Goal: Task Accomplishment & Management: Manage account settings

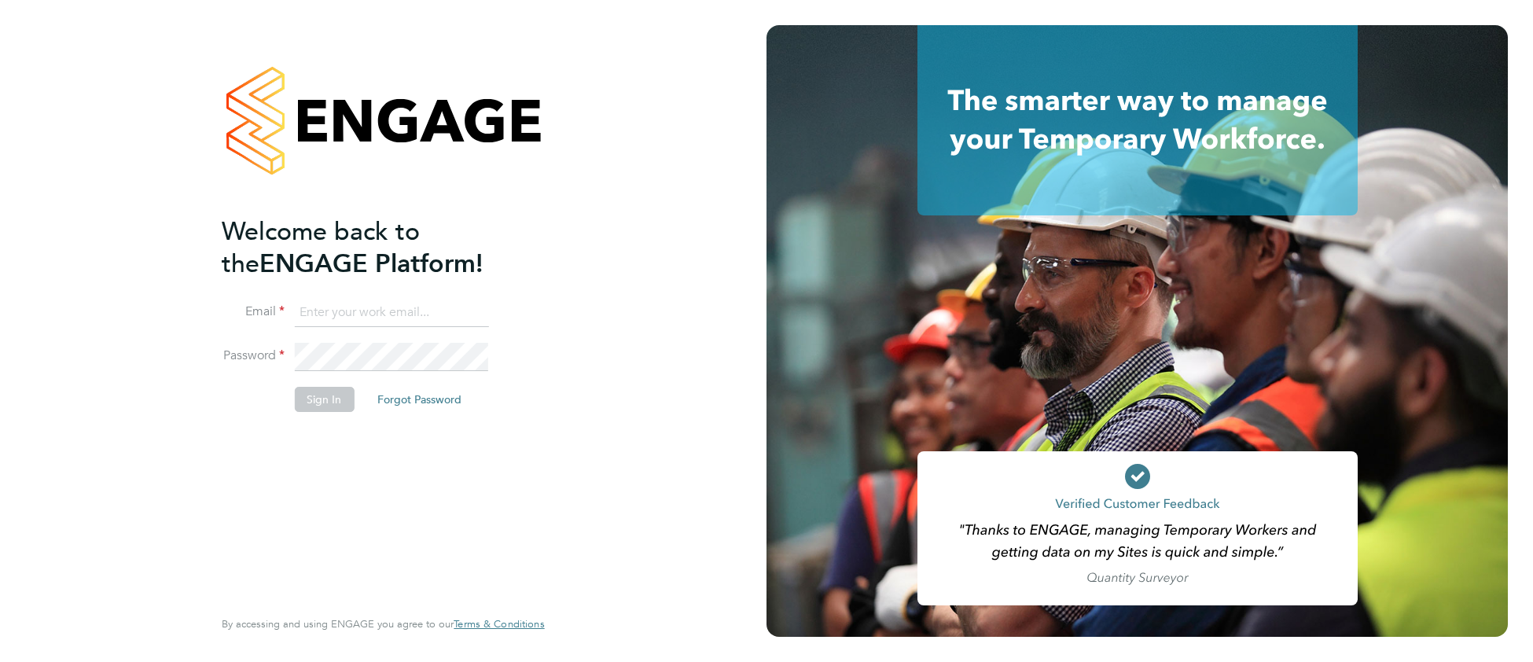
click at [344, 309] on input at bounding box center [391, 313] width 194 height 28
drag, startPoint x: 340, startPoint y: 309, endPoint x: 280, endPoint y: 316, distance: 60.2
click at [280, 316] on li "Email cjs" at bounding box center [375, 321] width 307 height 44
type input "cjs.ess@uk.g4s.com"
click at [333, 395] on button "Sign In" at bounding box center [324, 399] width 60 height 25
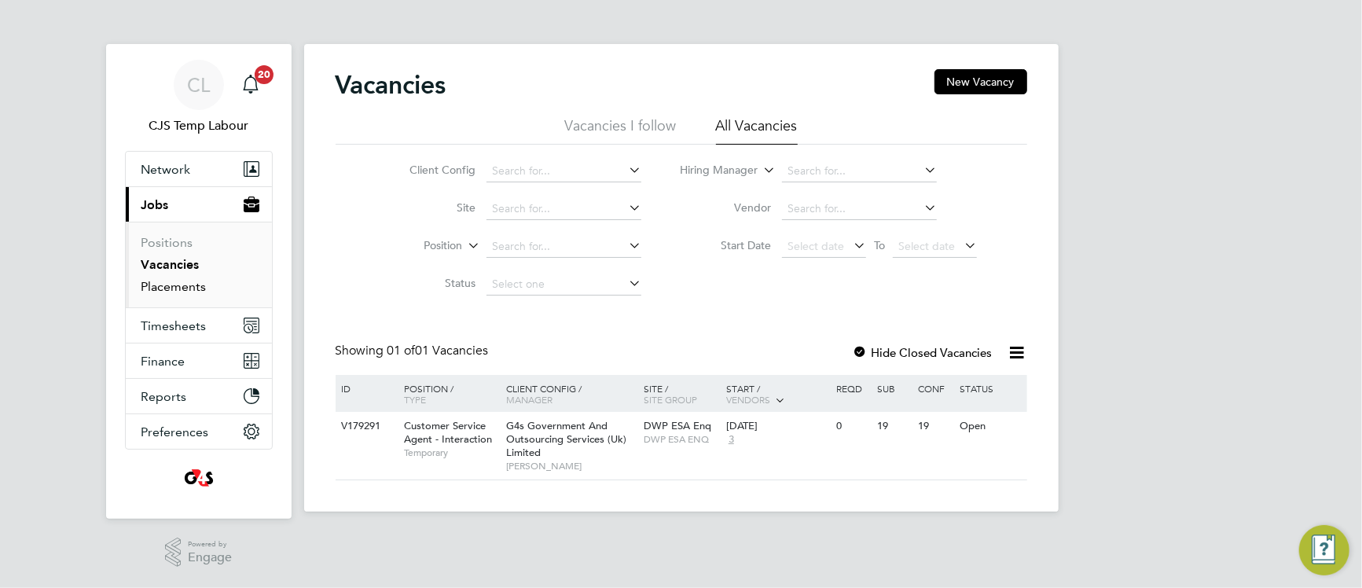
click at [194, 292] on link "Placements" at bounding box center [173, 286] width 65 height 15
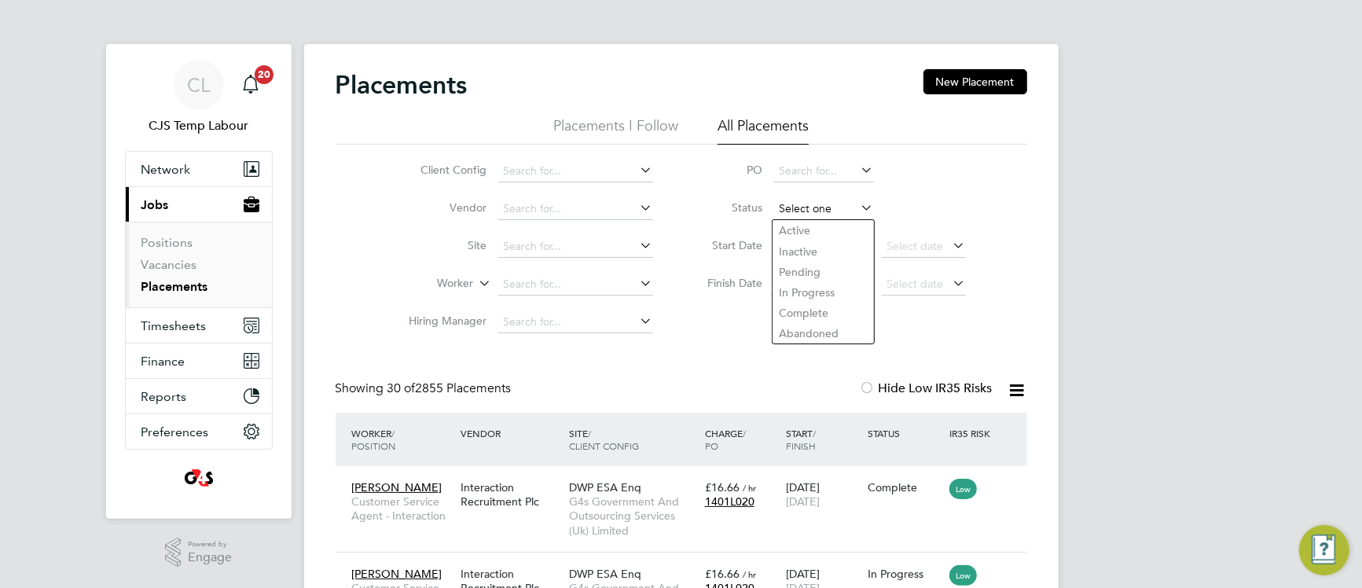
click at [790, 211] on input at bounding box center [824, 209] width 100 height 22
click at [799, 269] on li "Pending" at bounding box center [823, 272] width 101 height 20
type input "Pending"
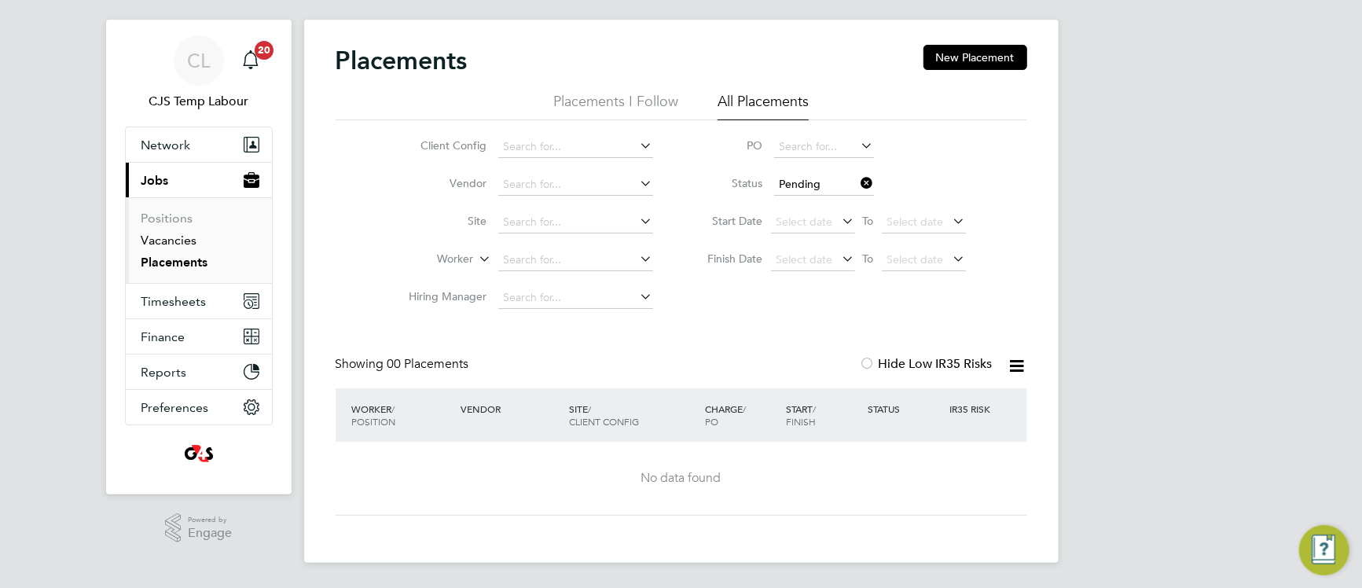
click at [179, 238] on link "Vacancies" at bounding box center [169, 240] width 56 height 15
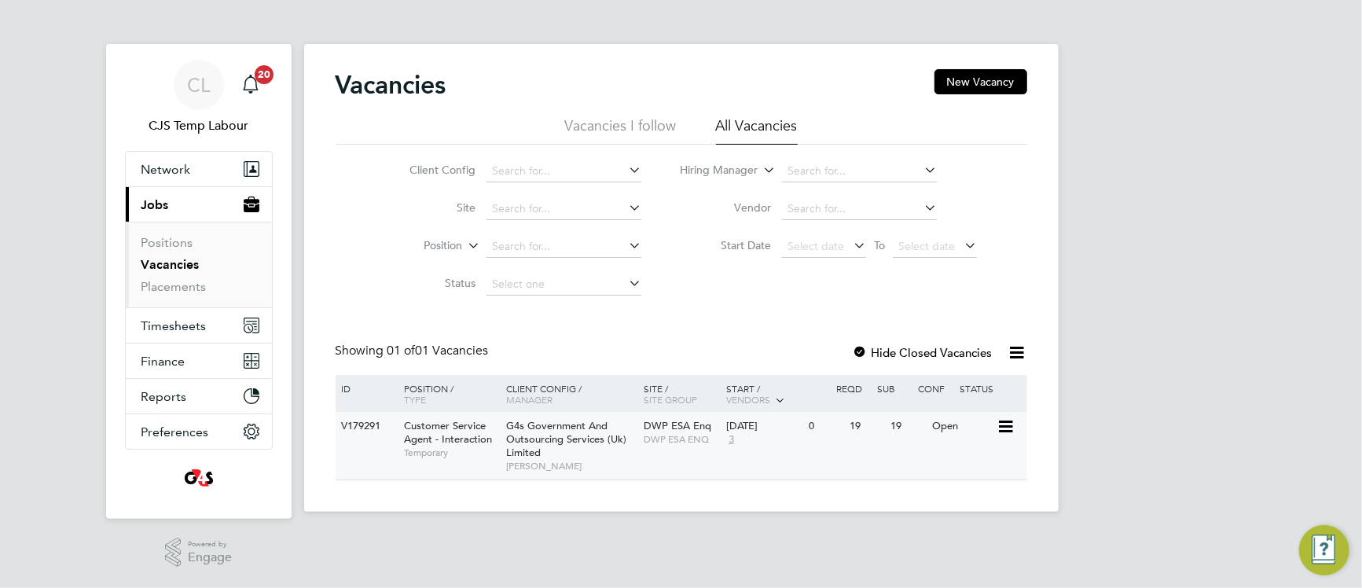
click at [628, 435] on div "G4s Government And Outsourcing Services (Uk) Limited Jenny Taylor" at bounding box center [571, 446] width 138 height 68
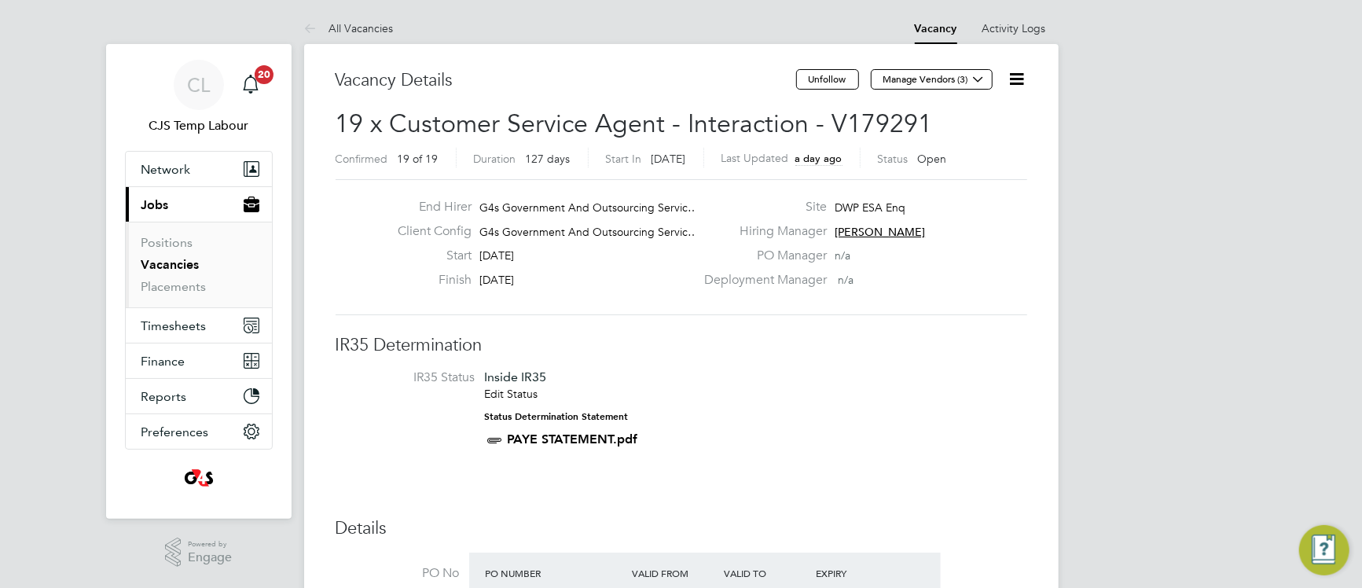
click at [1020, 79] on icon at bounding box center [1018, 79] width 20 height 20
click at [958, 141] on li "Update Status" at bounding box center [978, 138] width 91 height 22
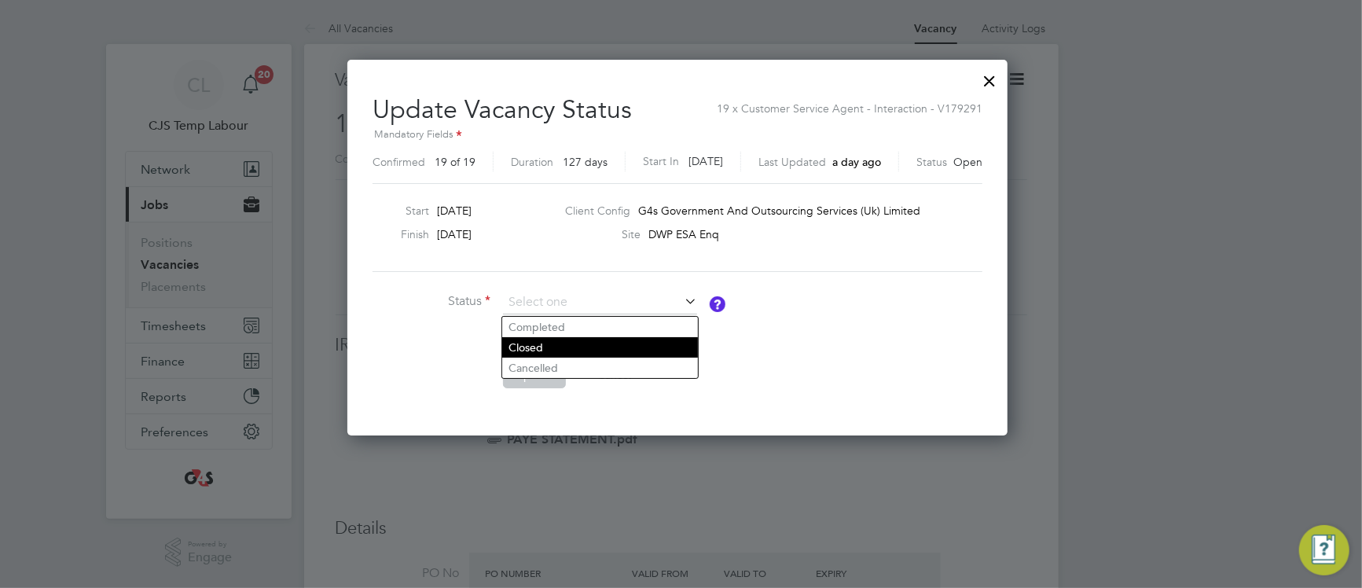
click at [542, 346] on li "Closed" at bounding box center [600, 347] width 196 height 20
type input "Closed"
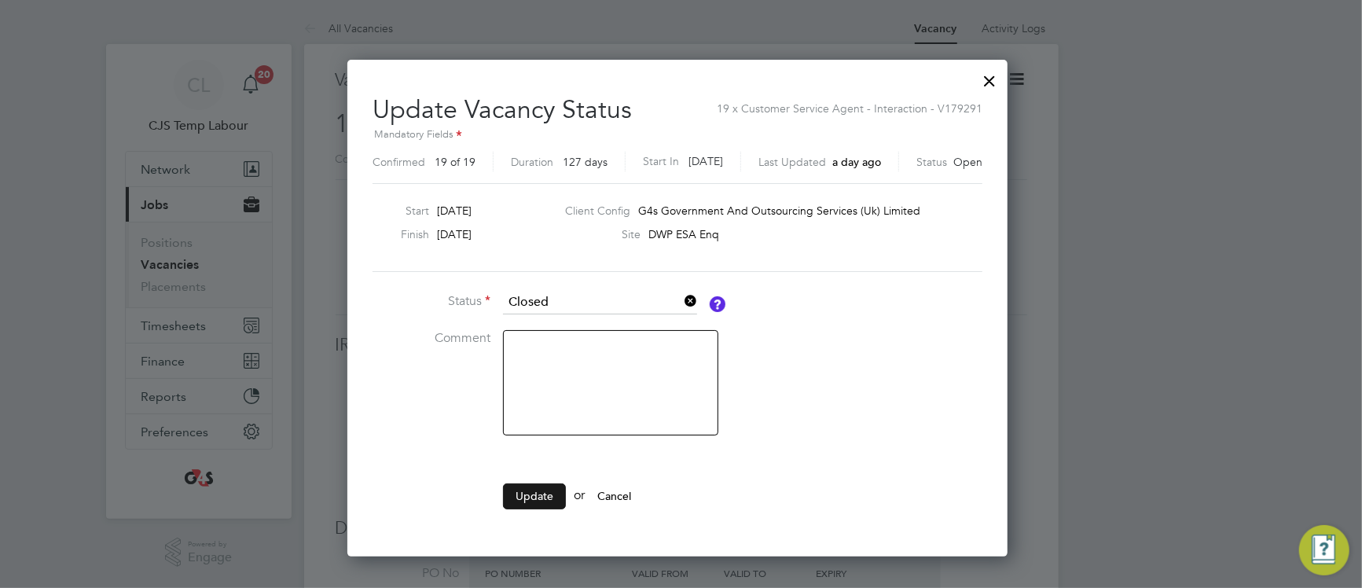
click at [527, 502] on button "Update" at bounding box center [534, 495] width 63 height 25
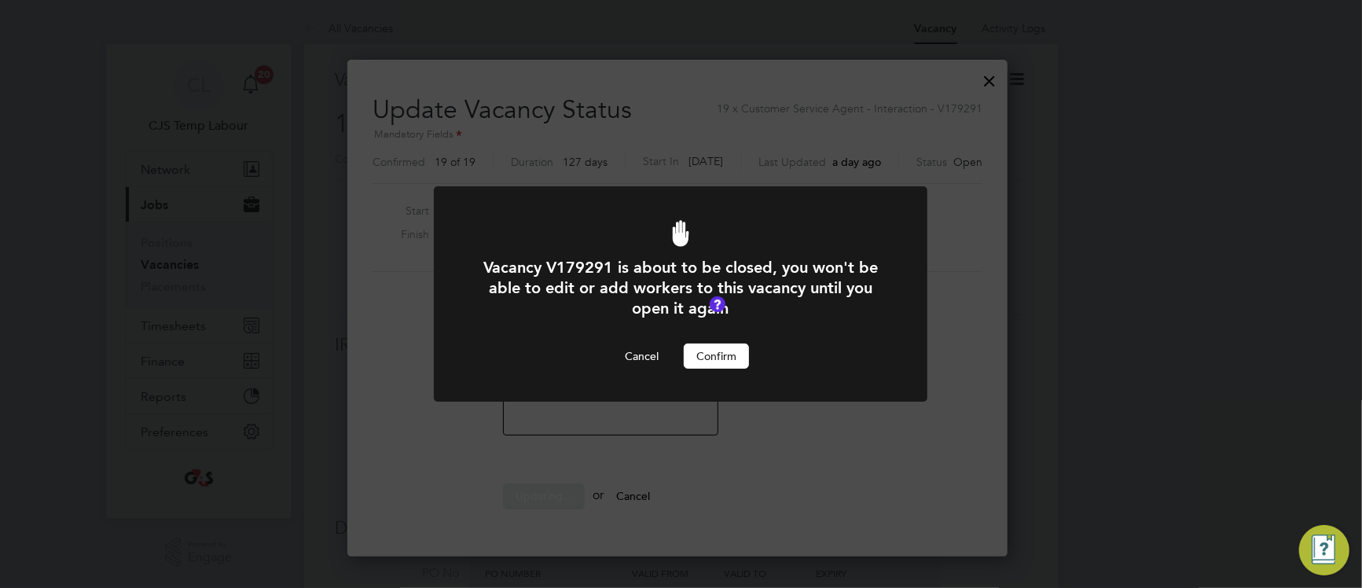
click at [716, 362] on button "Confirm" at bounding box center [716, 356] width 65 height 25
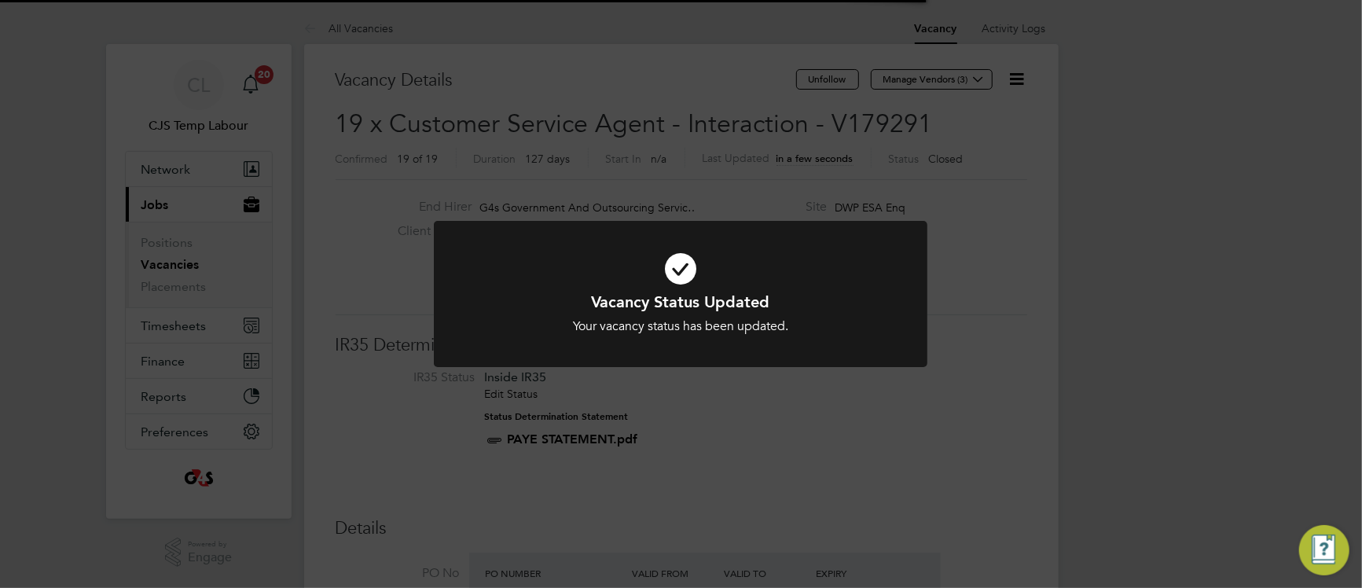
click at [878, 274] on icon at bounding box center [680, 268] width 409 height 61
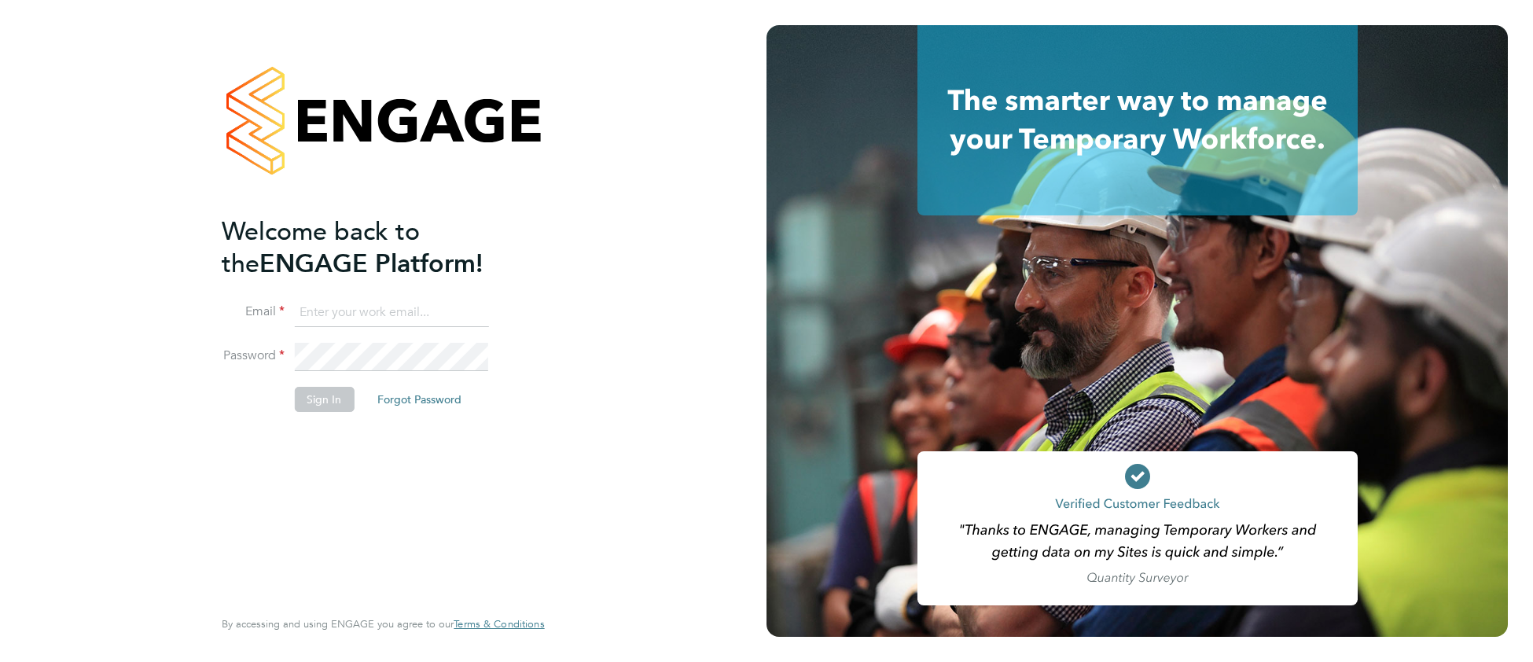
click at [350, 308] on input at bounding box center [391, 313] width 194 height 28
type input "c"
type input "[EMAIL_ADDRESS][DOMAIN_NAME]"
click at [337, 405] on button "Sign In" at bounding box center [324, 399] width 60 height 25
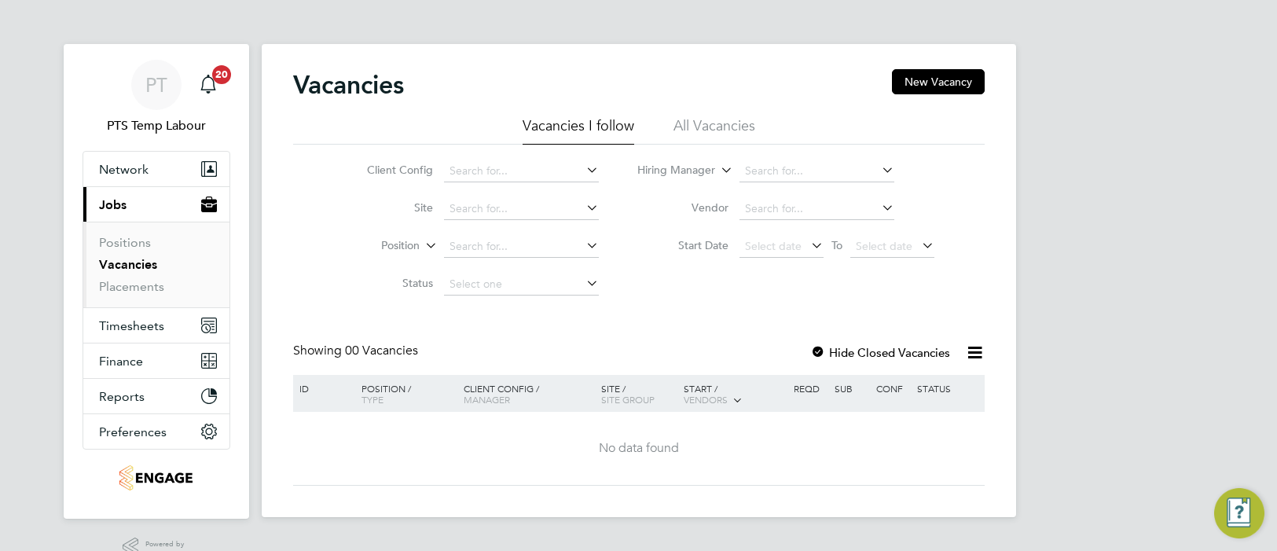
click at [723, 128] on li "All Vacancies" at bounding box center [715, 130] width 82 height 28
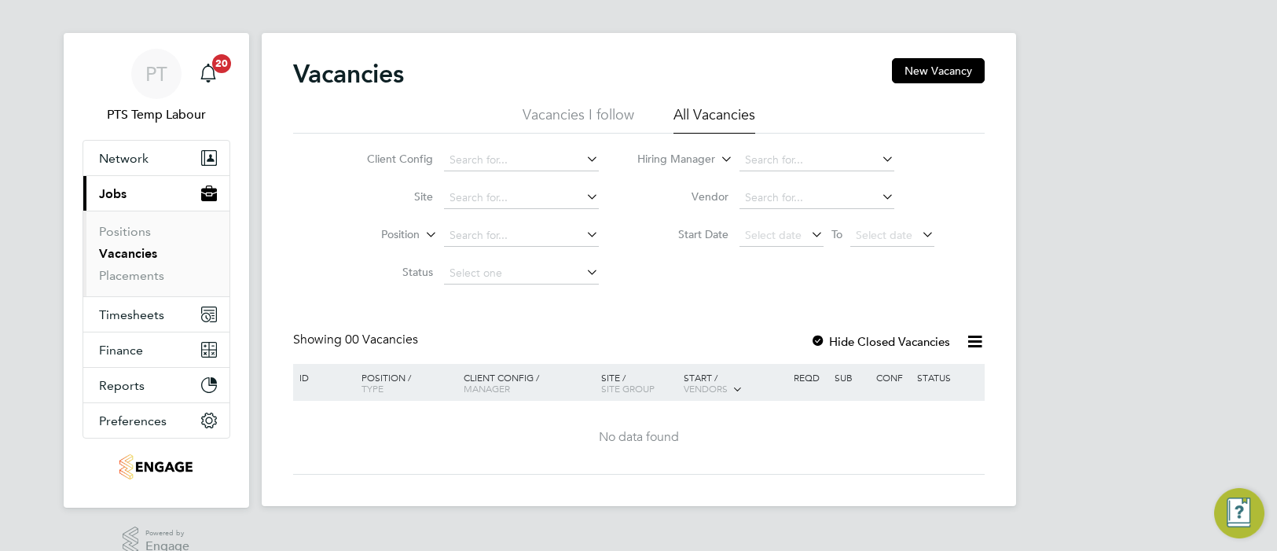
scroll to position [35, 0]
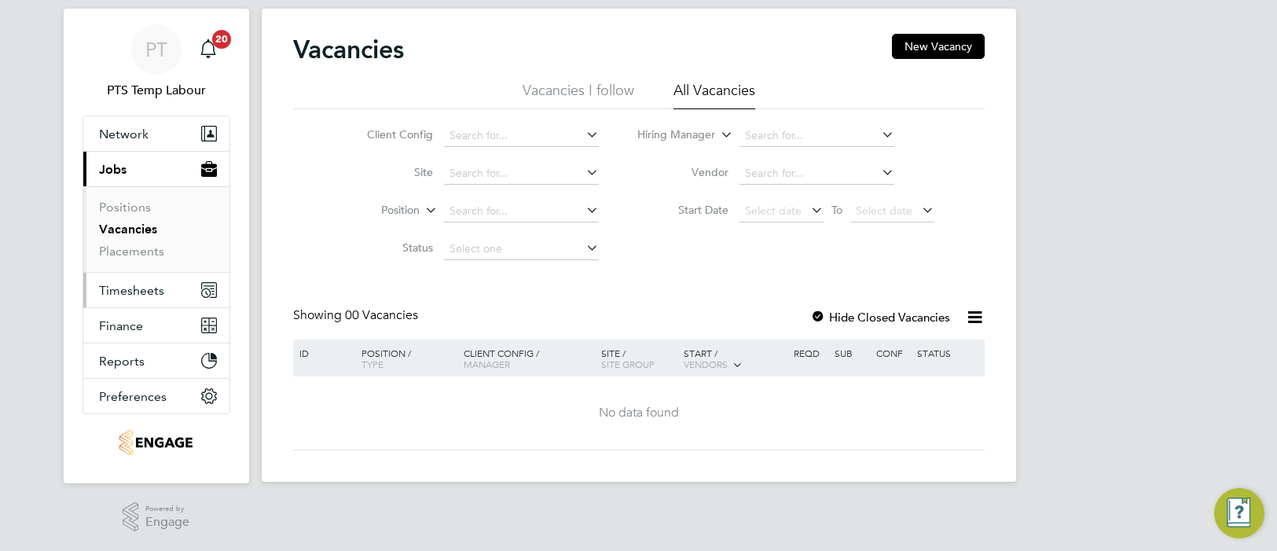
click at [144, 292] on span "Timesheets" at bounding box center [131, 290] width 65 height 15
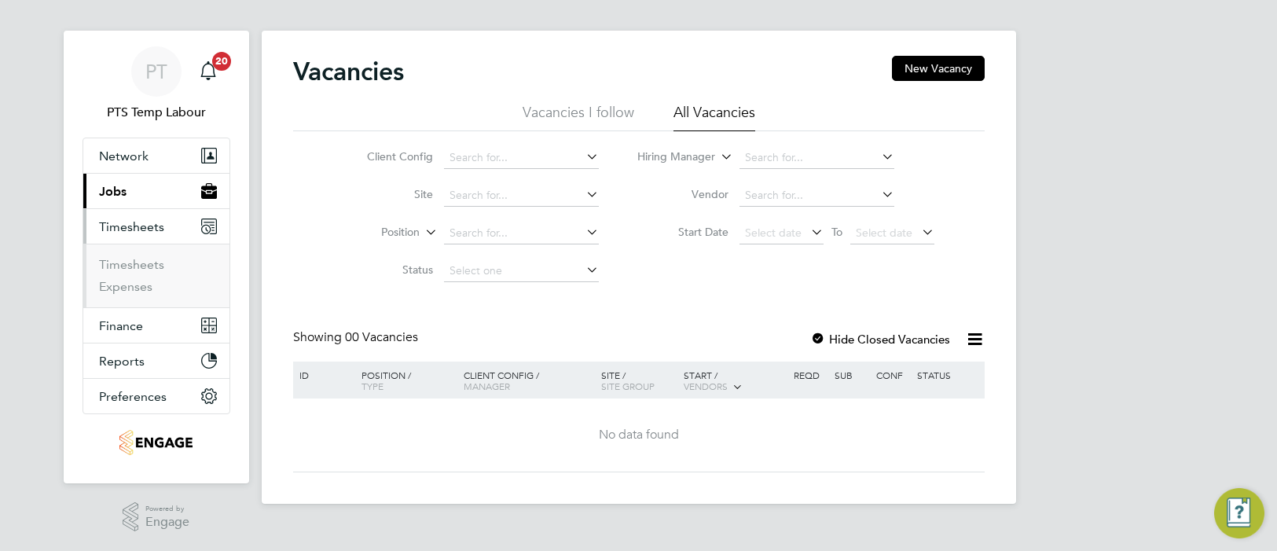
scroll to position [13, 0]
click at [145, 275] on li "Timesheets" at bounding box center [158, 269] width 118 height 22
click at [145, 268] on link "Timesheets" at bounding box center [131, 265] width 65 height 15
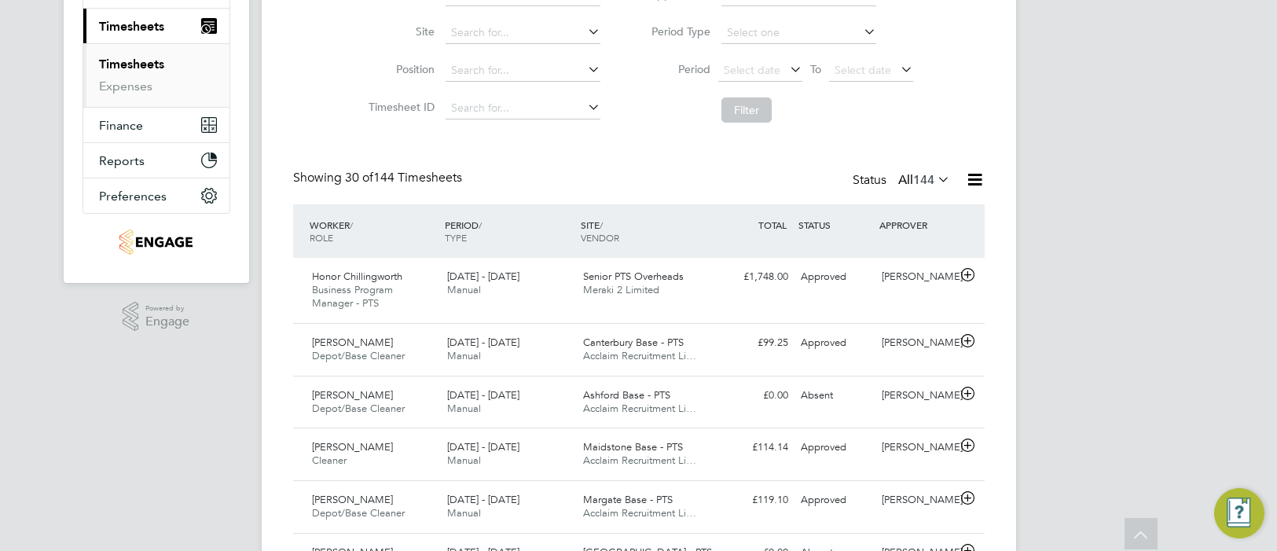
click at [935, 182] on icon at bounding box center [935, 179] width 0 height 22
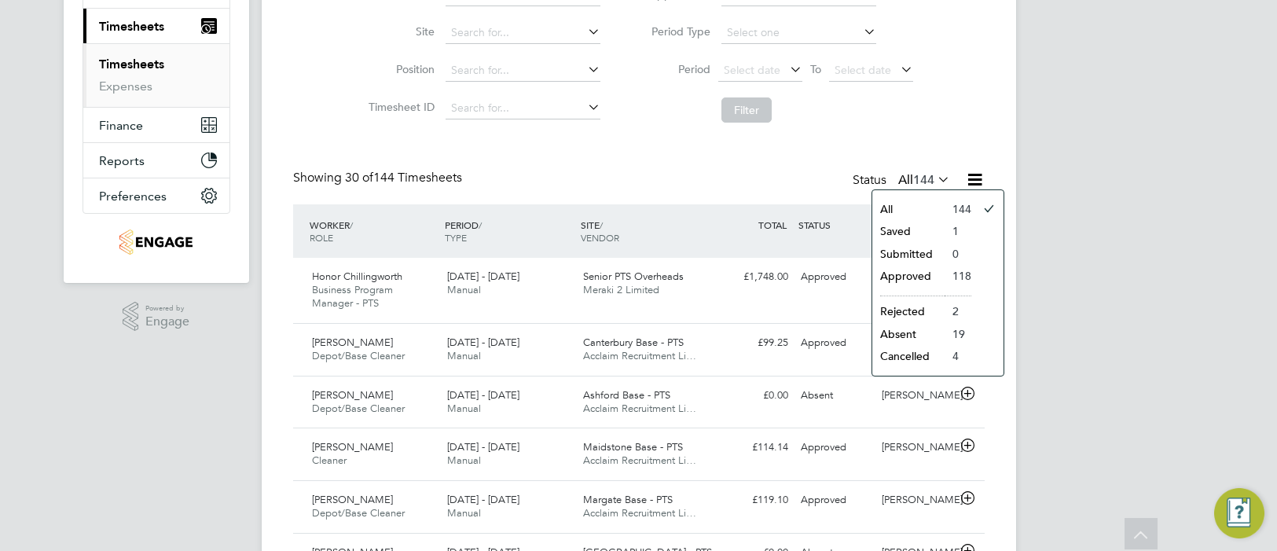
click at [913, 229] on li "Saved" at bounding box center [909, 231] width 72 height 22
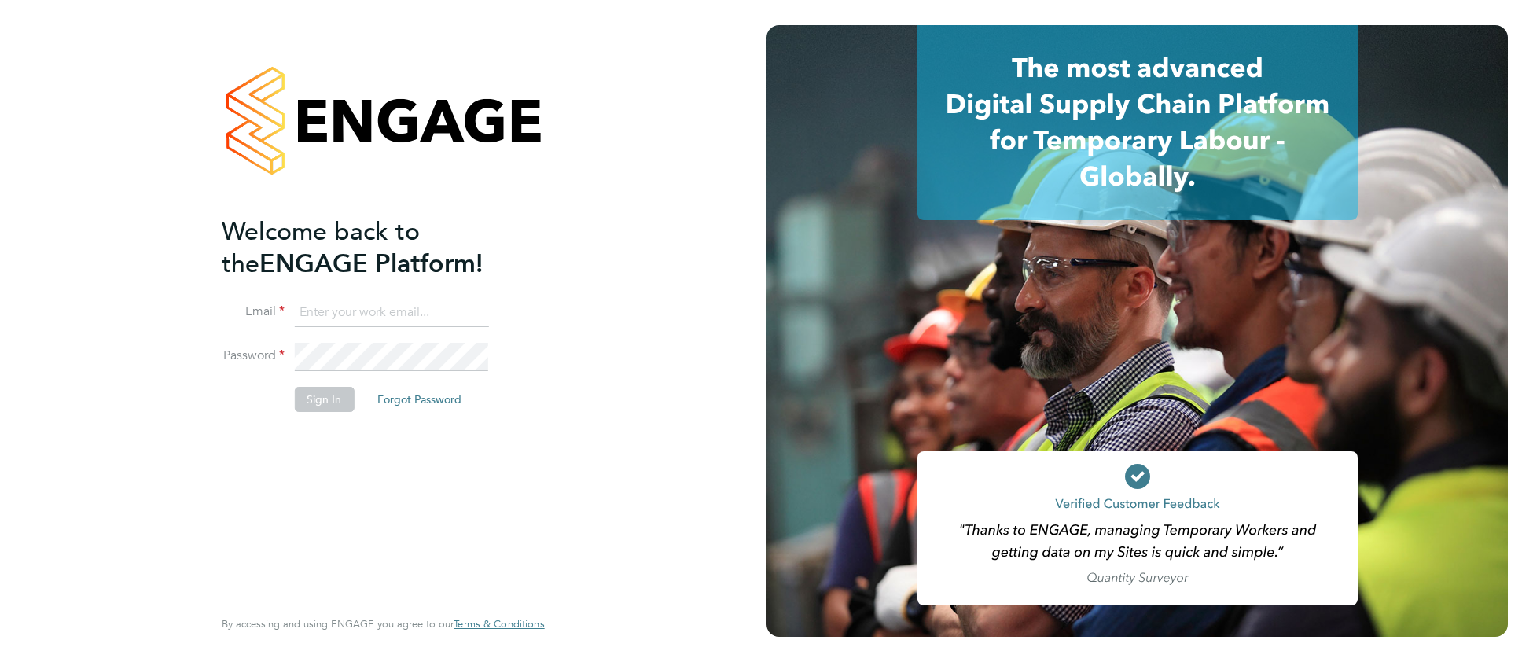
click at [329, 314] on input at bounding box center [391, 313] width 194 height 28
type input "cjs.templabour@uk.g4s.com"
click at [320, 398] on button "Sign In" at bounding box center [324, 399] width 60 height 25
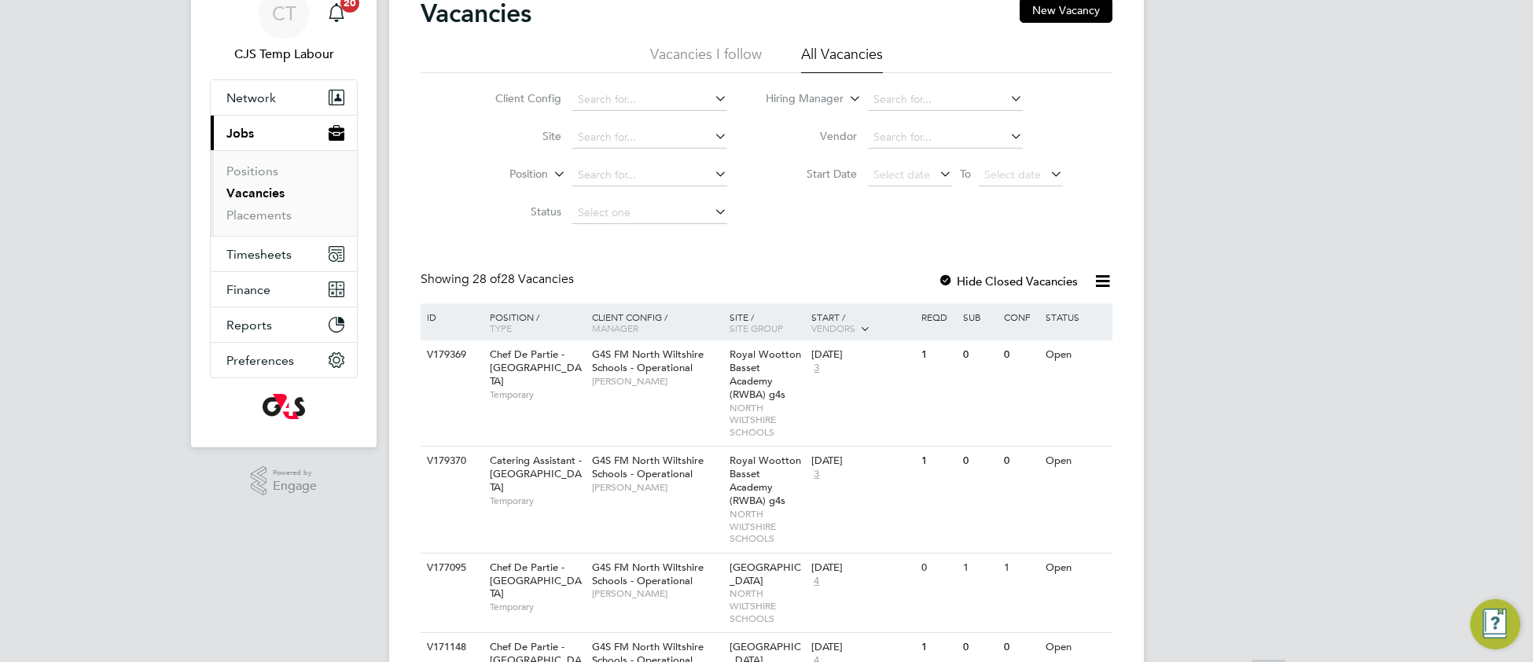
scroll to position [30, 0]
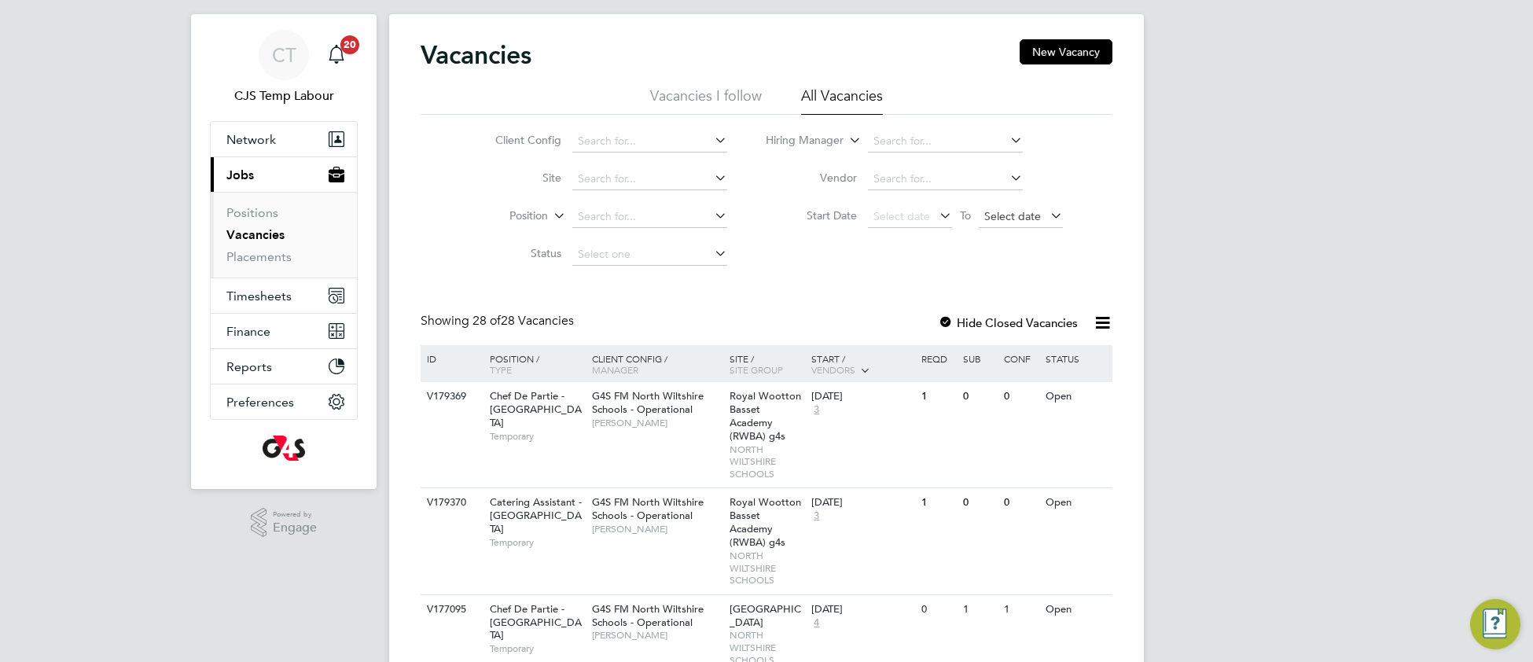
click at [1021, 214] on span "Select date" at bounding box center [1012, 216] width 57 height 14
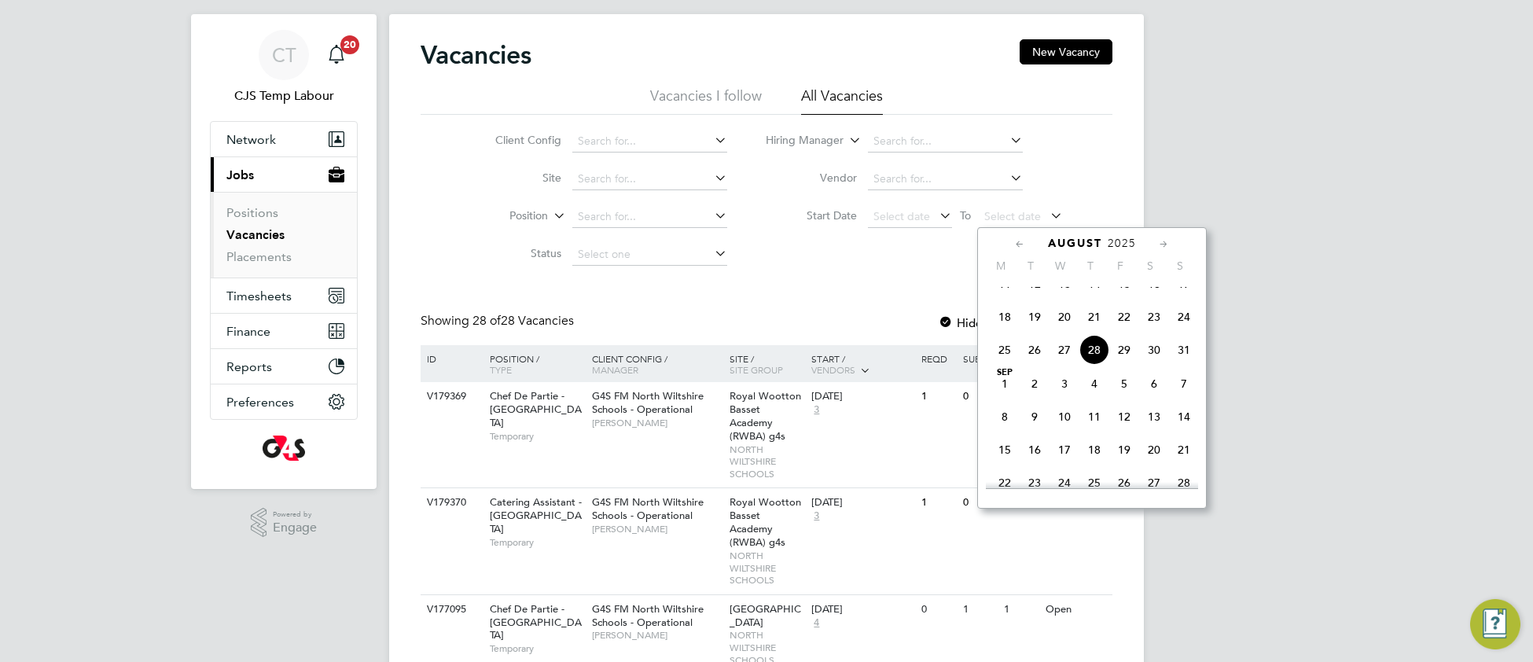
click at [1096, 365] on span "28" at bounding box center [1094, 350] width 30 height 30
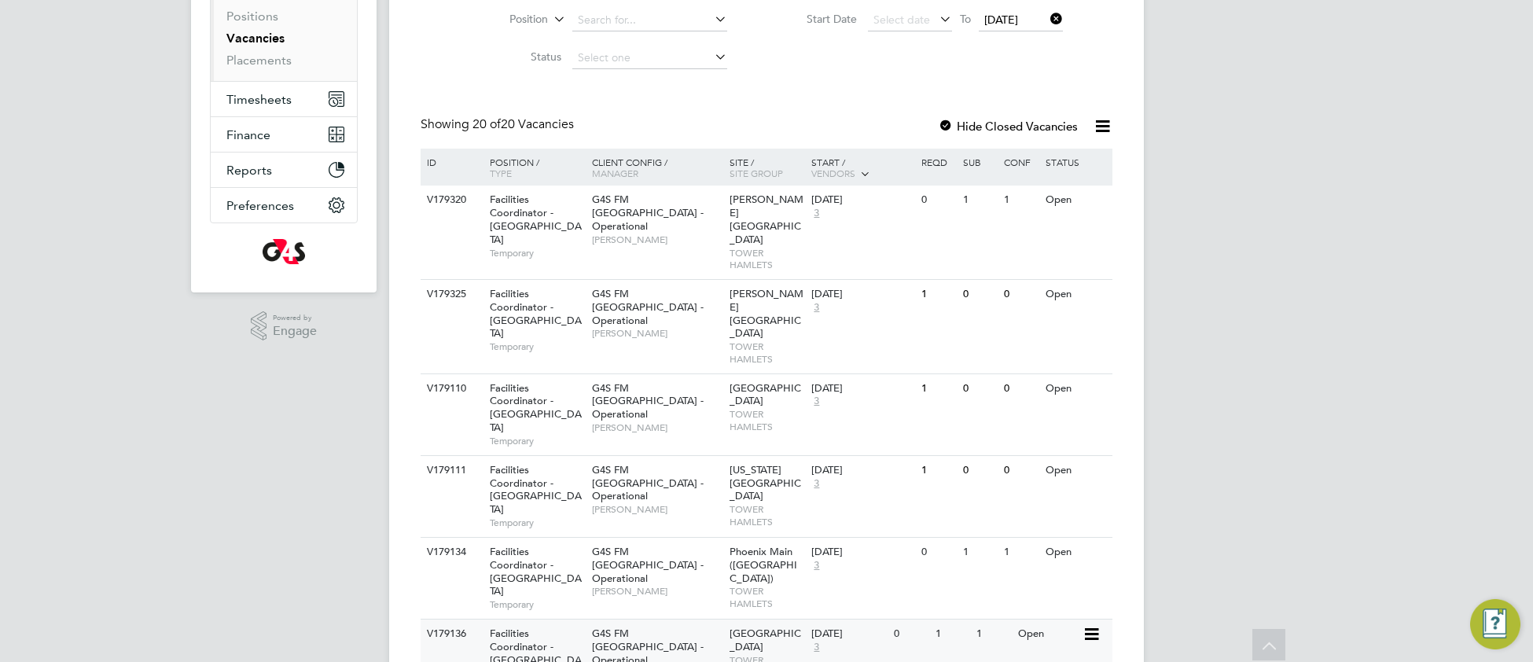
scroll to position [208, 0]
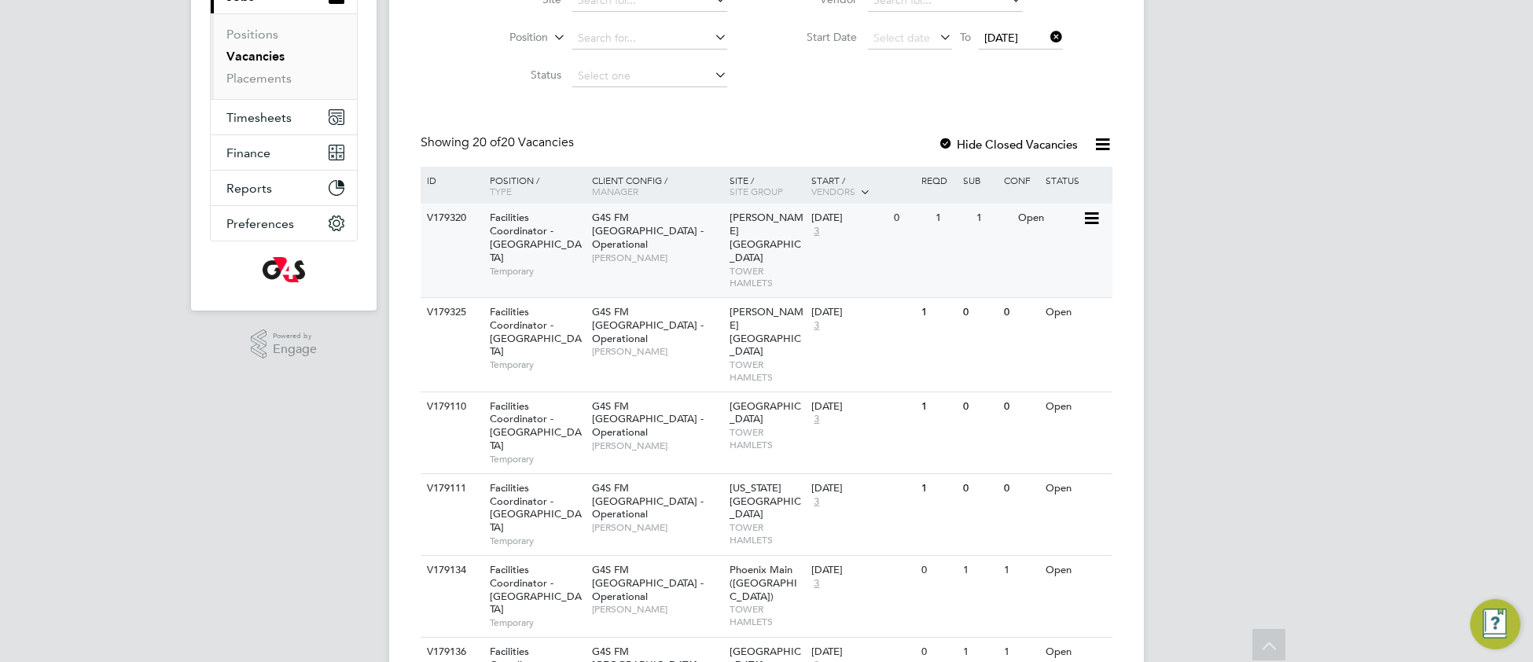
click at [680, 261] on div "V179320 Facilities Coordinator - Tower Hamlets Temporary G4S FM Tower Hamlets -…" at bounding box center [767, 251] width 692 height 94
click at [865, 555] on div "V179134 Facilities Coordinator - Tower Hamlets Temporary G4S FM Tower Hamlets -…" at bounding box center [767, 596] width 692 height 82
click at [738, 645] on span "[GEOGRAPHIC_DATA]" at bounding box center [765, 658] width 72 height 27
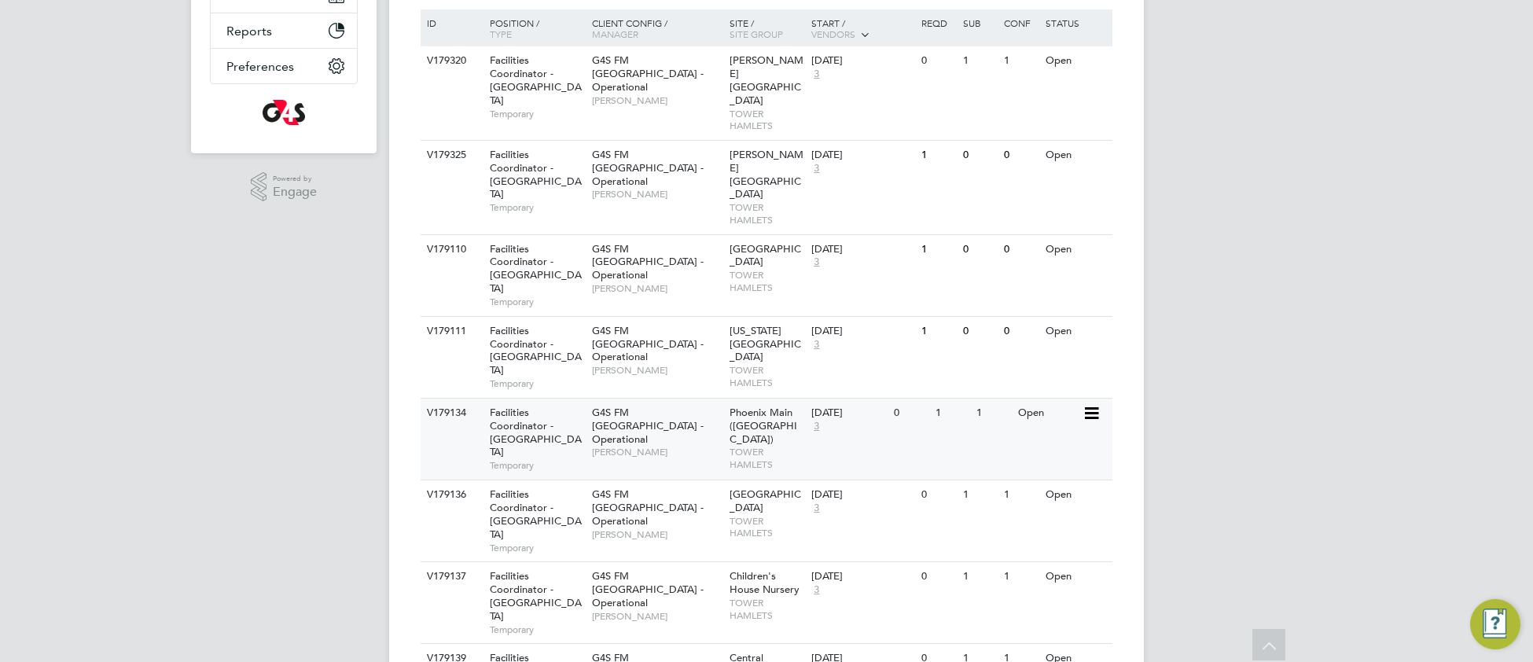
scroll to position [484, 0]
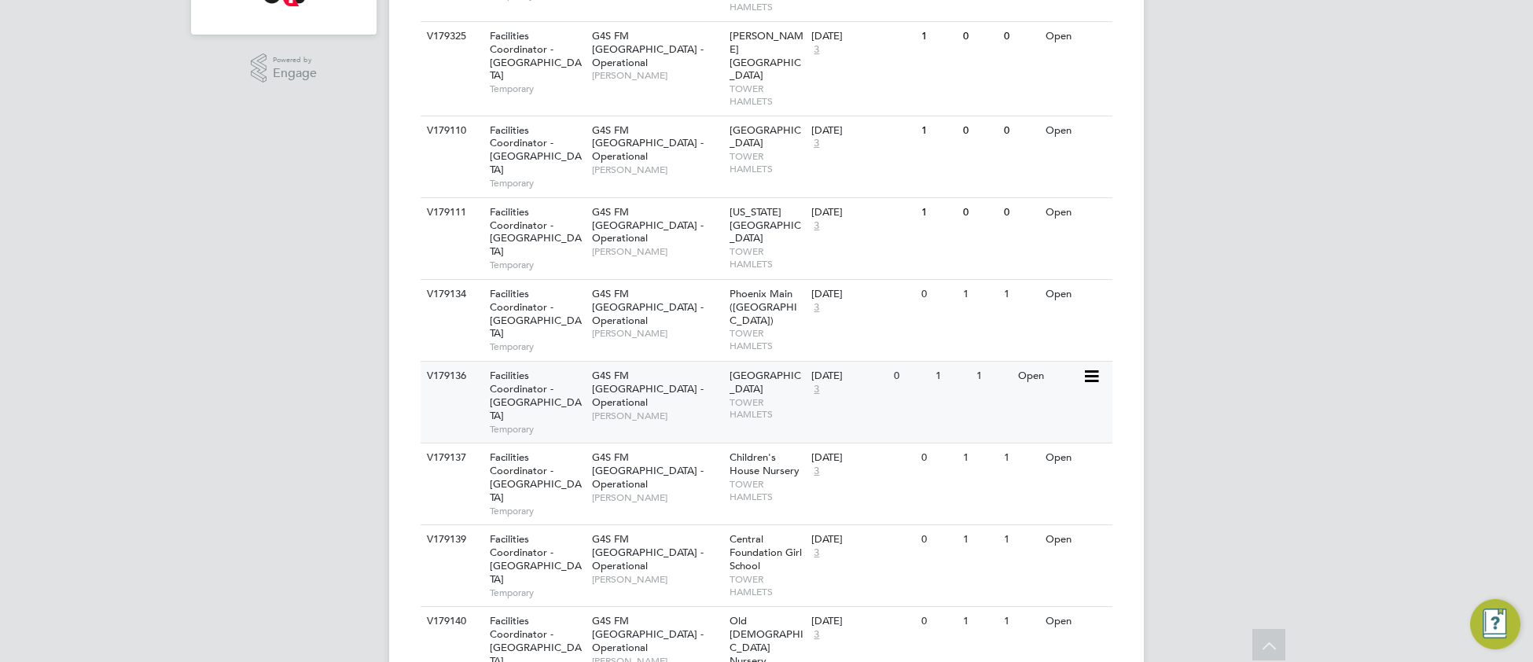
click at [804, 362] on div "Phoenix Upper North TOWER HAMLETS" at bounding box center [767, 395] width 83 height 67
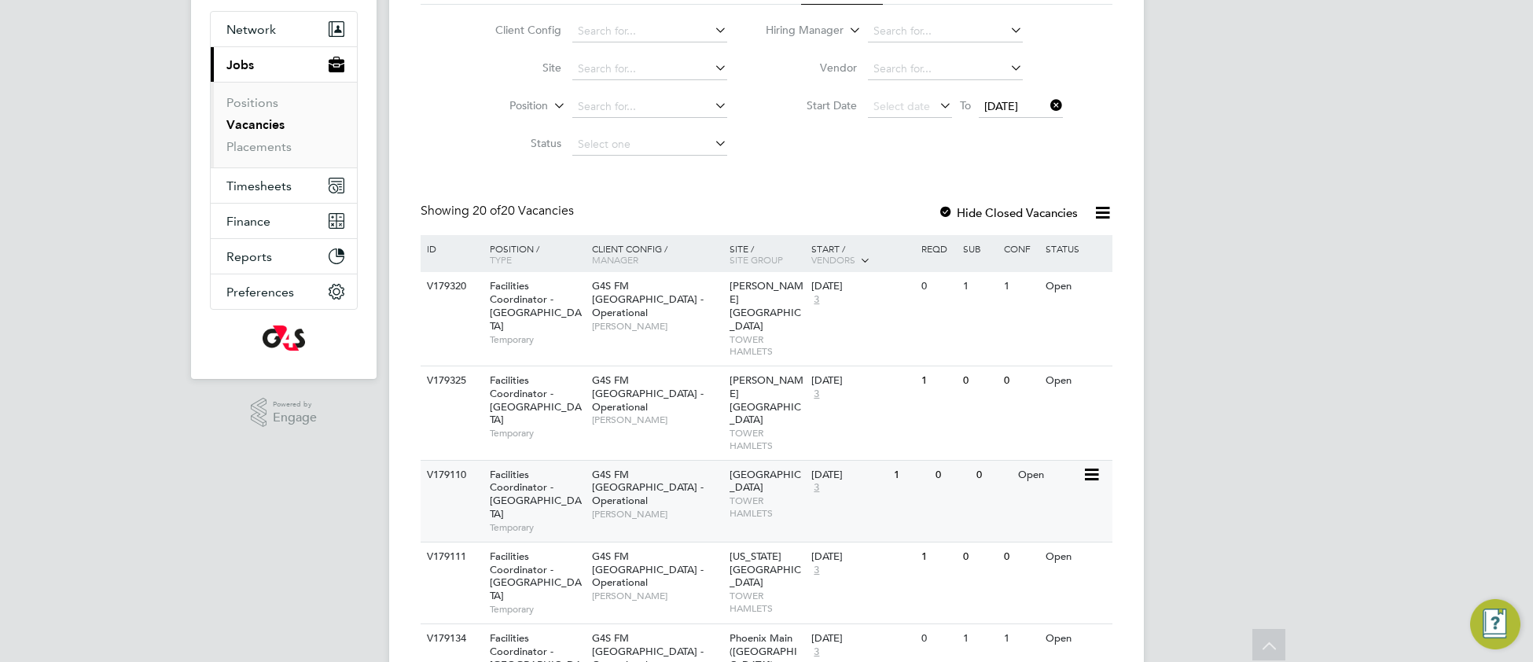
scroll to position [134, 0]
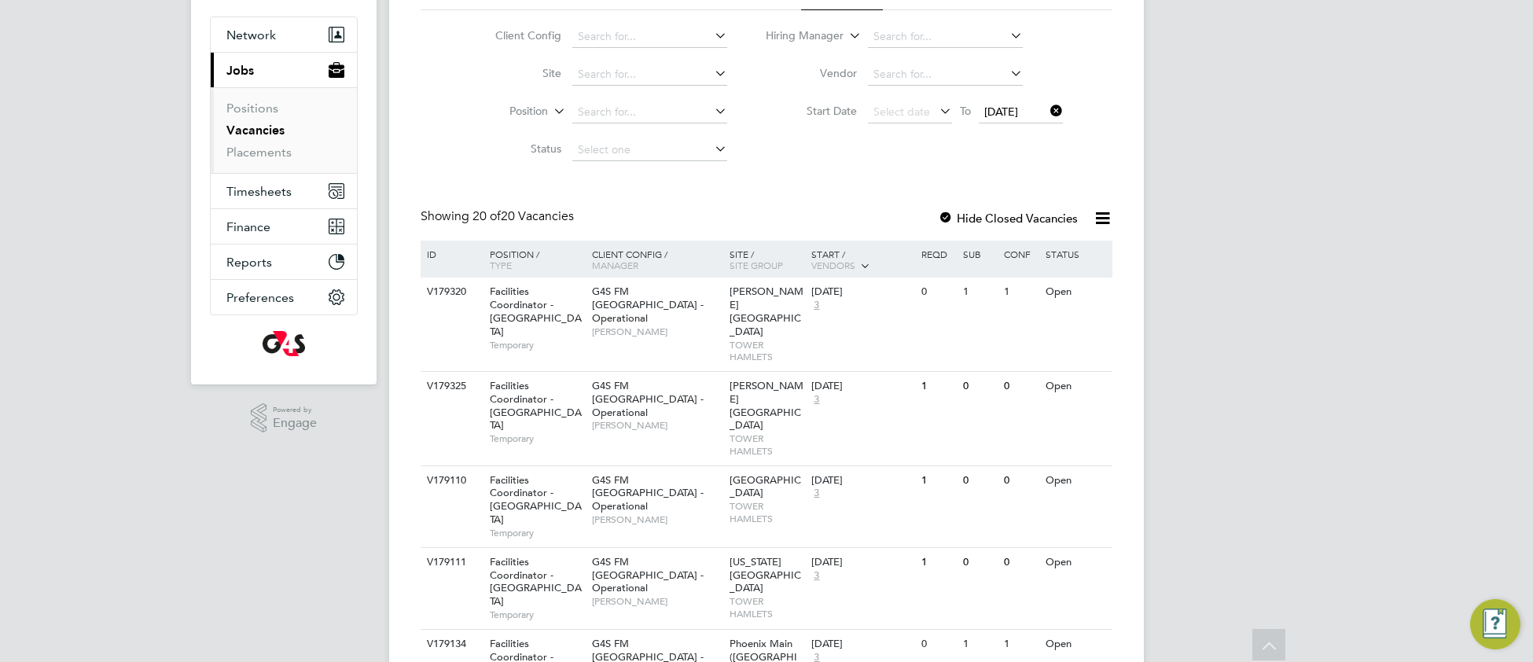
click at [1099, 222] on icon at bounding box center [1103, 218] width 20 height 20
click at [1032, 254] on li "Download Vacancies Report" at bounding box center [1030, 255] width 160 height 22
click at [248, 151] on link "Placements" at bounding box center [258, 152] width 65 height 15
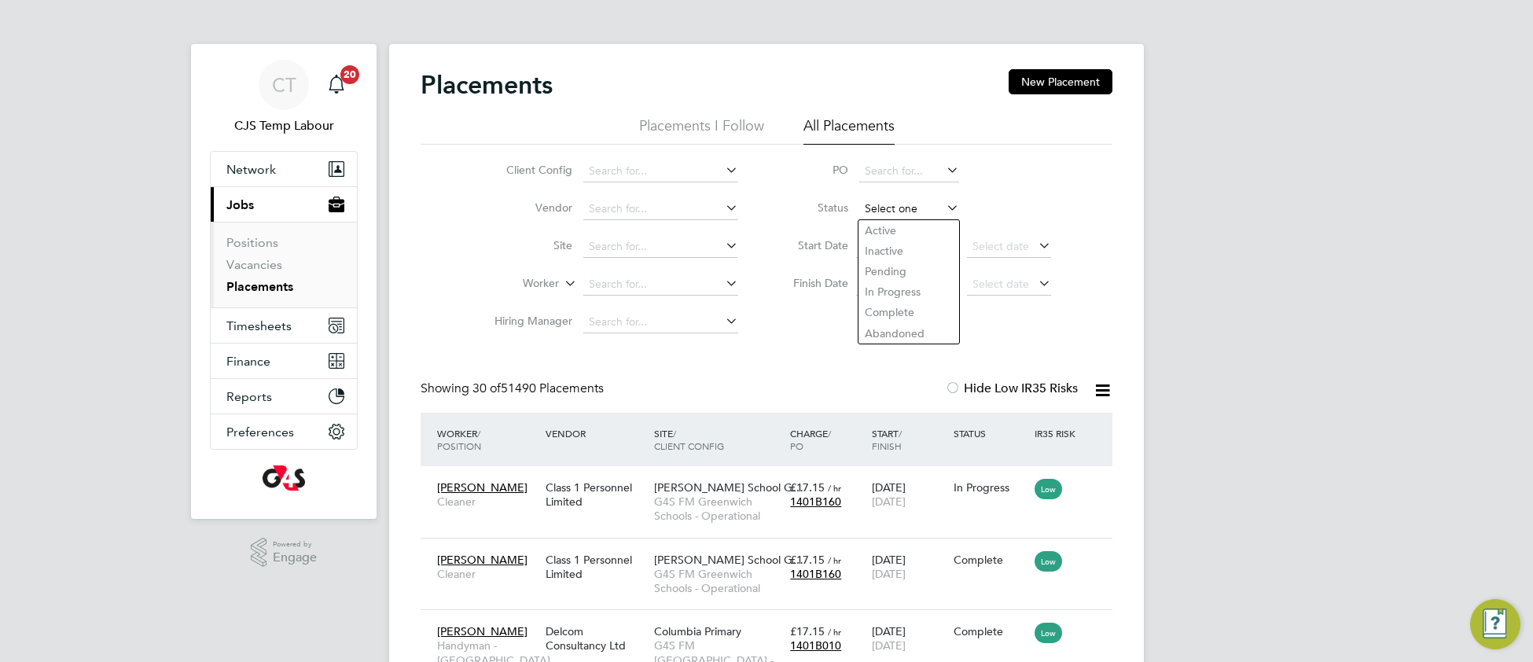
click at [873, 209] on input at bounding box center [909, 209] width 100 height 22
click at [898, 228] on li "Active" at bounding box center [908, 230] width 101 height 20
type input "Active"
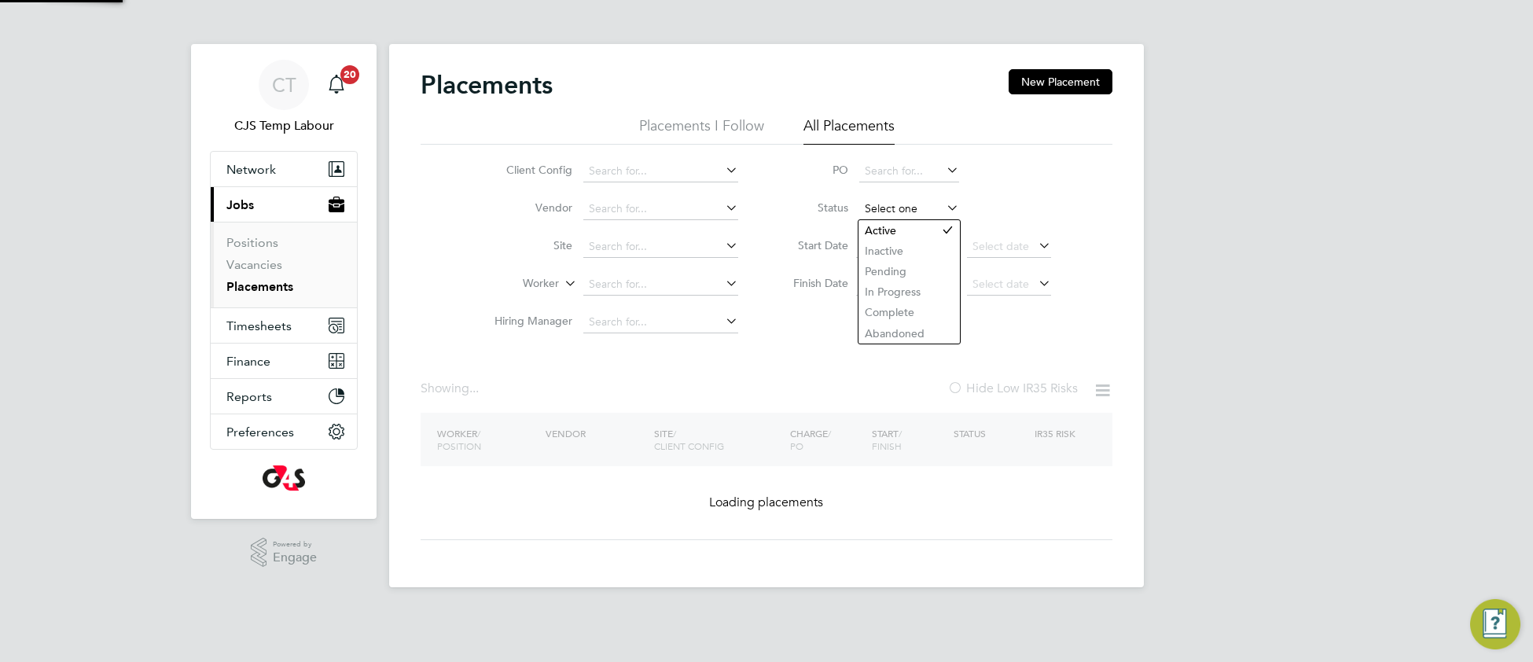
click at [878, 208] on input at bounding box center [909, 209] width 100 height 22
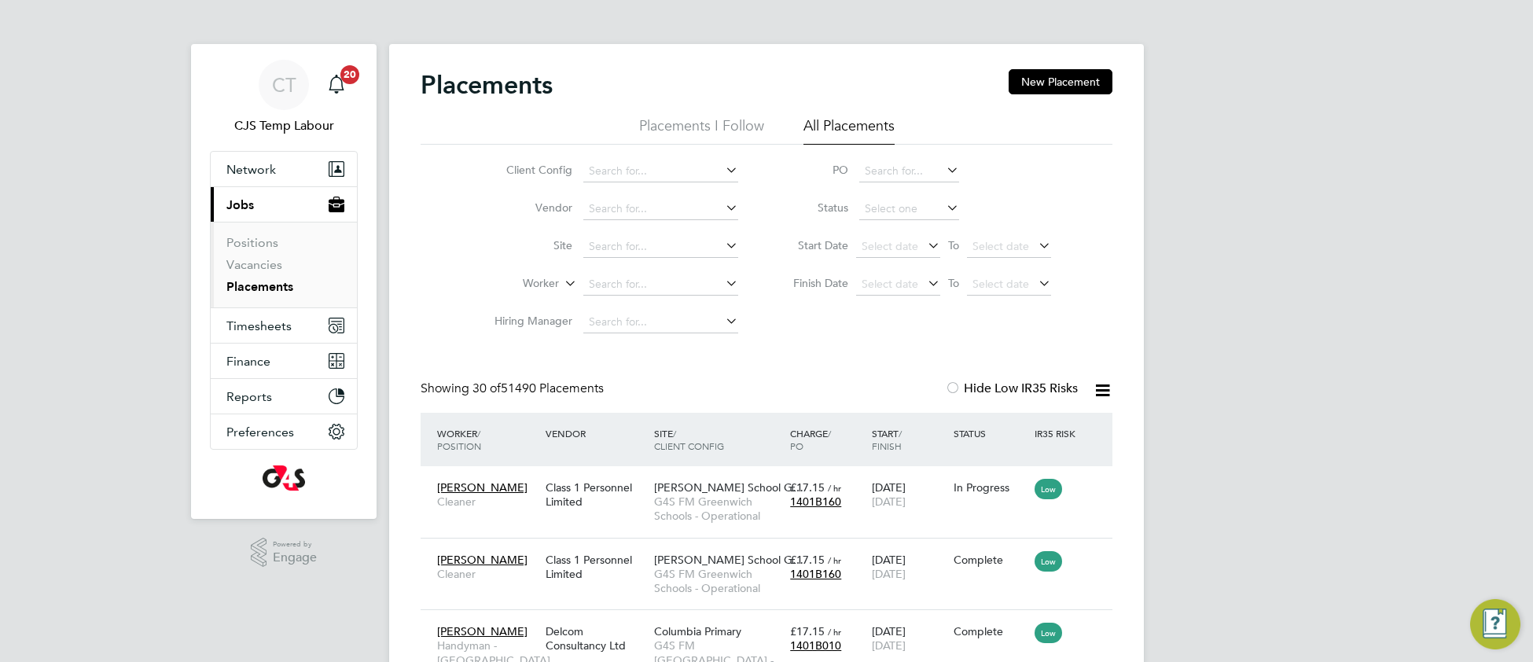
click at [890, 269] on li "Pending" at bounding box center [908, 271] width 101 height 20
type input "Pending"
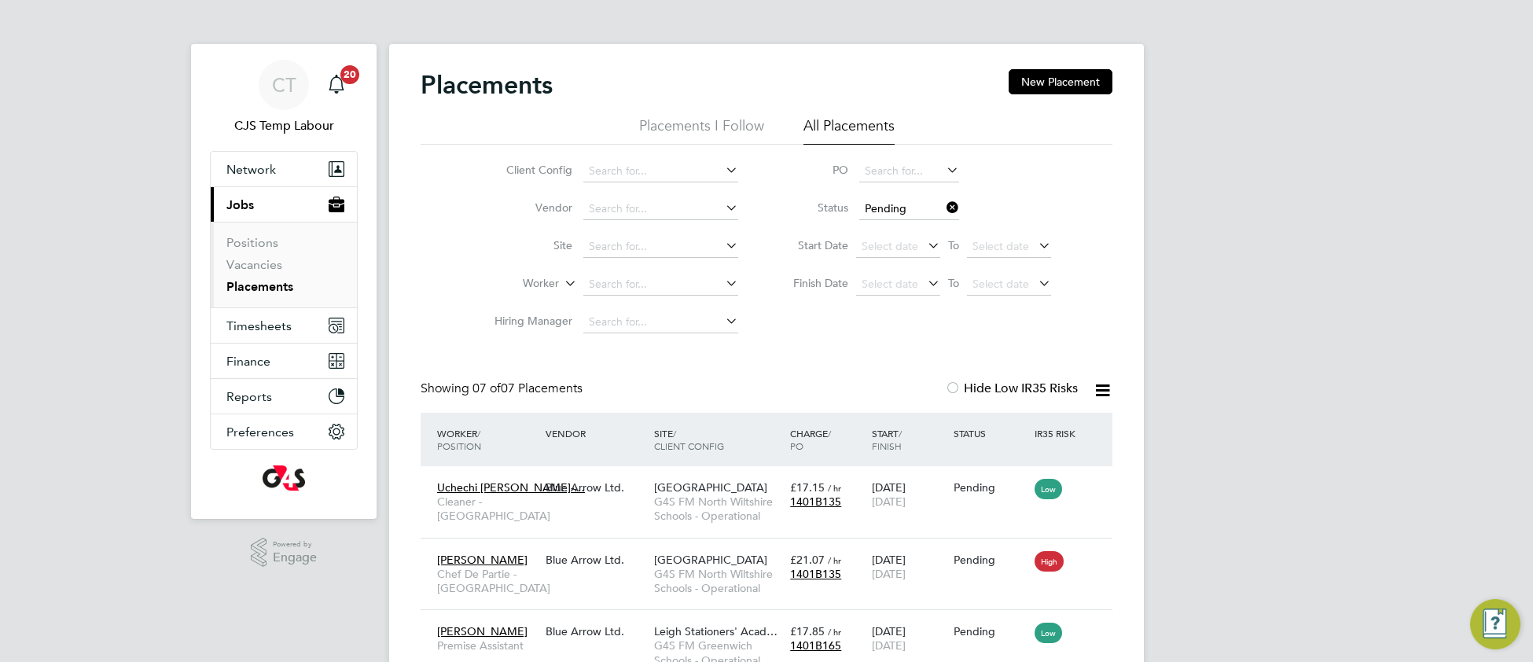
click at [1101, 391] on icon at bounding box center [1103, 390] width 20 height 20
click at [1013, 431] on li "Download Placements Report" at bounding box center [1024, 428] width 167 height 22
click at [258, 272] on link "Vacancies" at bounding box center [254, 264] width 56 height 15
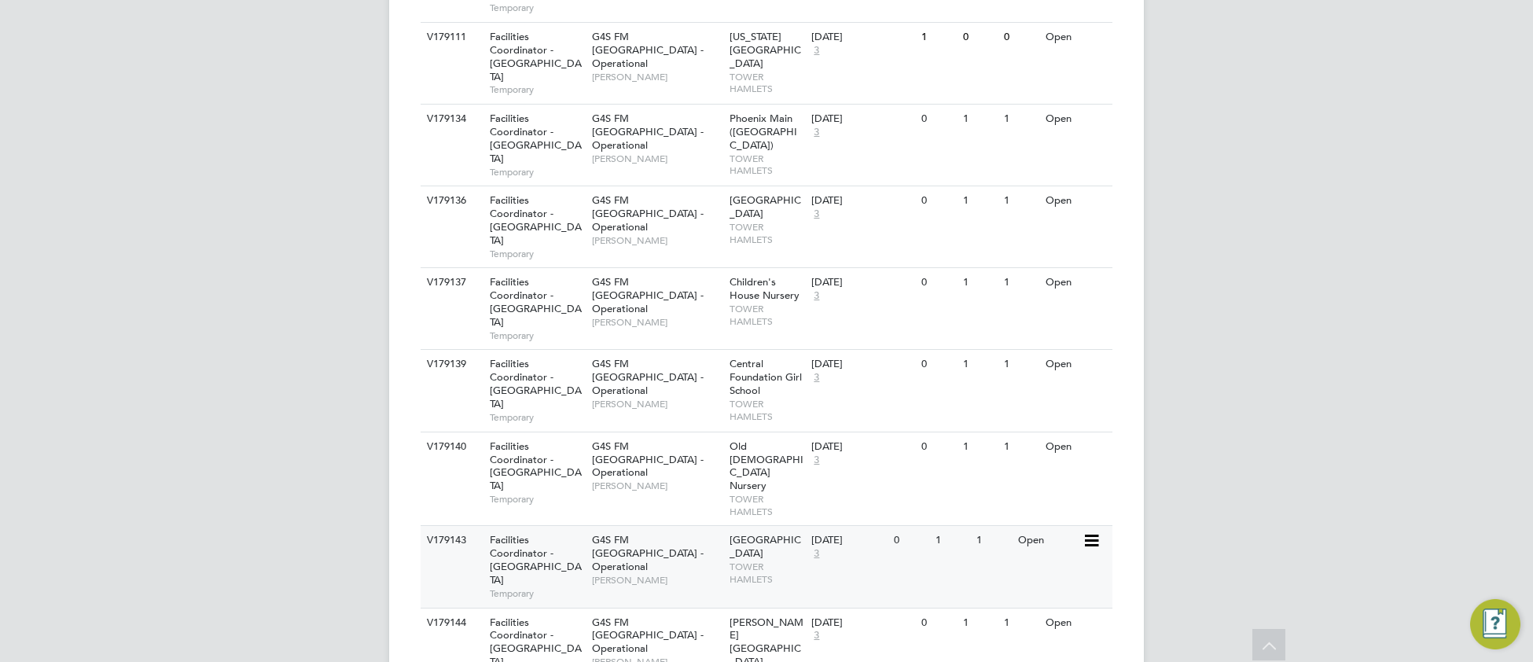
scroll to position [1321, 0]
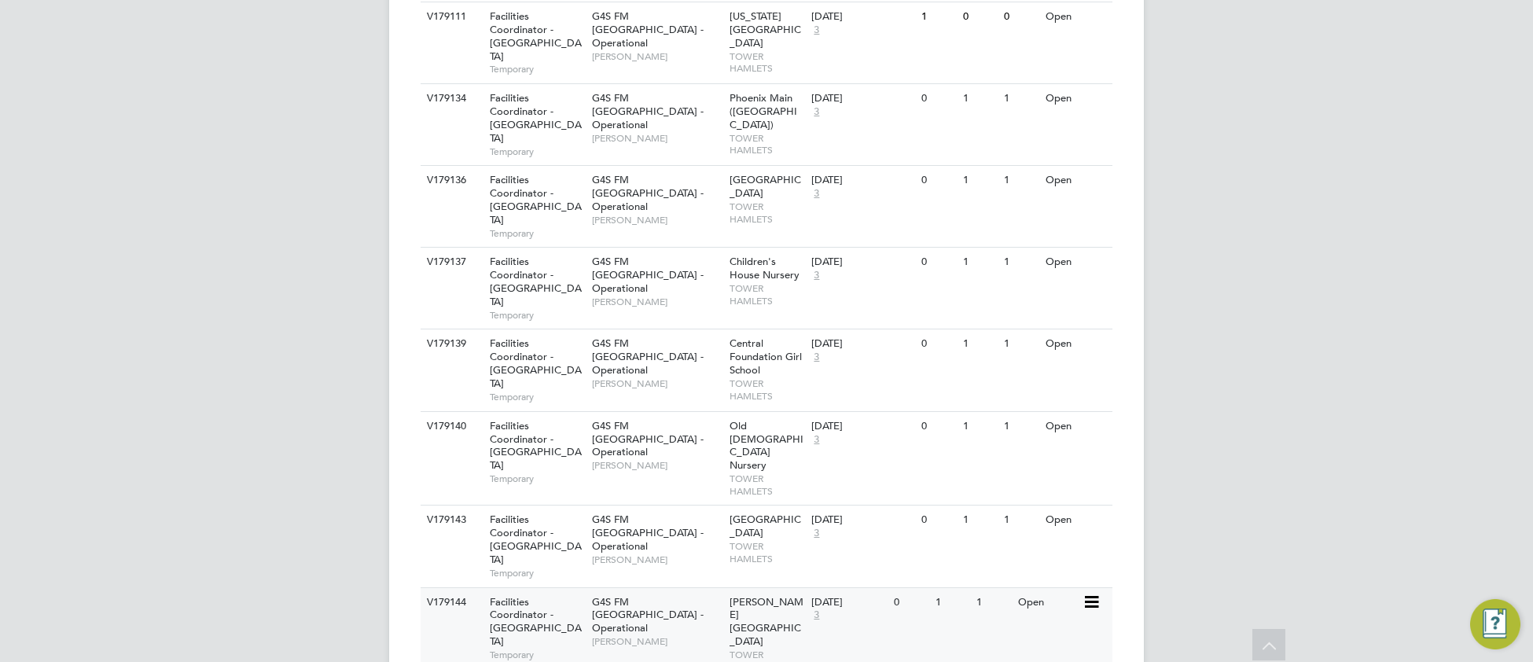
click at [823, 588] on div "28 Aug 2025 3" at bounding box center [848, 609] width 83 height 42
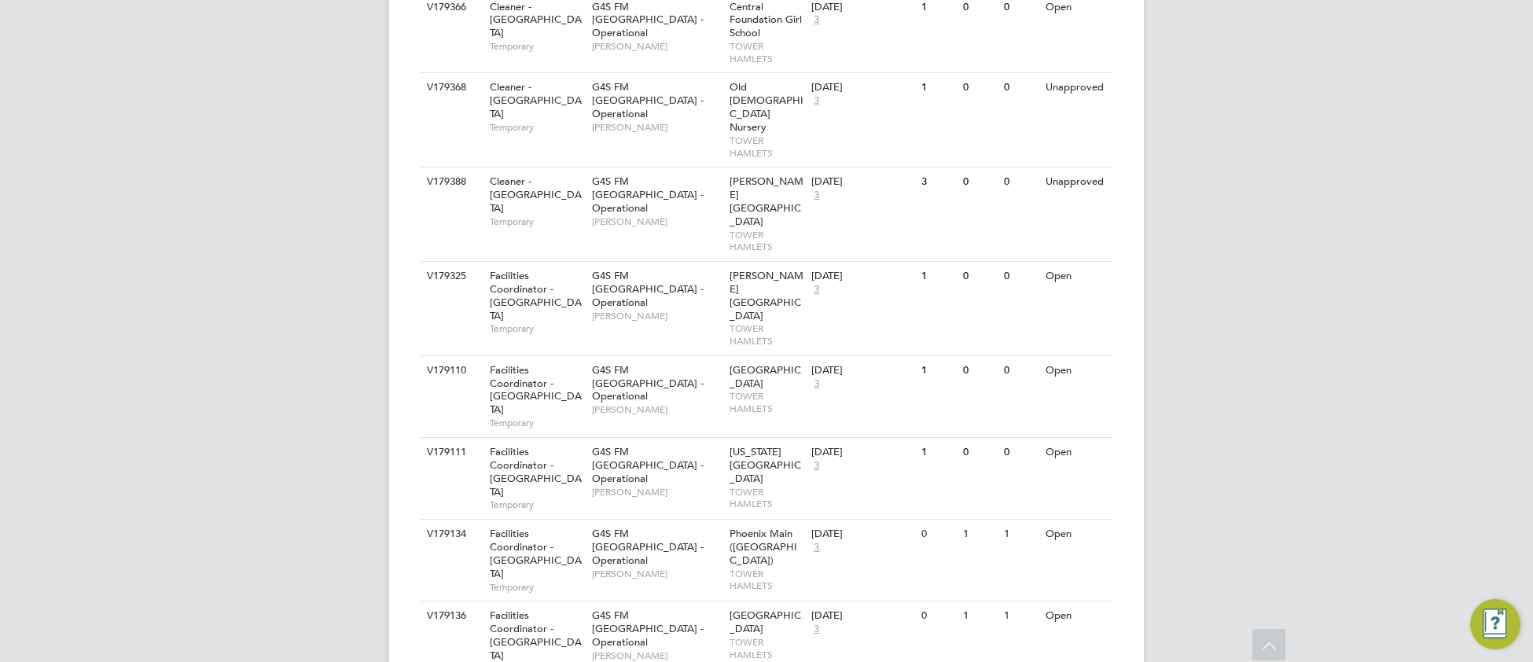
scroll to position [765, 0]
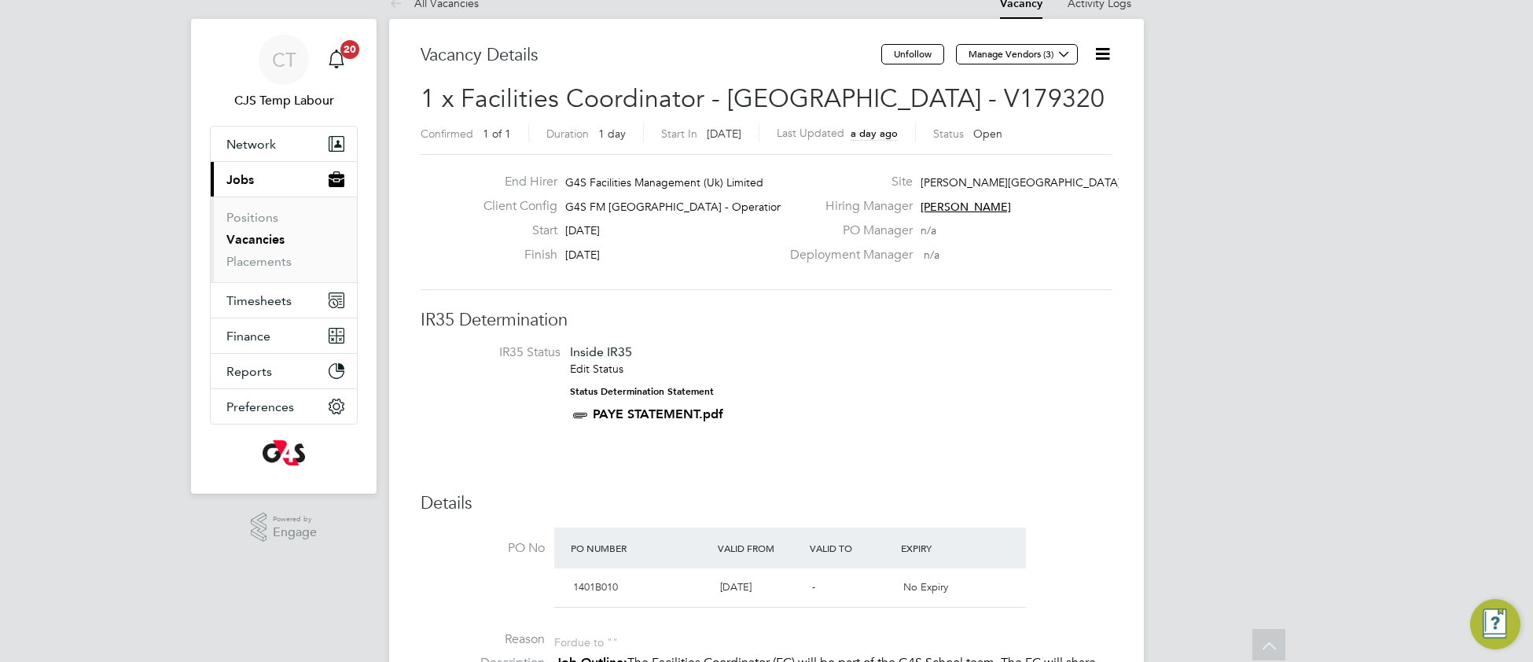
scroll to position [24, 0]
click at [1101, 53] on icon at bounding box center [1103, 55] width 20 height 20
click at [1047, 113] on li "Update Status" at bounding box center [1063, 114] width 91 height 22
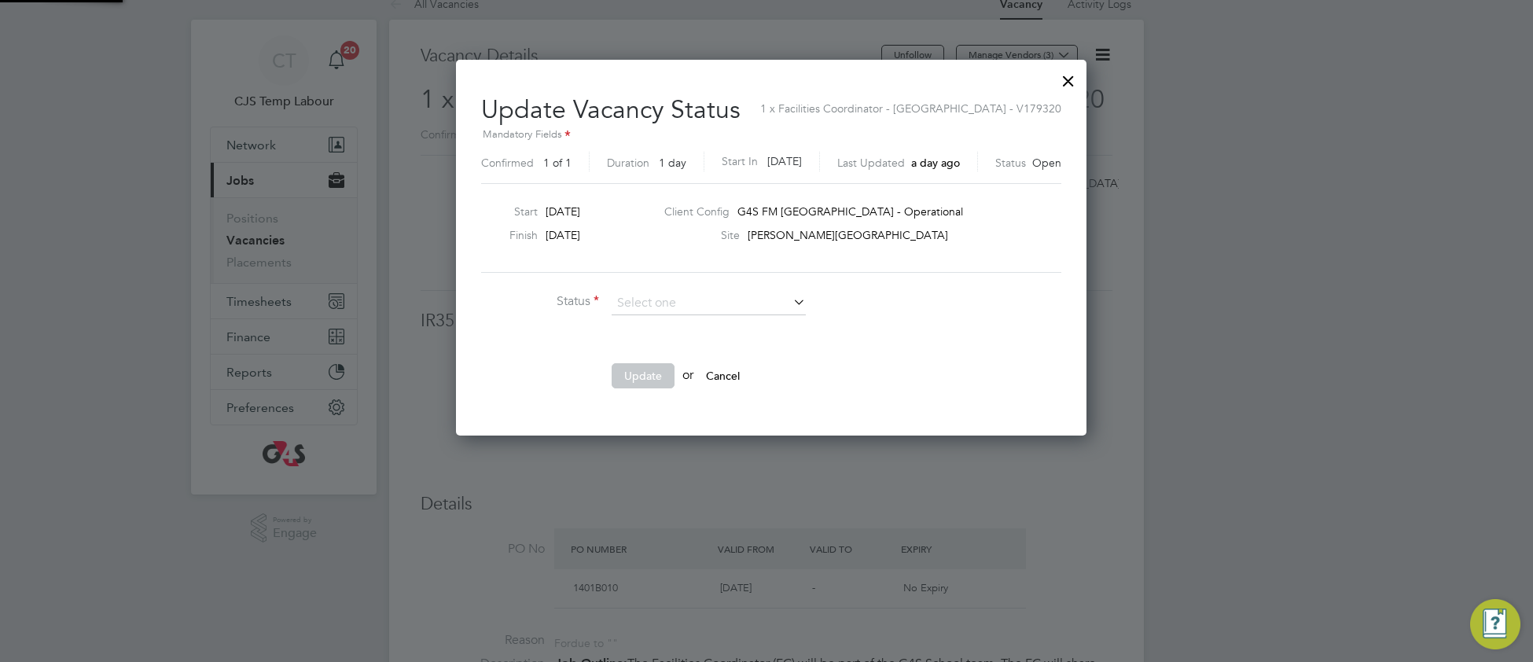
scroll to position [376, 621]
click at [646, 346] on li "Closed" at bounding box center [709, 345] width 196 height 20
type input "Closed"
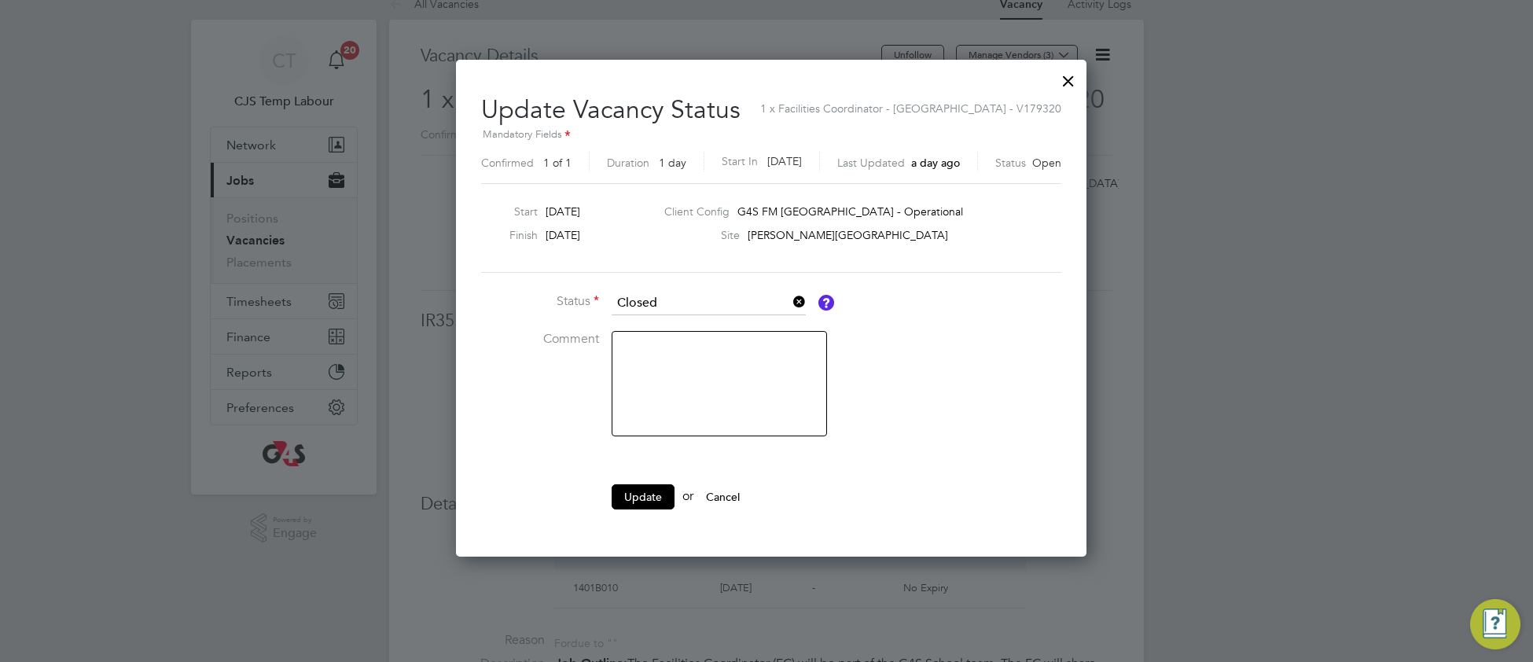
scroll to position [498, 621]
click at [651, 501] on button "Update" at bounding box center [643, 496] width 63 height 25
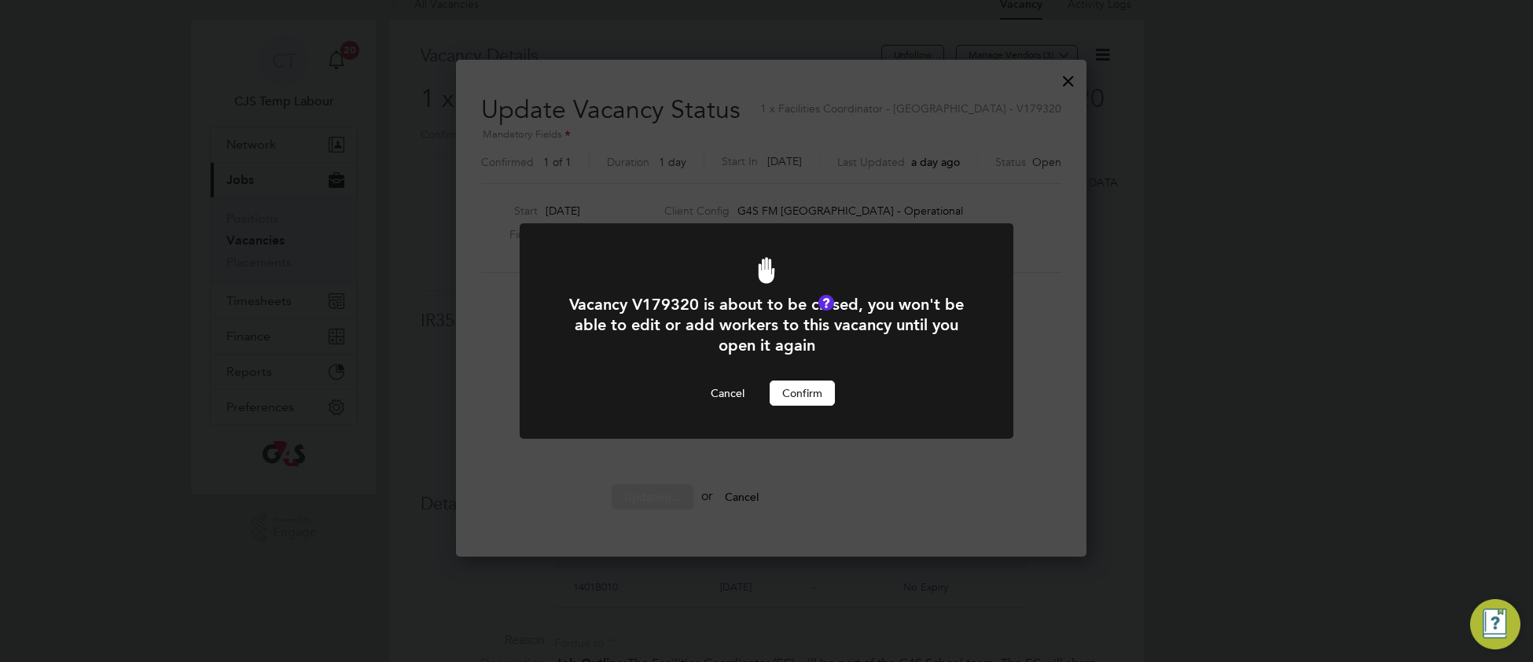
click at [827, 397] on button "Confirm" at bounding box center [802, 392] width 65 height 25
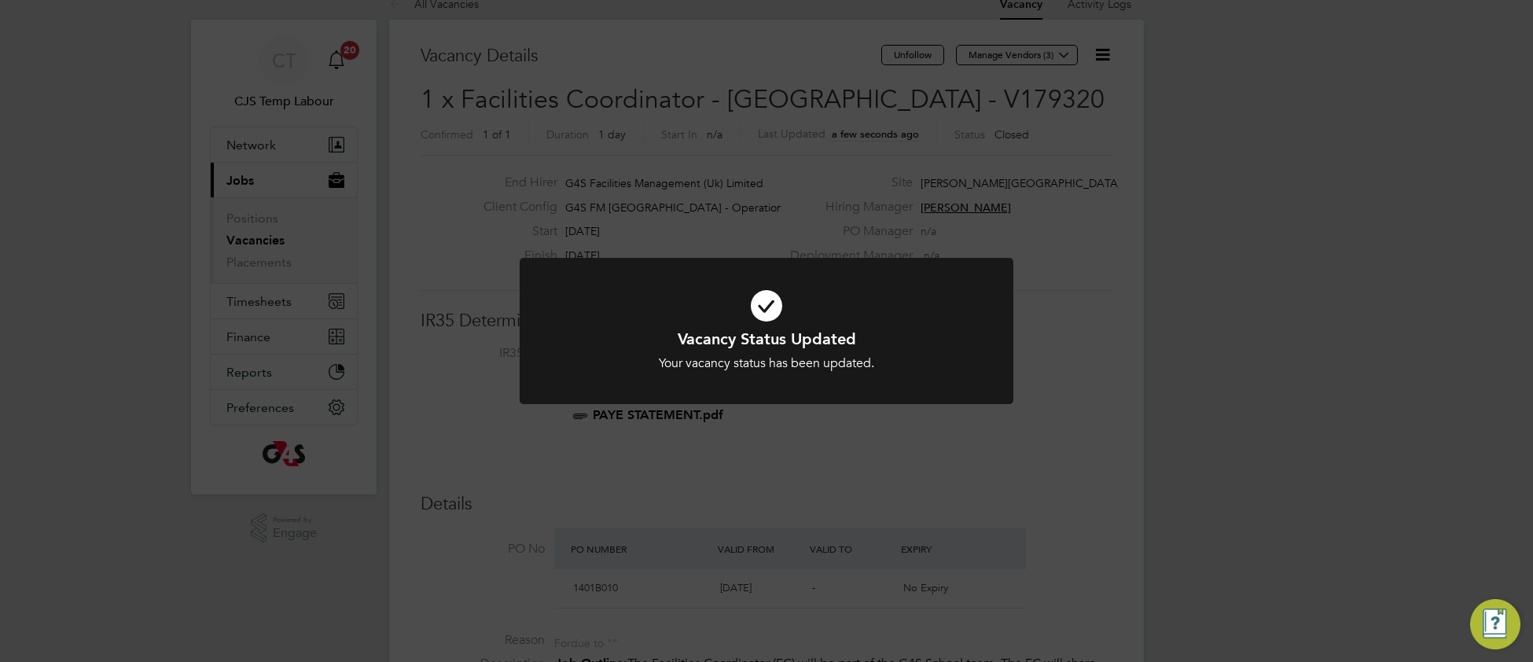
click at [950, 333] on h1 "Vacancy Status Updated" at bounding box center [766, 339] width 409 height 20
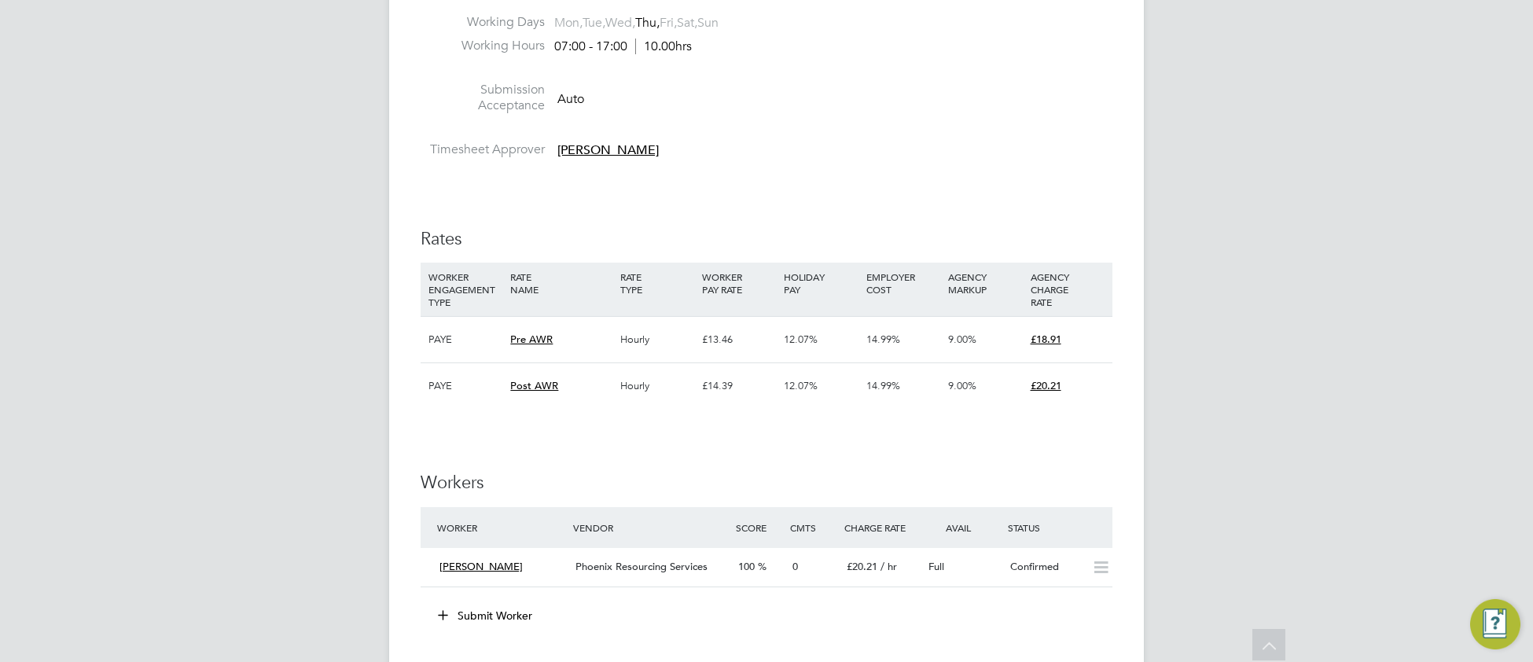
scroll to position [3735, 0]
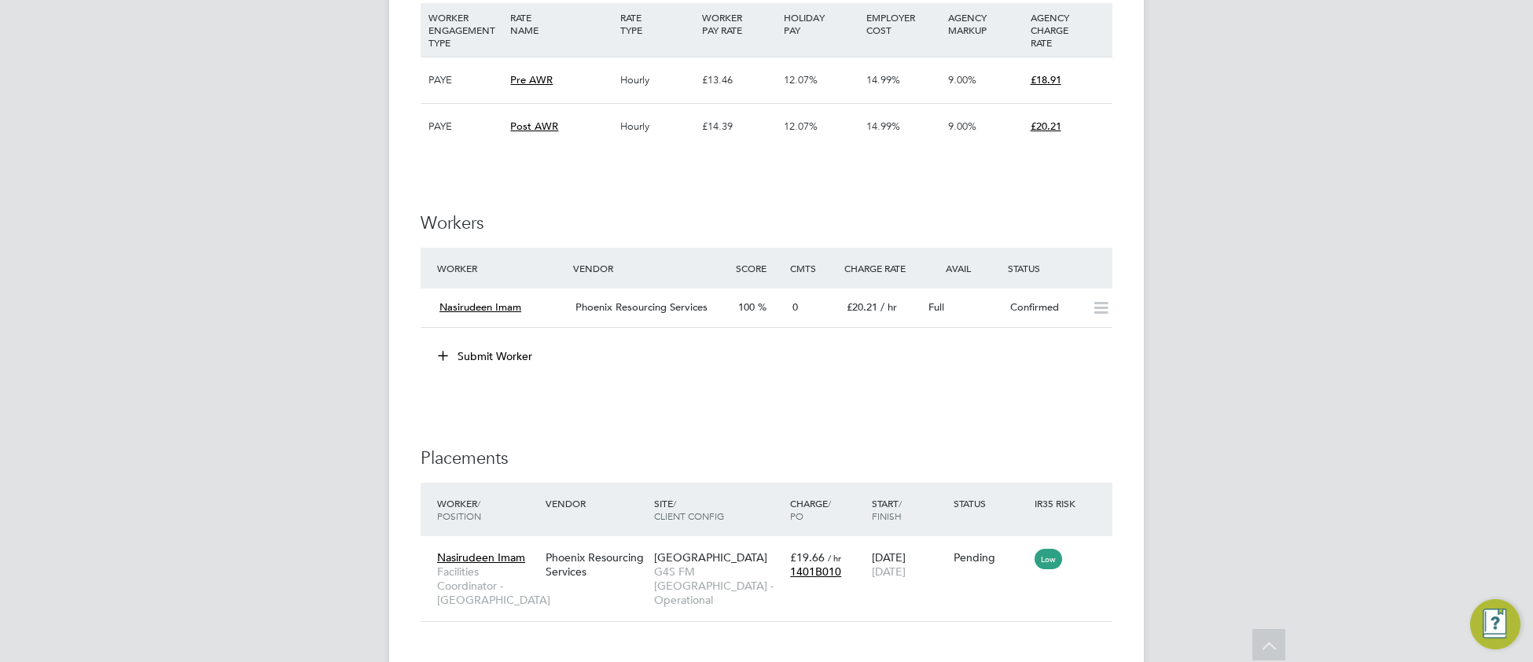
scroll to position [3616, 0]
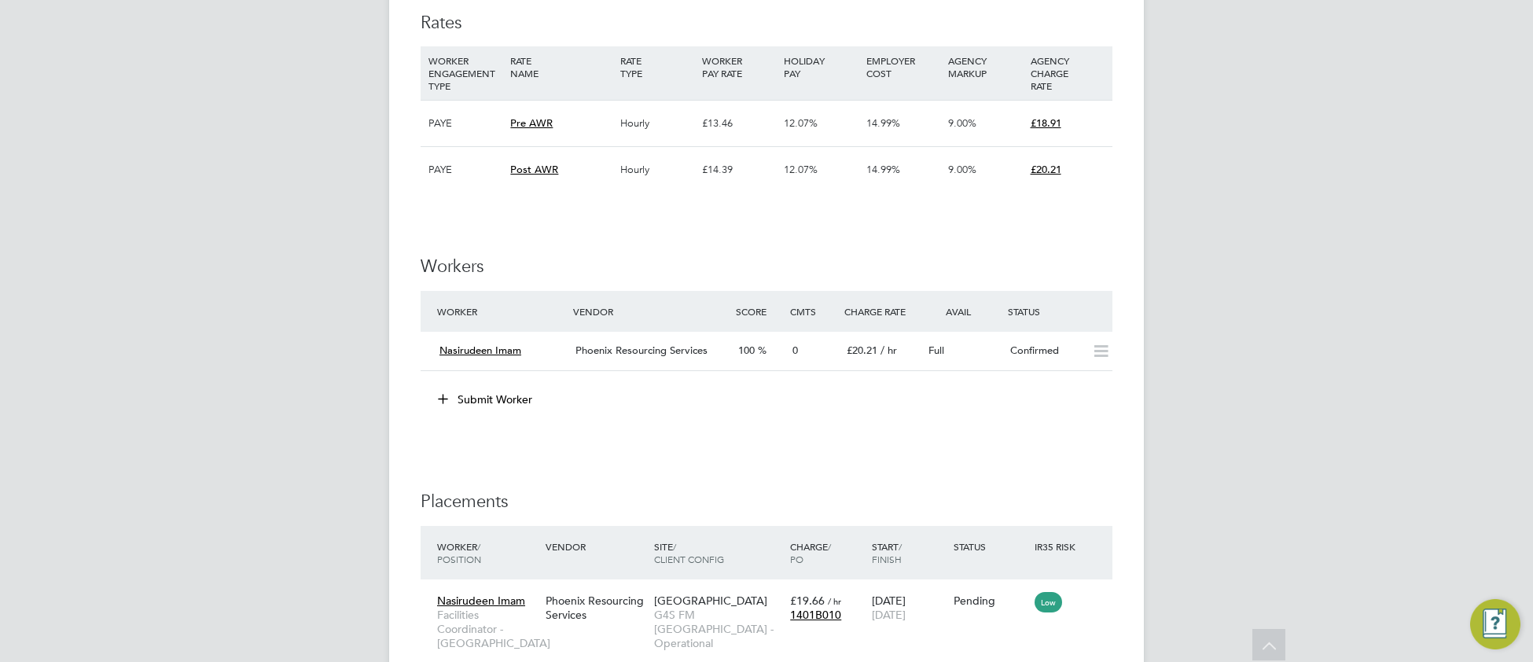
scroll to position [3640, 0]
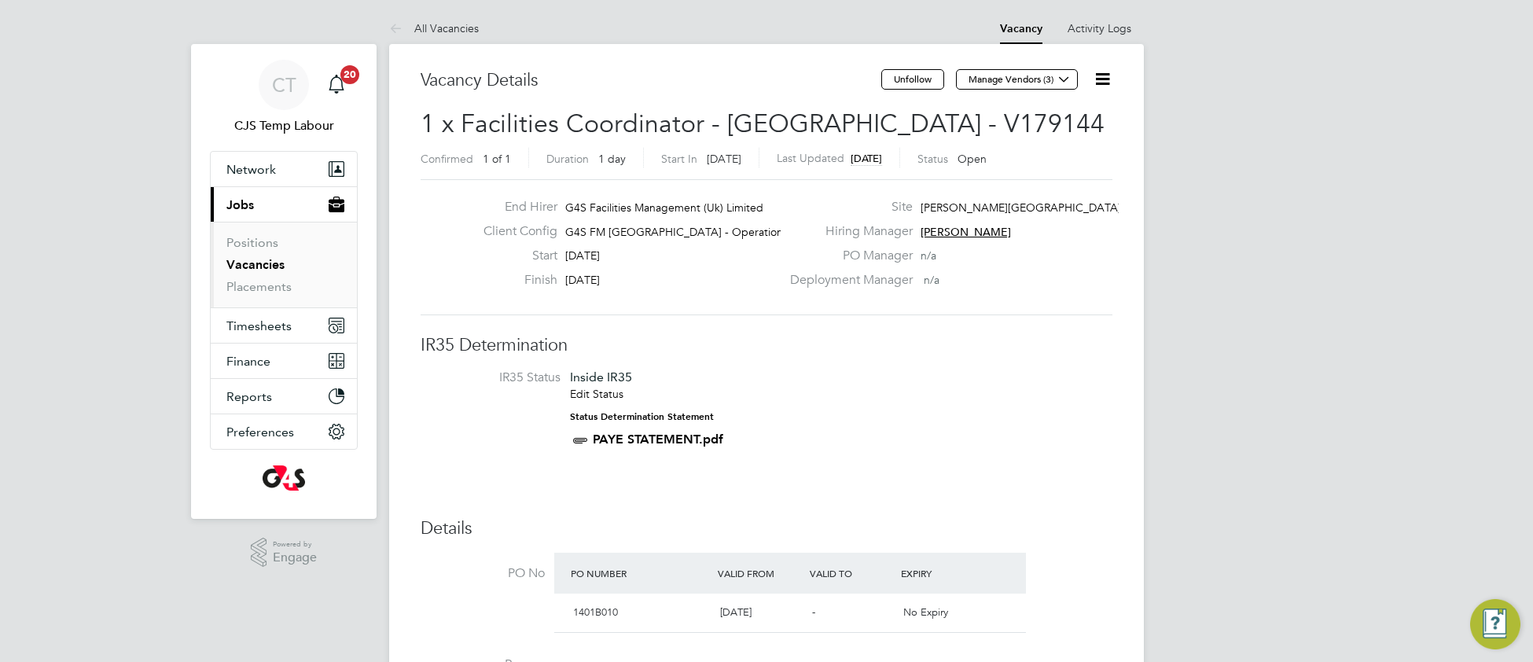
click at [1099, 79] on icon at bounding box center [1103, 79] width 20 height 20
click at [1026, 137] on li "Update Status" at bounding box center [1063, 138] width 91 height 22
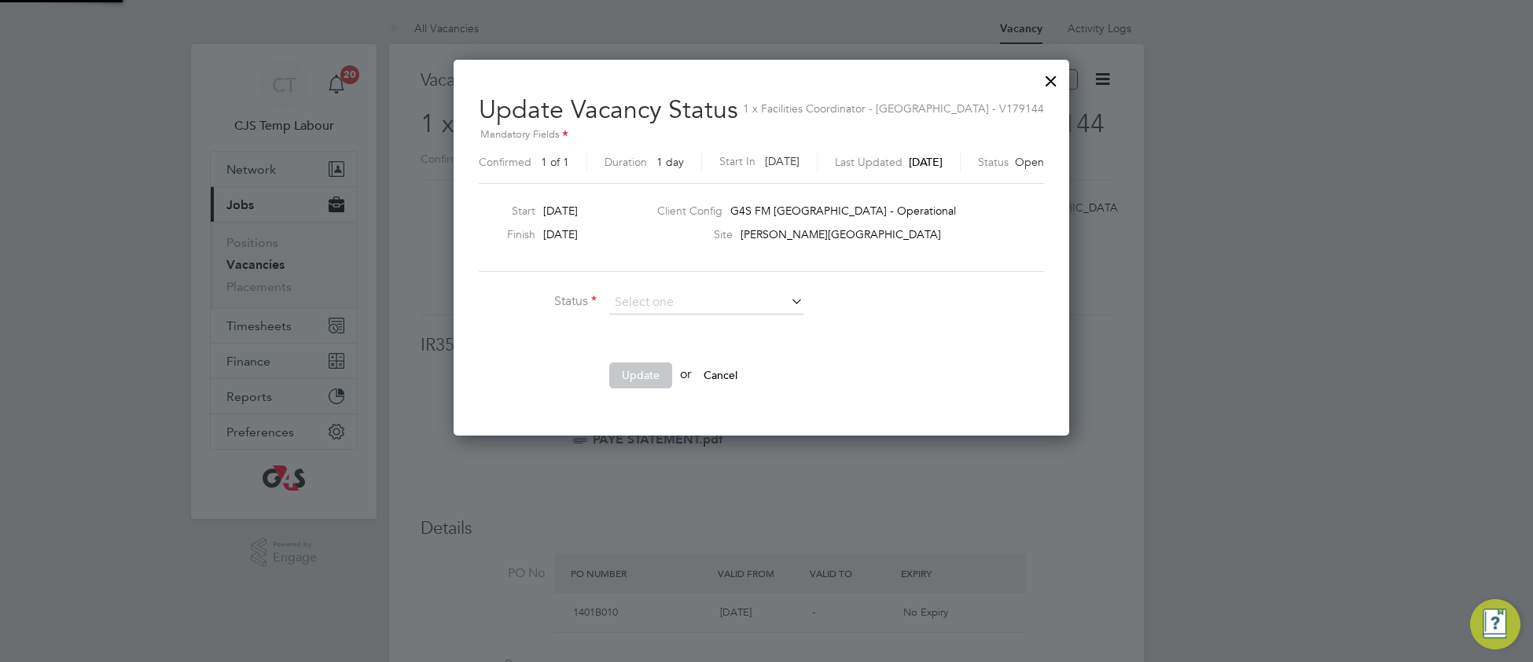
scroll to position [23, 400]
click at [638, 344] on li "Closed" at bounding box center [706, 344] width 196 height 20
type input "Closed"
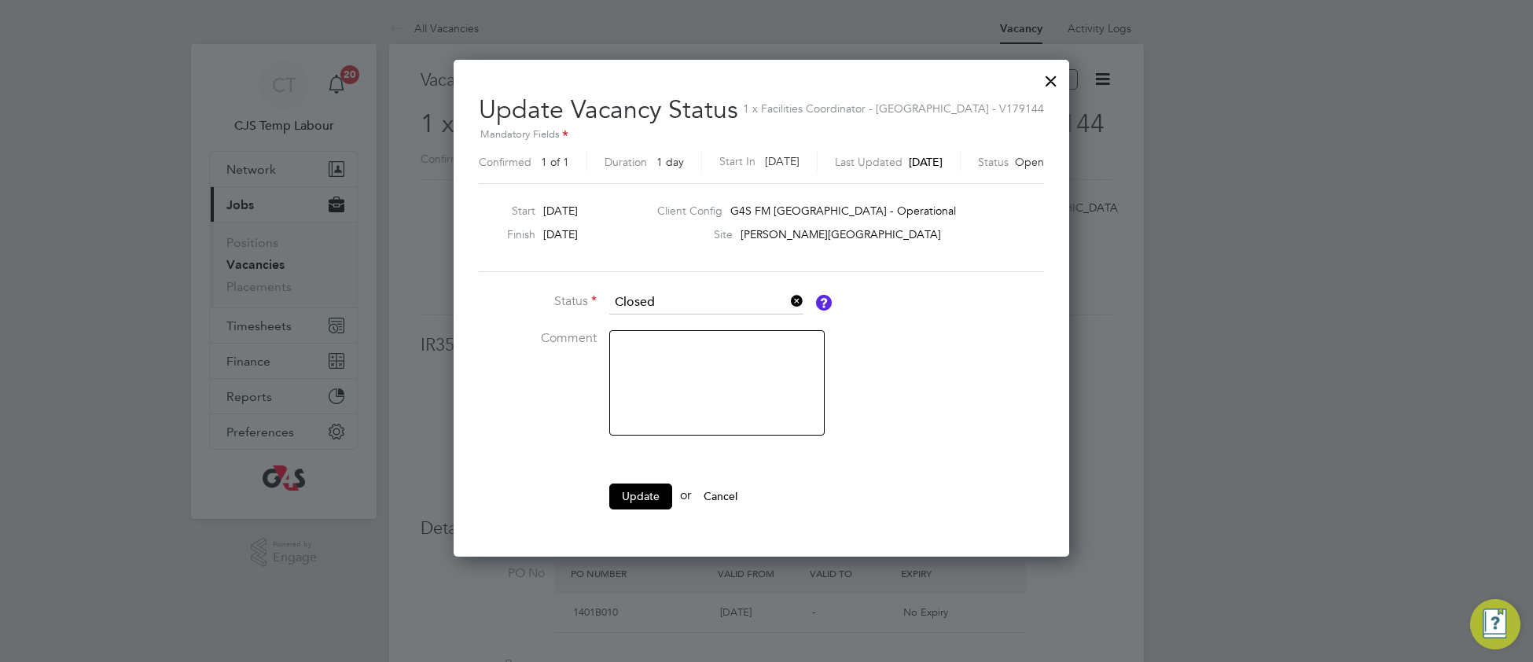
scroll to position [7, 7]
click at [656, 504] on button "Update" at bounding box center [640, 495] width 63 height 25
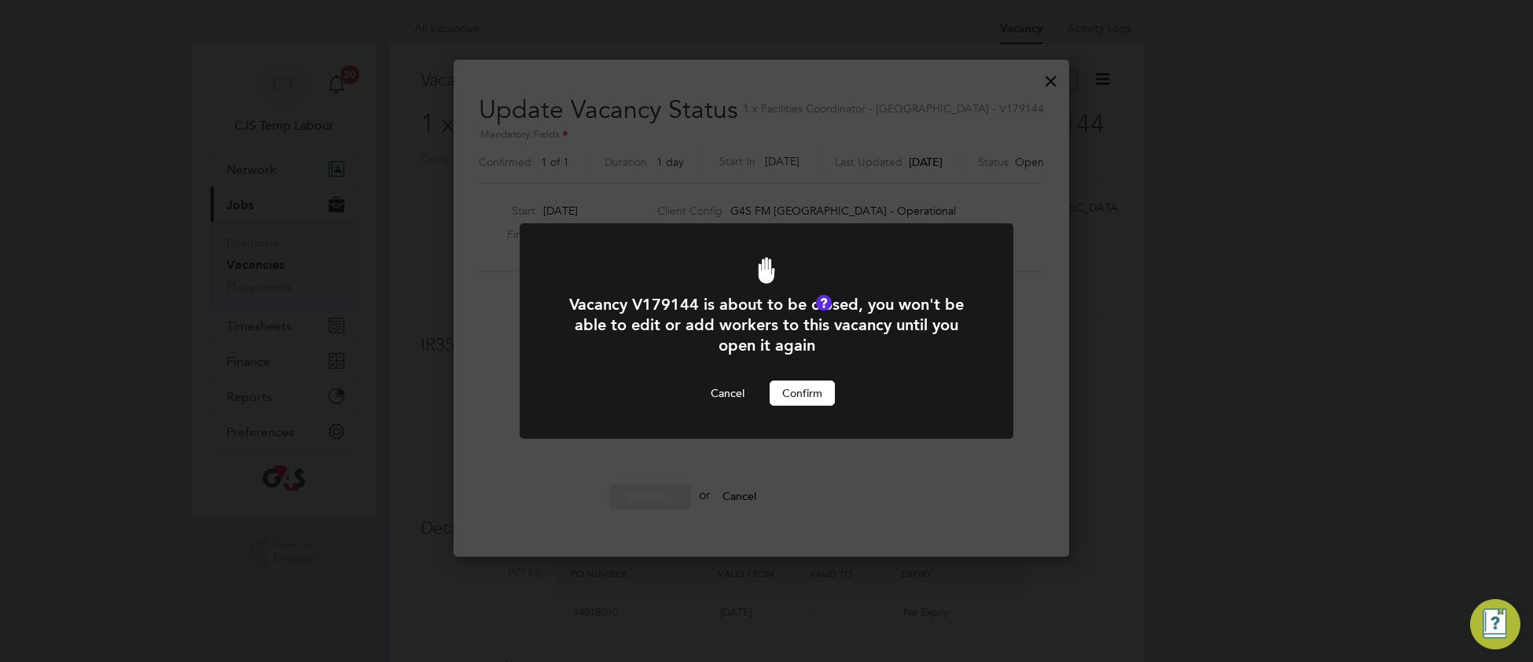
click at [825, 399] on button "Confirm" at bounding box center [802, 392] width 65 height 25
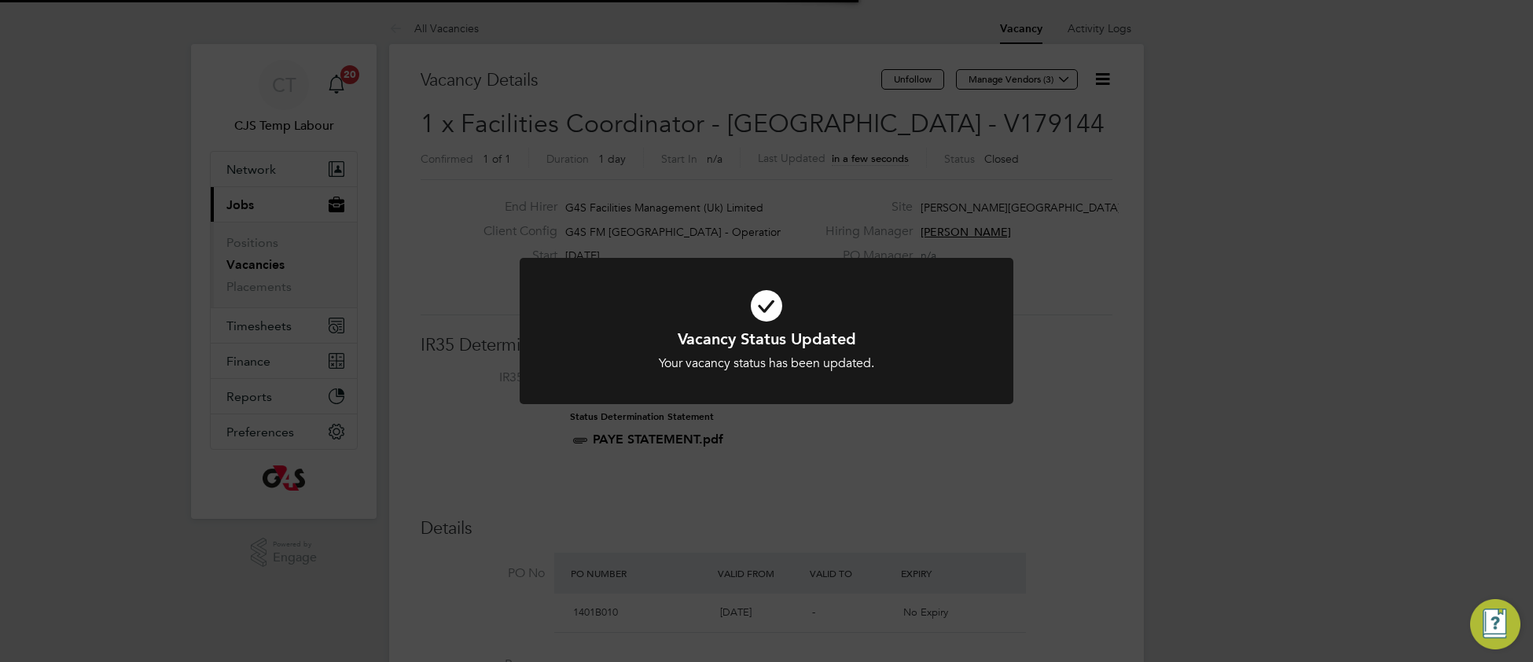
click at [949, 333] on h1 "Vacancy Status Updated" at bounding box center [766, 339] width 409 height 20
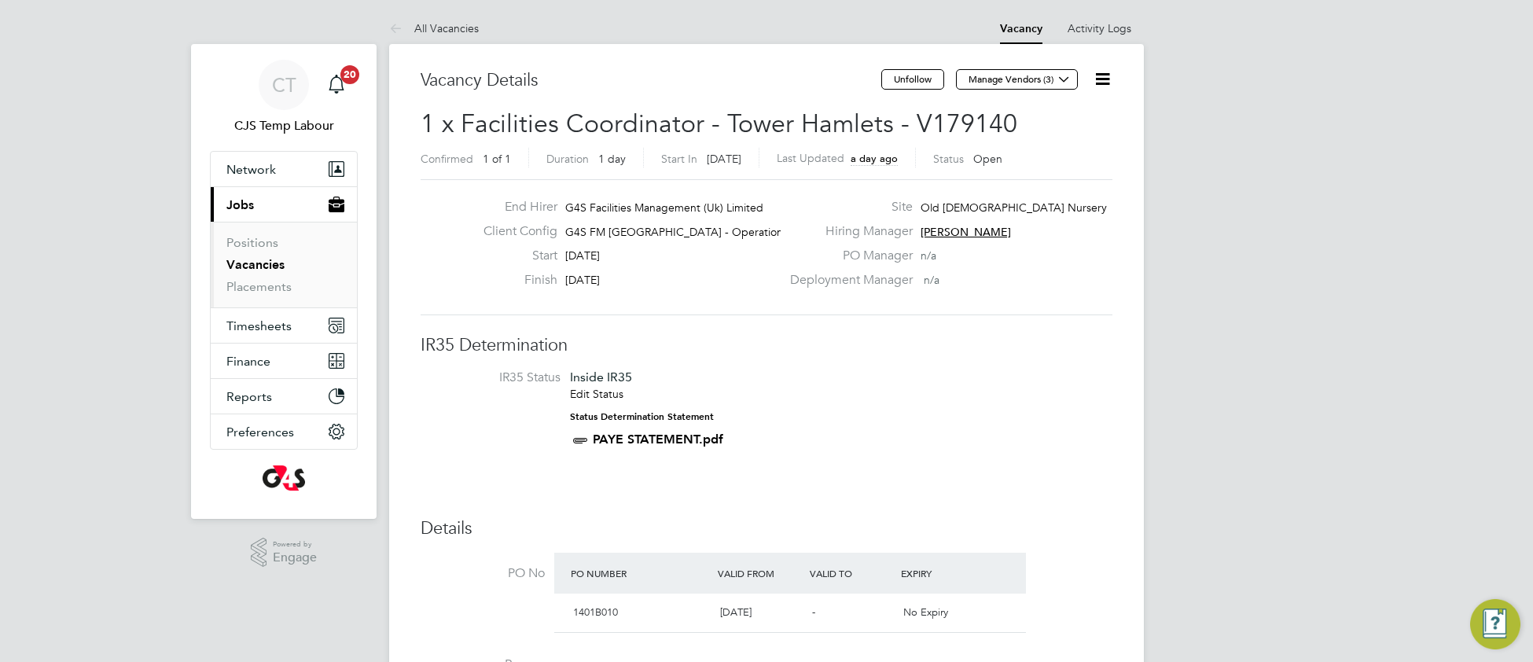
click at [1104, 83] on icon at bounding box center [1103, 79] width 20 height 20
click at [1051, 136] on li "Update Status" at bounding box center [1063, 138] width 91 height 22
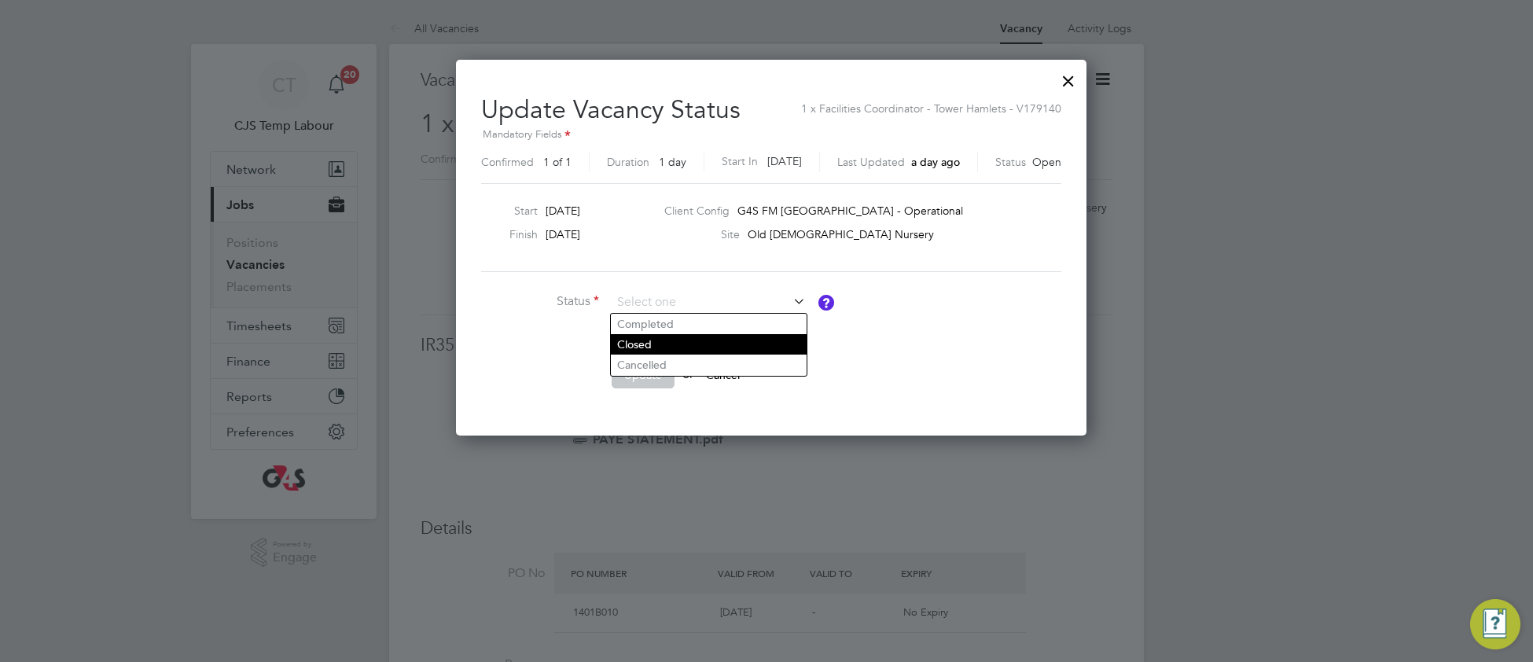
click at [682, 344] on li "Closed" at bounding box center [709, 344] width 196 height 20
type input "Closed"
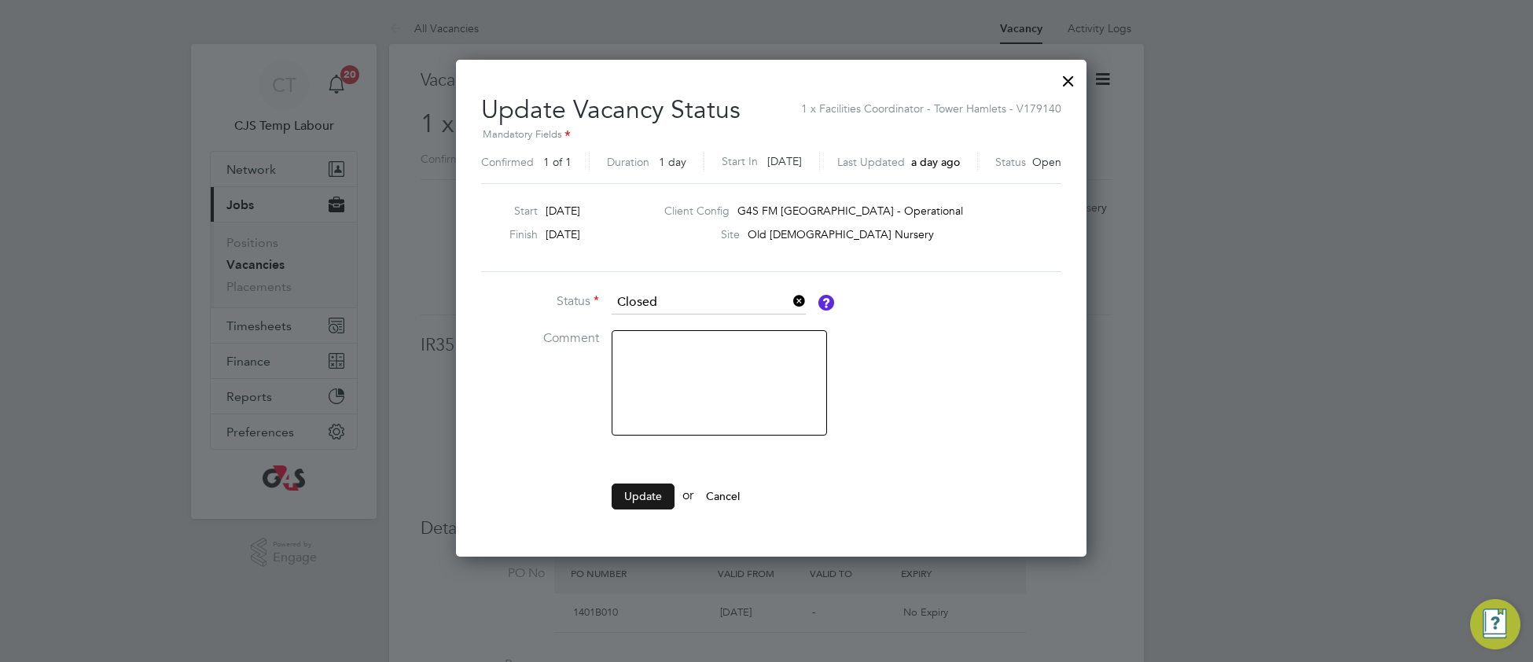
click at [630, 498] on button "Update" at bounding box center [643, 495] width 63 height 25
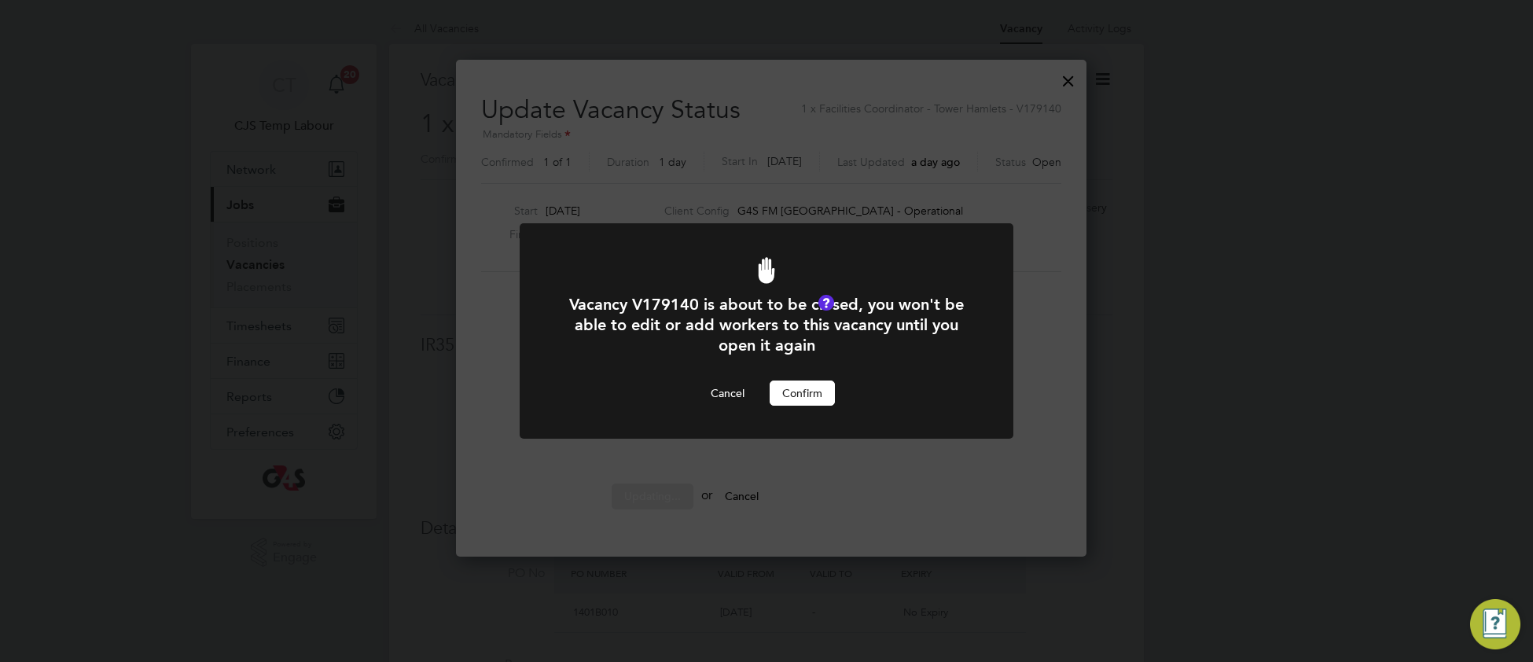
click at [816, 389] on button "Confirm" at bounding box center [802, 392] width 65 height 25
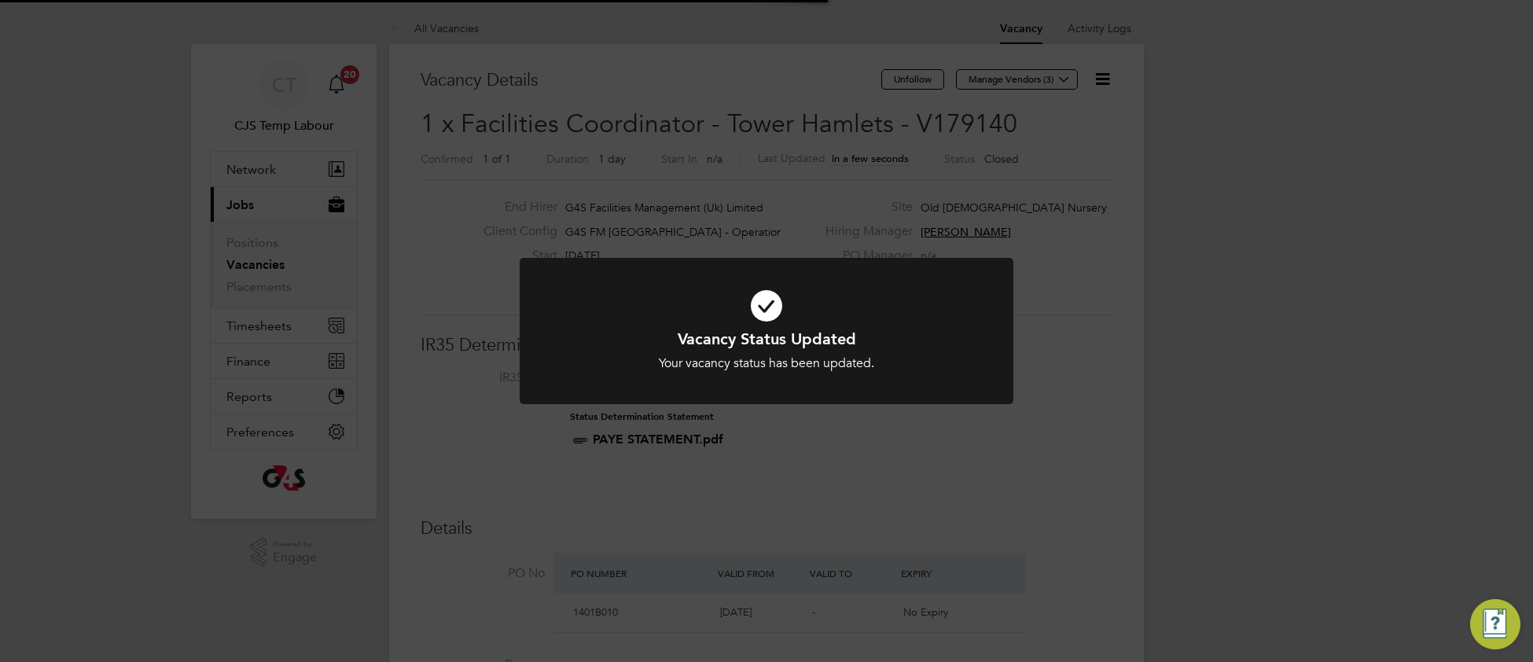
click at [925, 351] on div "Vacancy Status Updated Your vacancy status has been updated. Cancel Okay" at bounding box center [766, 350] width 409 height 43
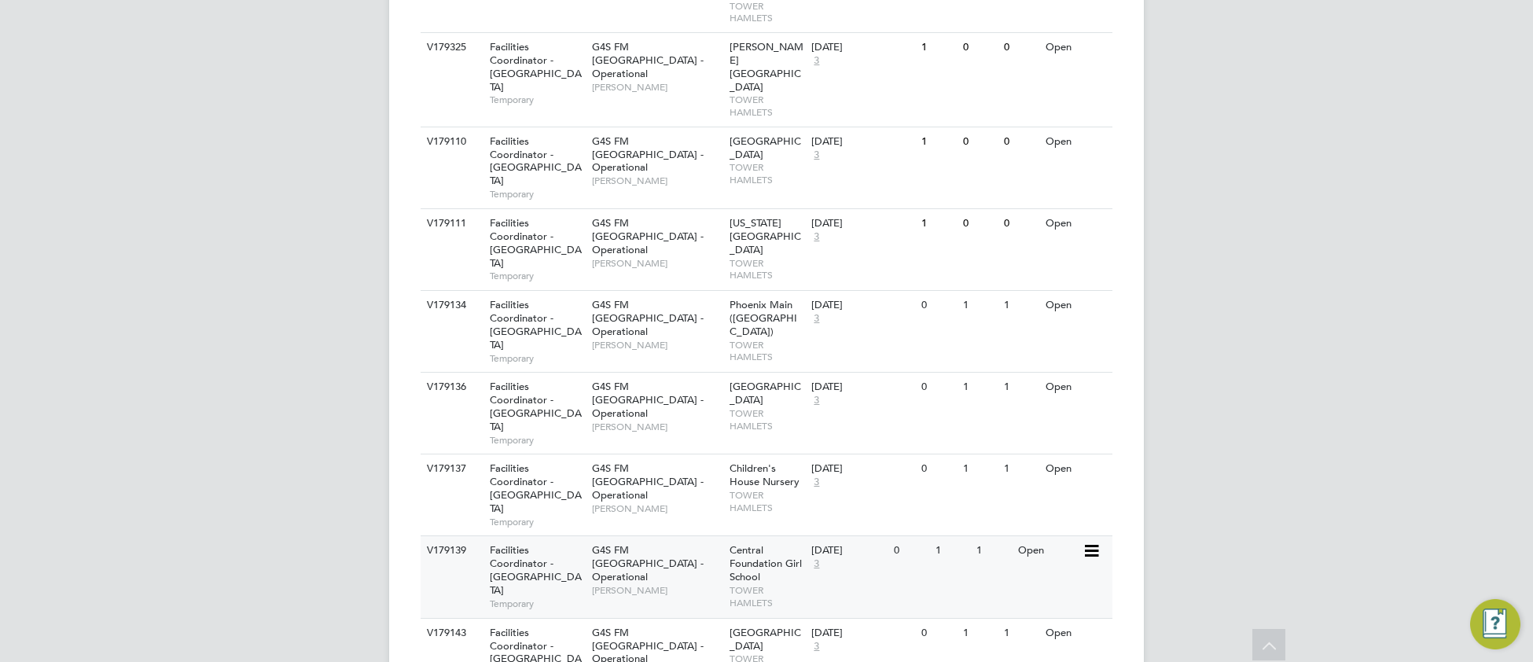
scroll to position [1116, 0]
click at [547, 542] on span "Facilities Coordinator - [GEOGRAPHIC_DATA]" at bounding box center [536, 568] width 92 height 53
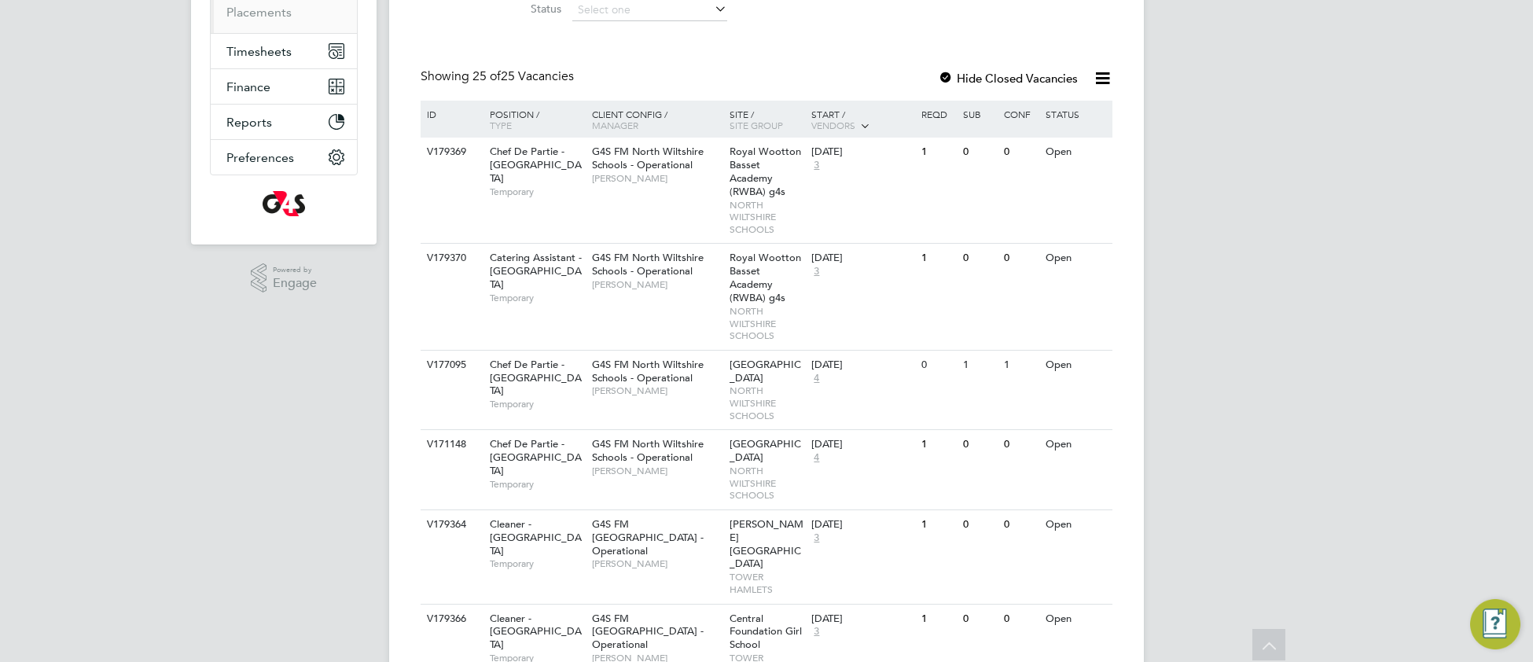
scroll to position [0, 0]
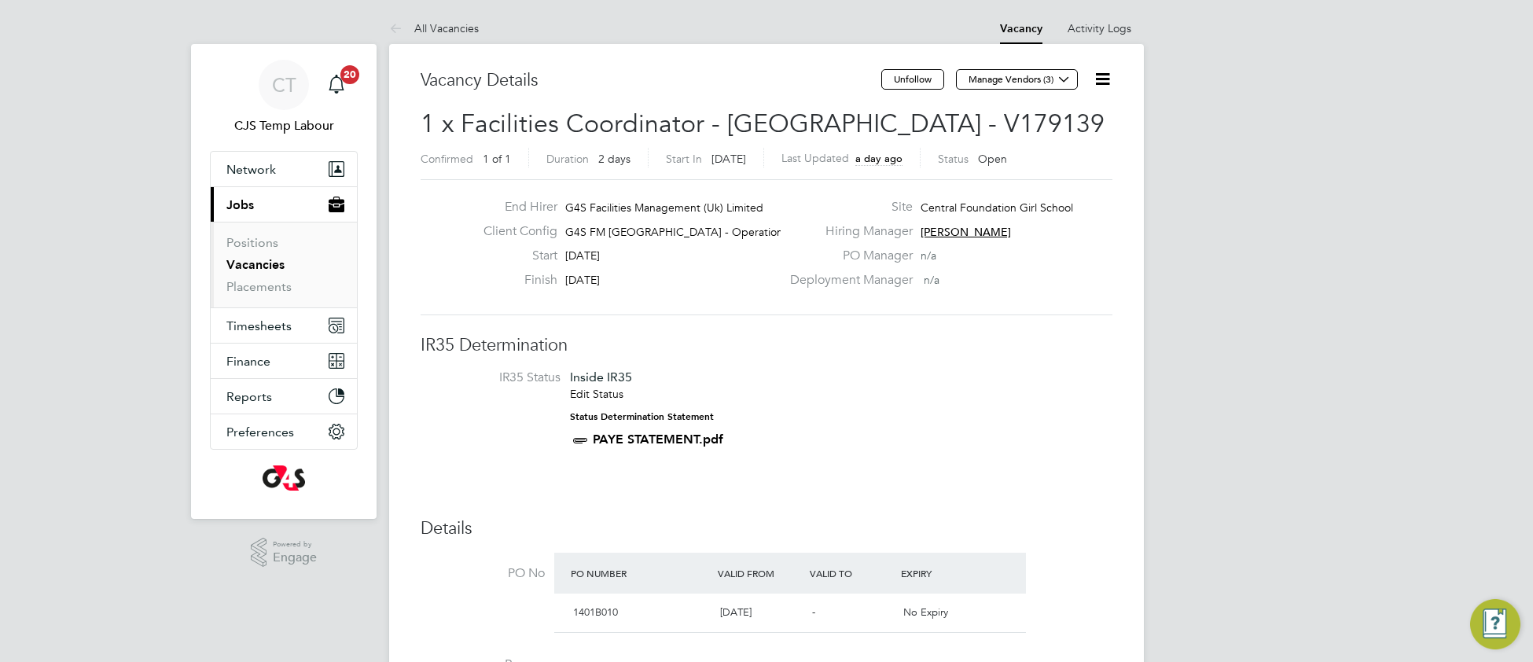
click at [1098, 89] on icon at bounding box center [1103, 79] width 20 height 20
click at [1053, 139] on li "Update Status" at bounding box center [1063, 138] width 91 height 22
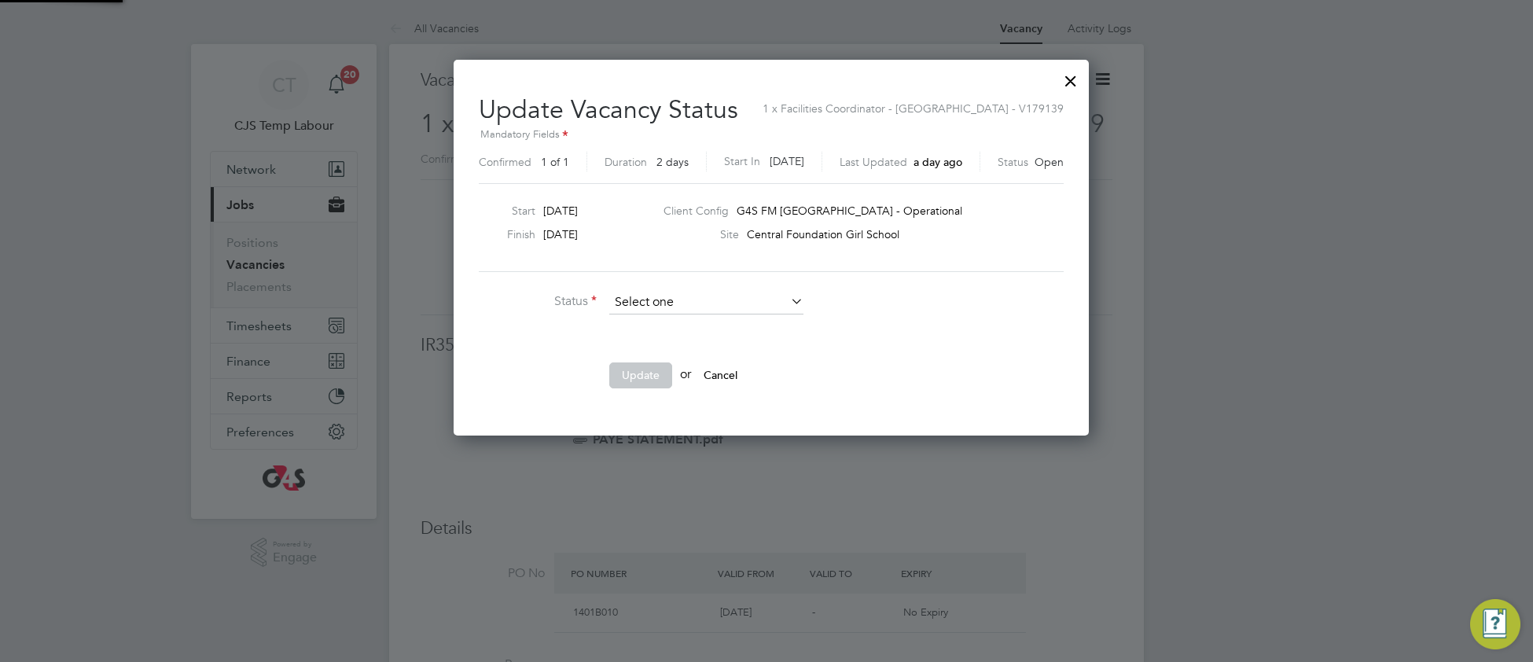
scroll to position [376, 625]
click at [671, 339] on li "Closed" at bounding box center [706, 344] width 196 height 20
type input "Closed"
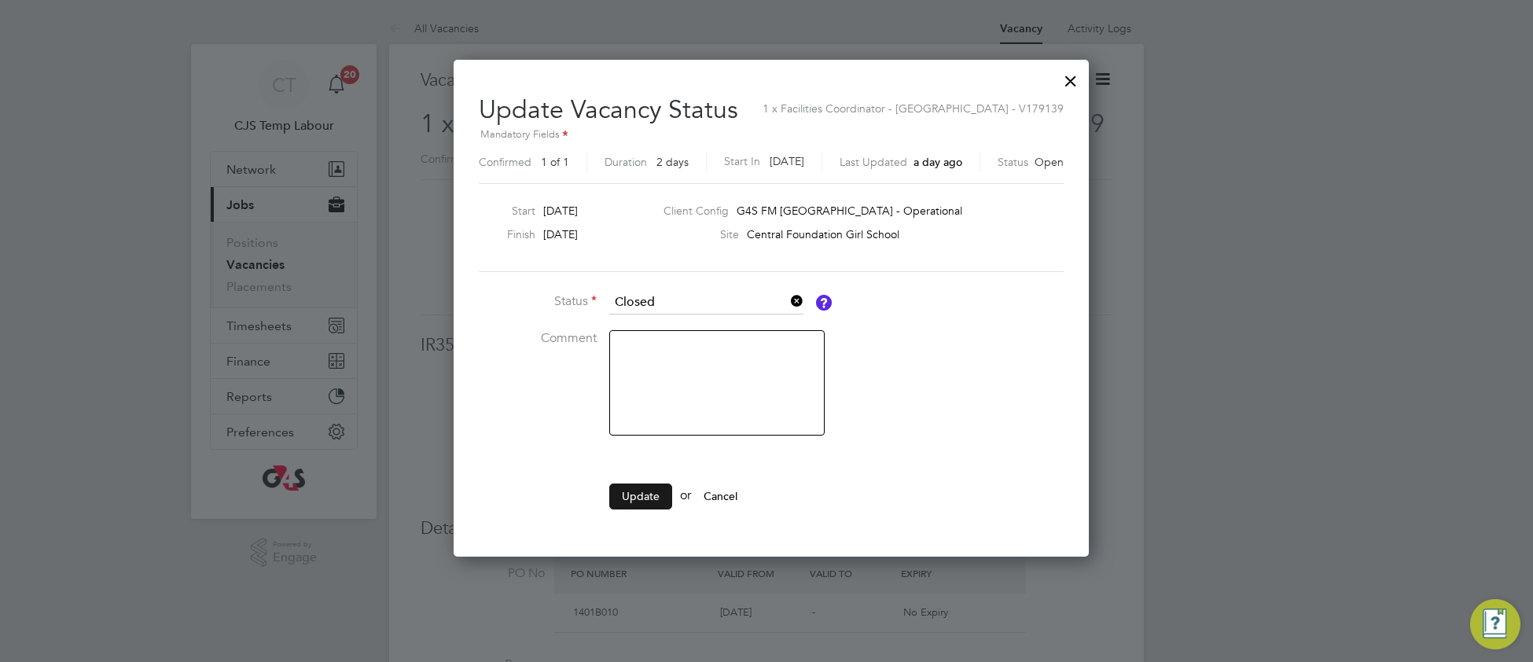
click at [639, 498] on button "Update" at bounding box center [640, 495] width 63 height 25
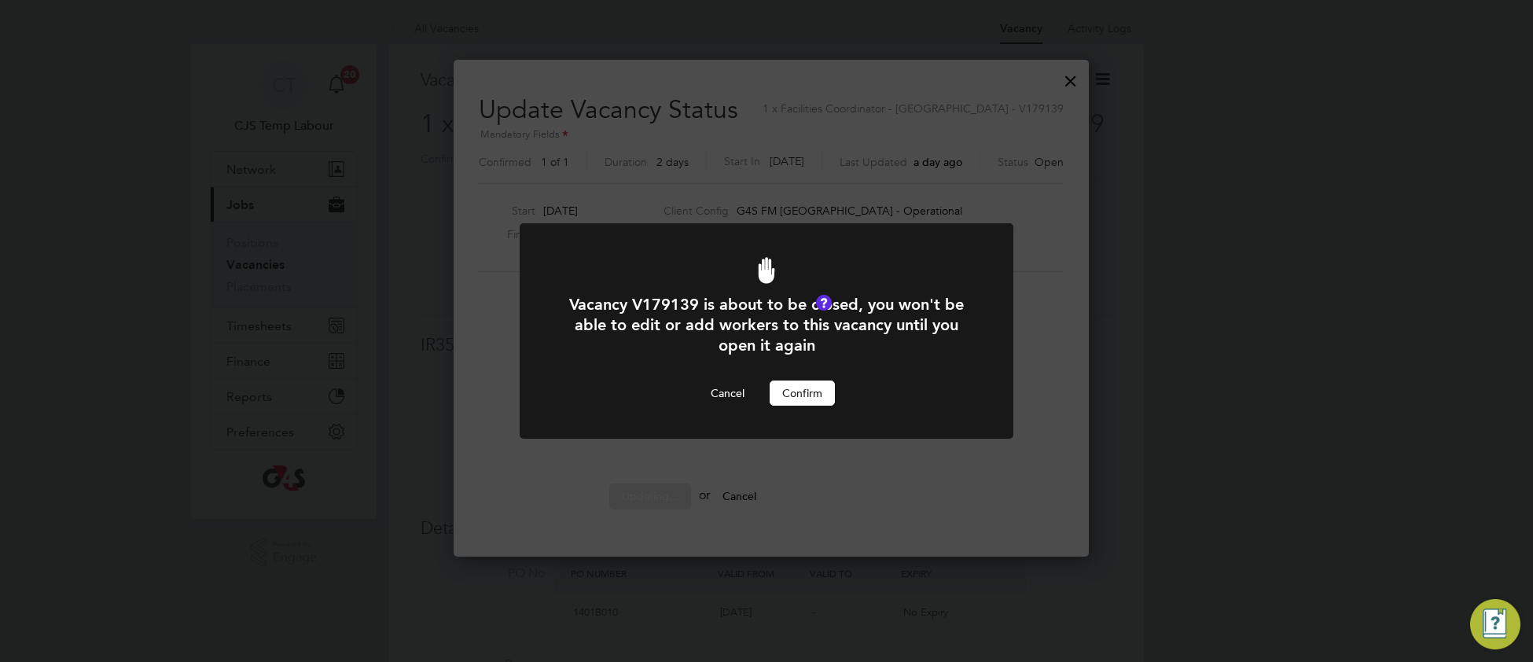
click at [826, 399] on button "Confirm" at bounding box center [802, 392] width 65 height 25
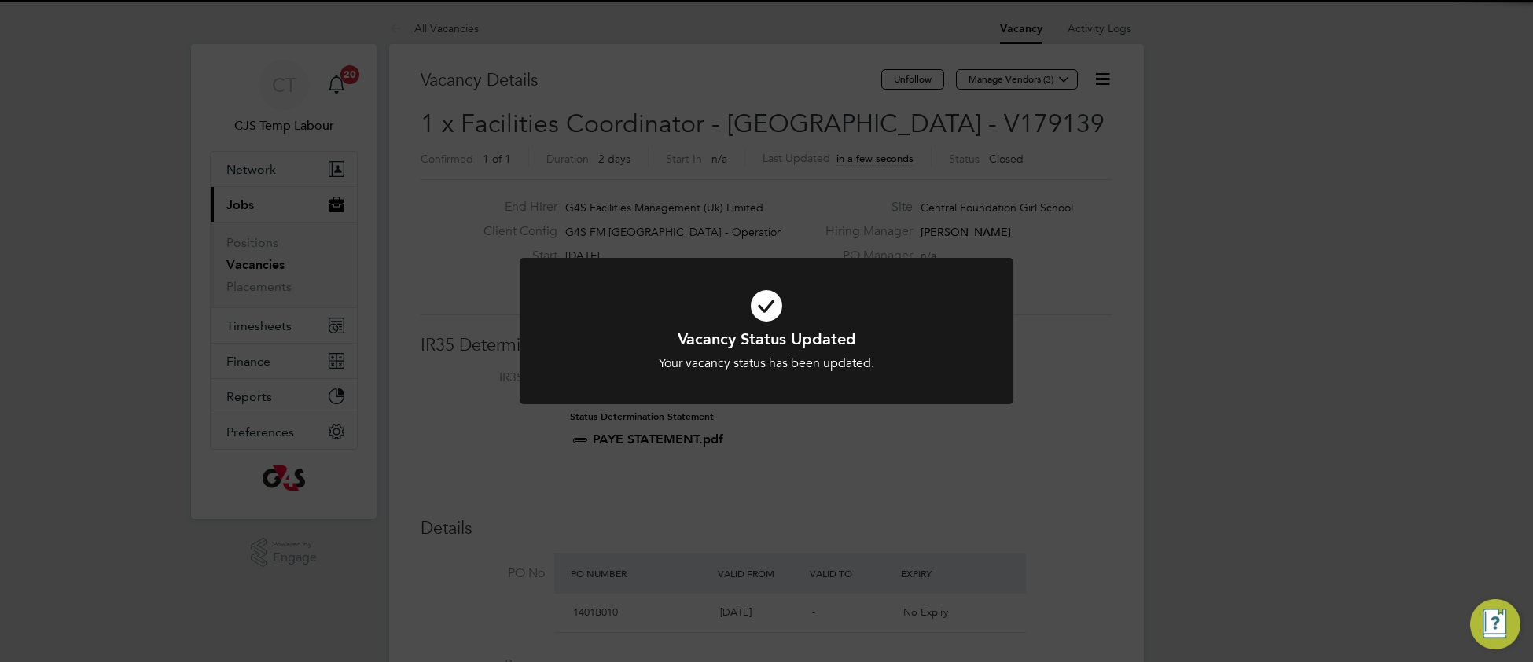
click at [891, 347] on h1 "Vacancy Status Updated" at bounding box center [766, 339] width 409 height 20
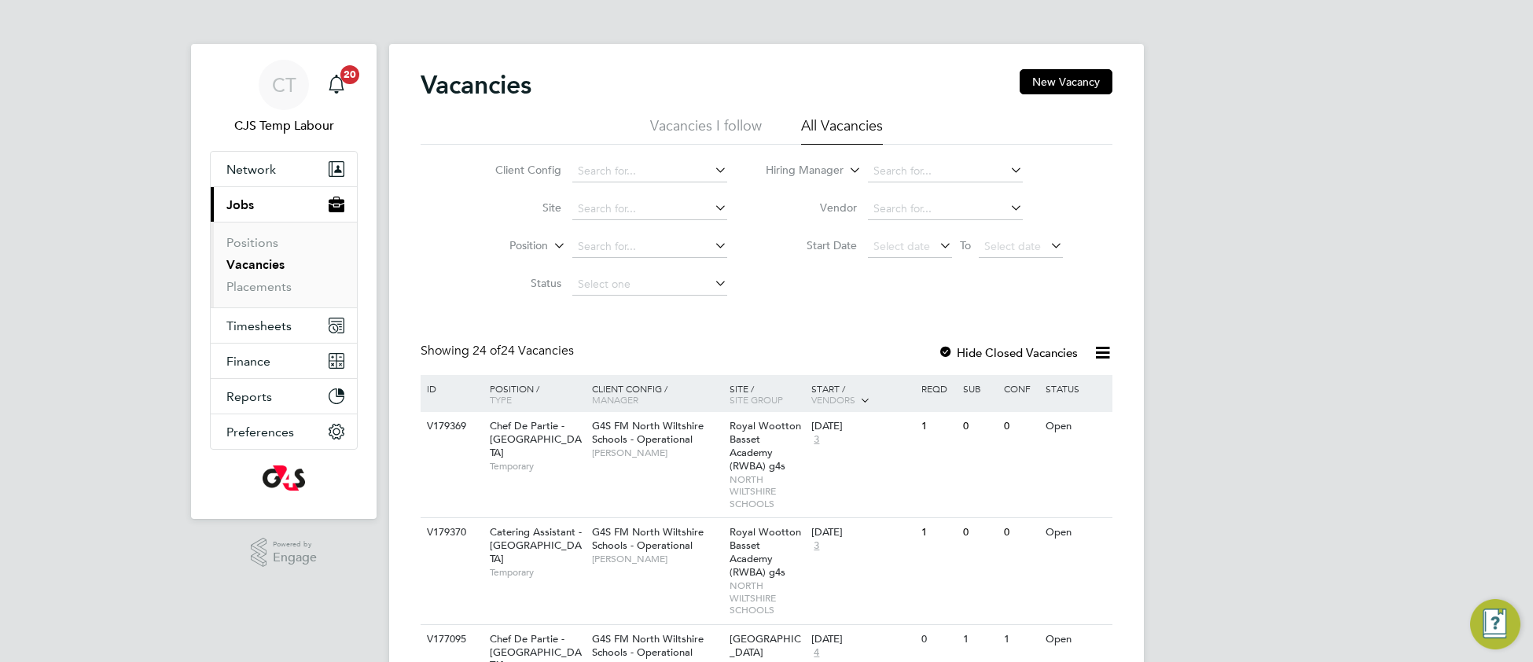
drag, startPoint x: 1004, startPoint y: 243, endPoint x: 1071, endPoint y: 296, distance: 85.7
click at [1004, 242] on span "Select date" at bounding box center [1012, 246] width 57 height 14
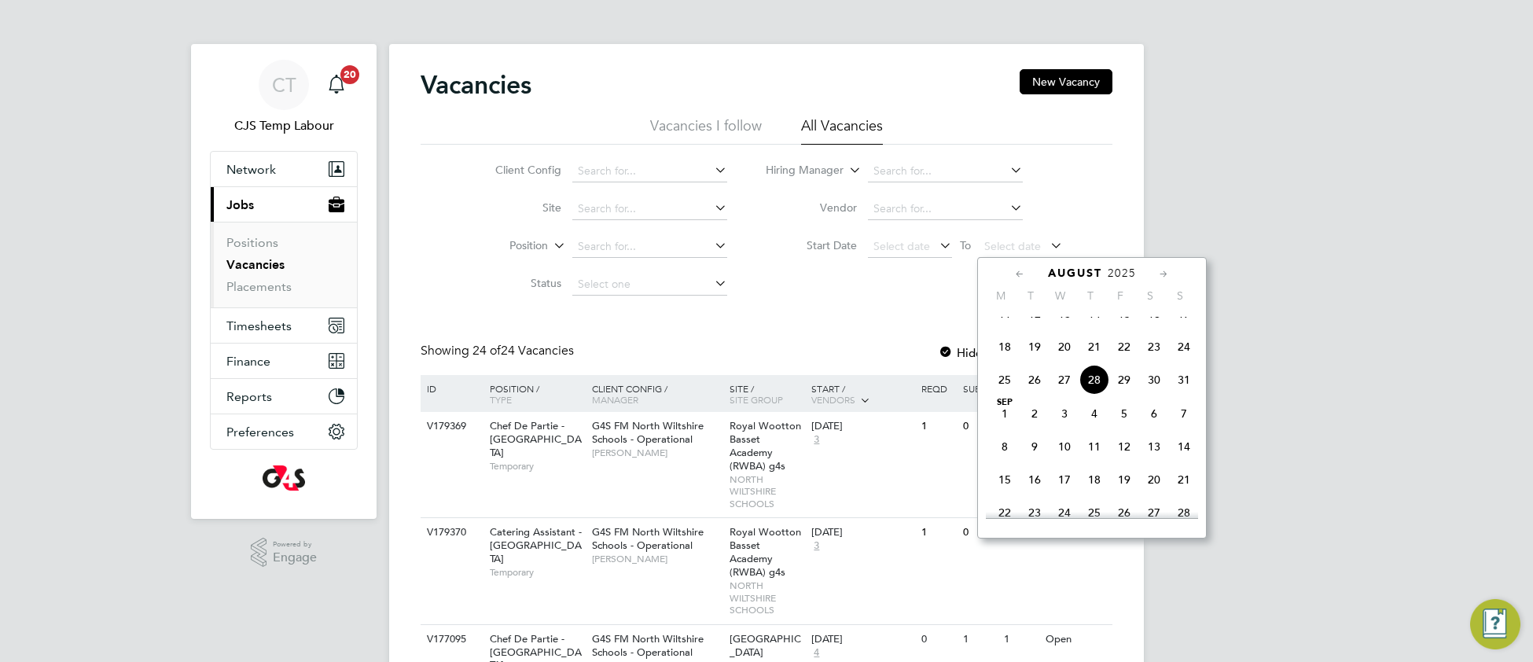
click at [1097, 395] on span "28" at bounding box center [1094, 380] width 30 height 30
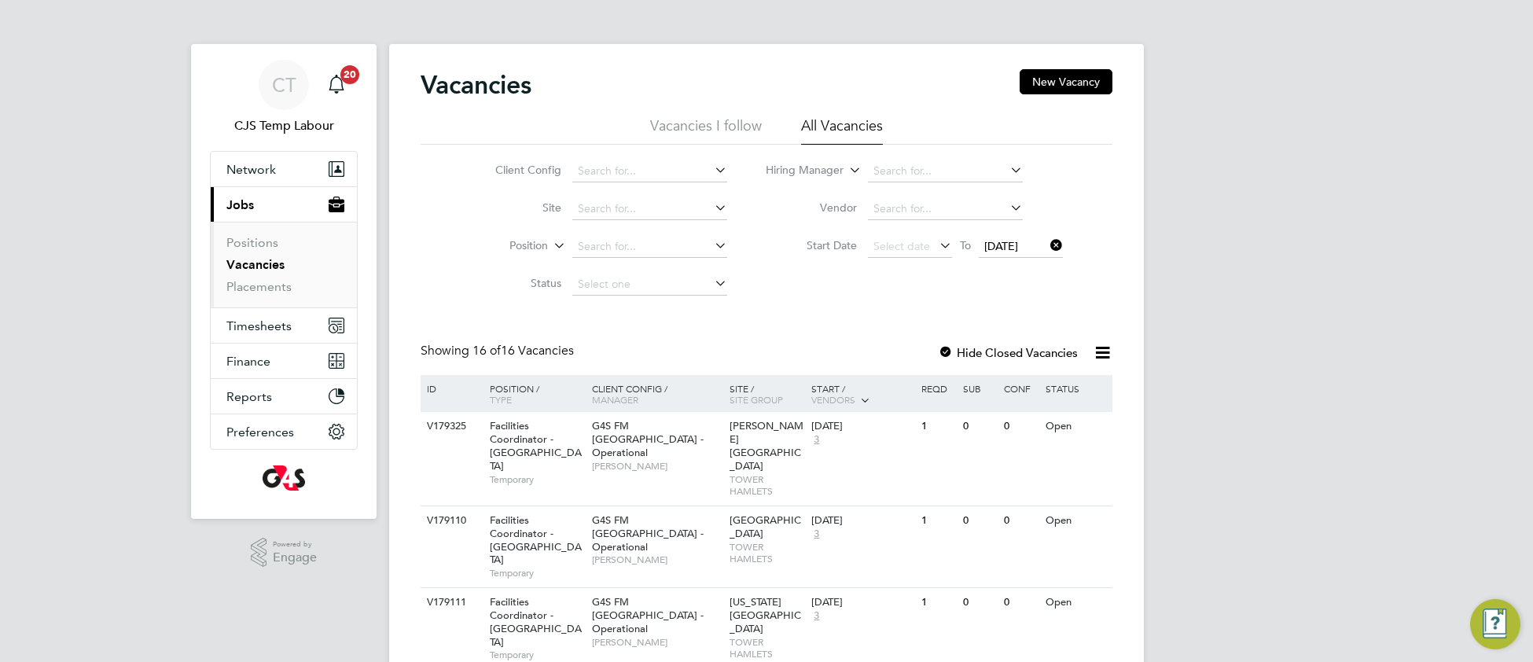
click at [1047, 241] on icon at bounding box center [1047, 245] width 0 height 22
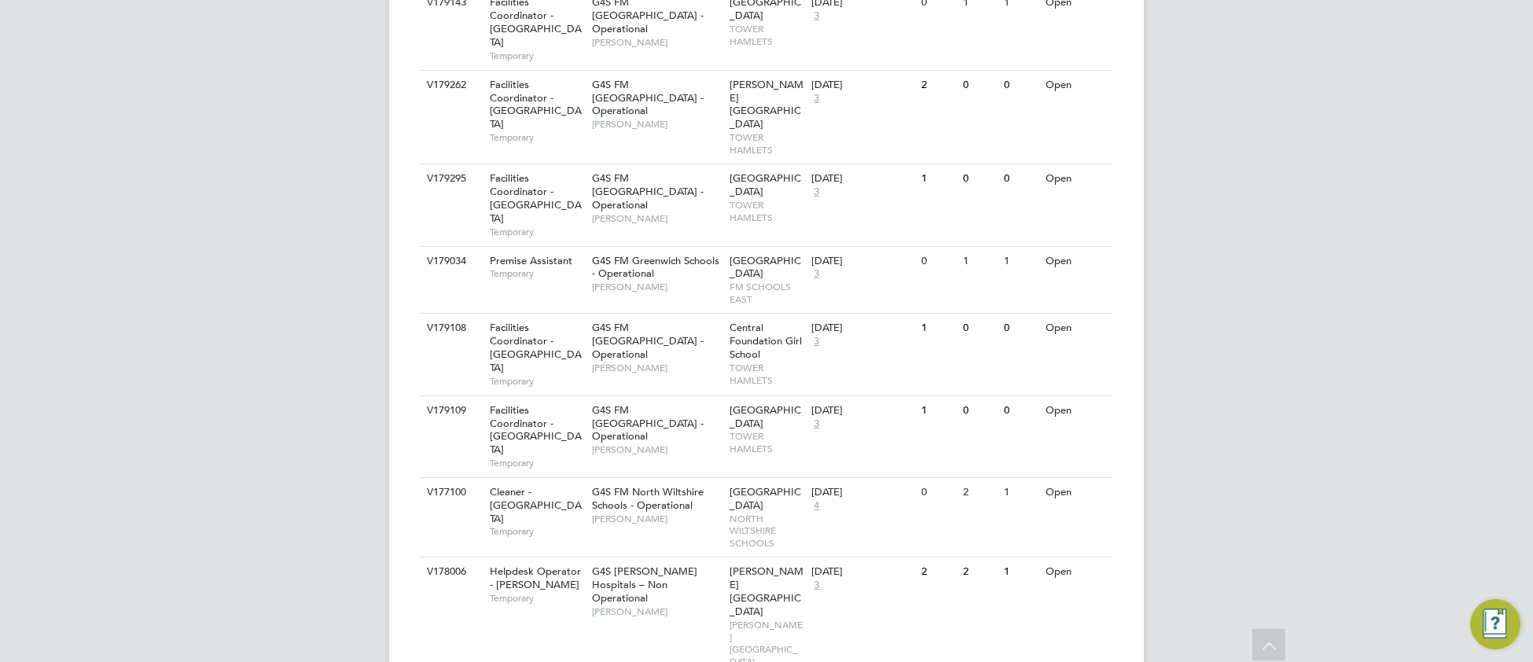
scroll to position [1665, 0]
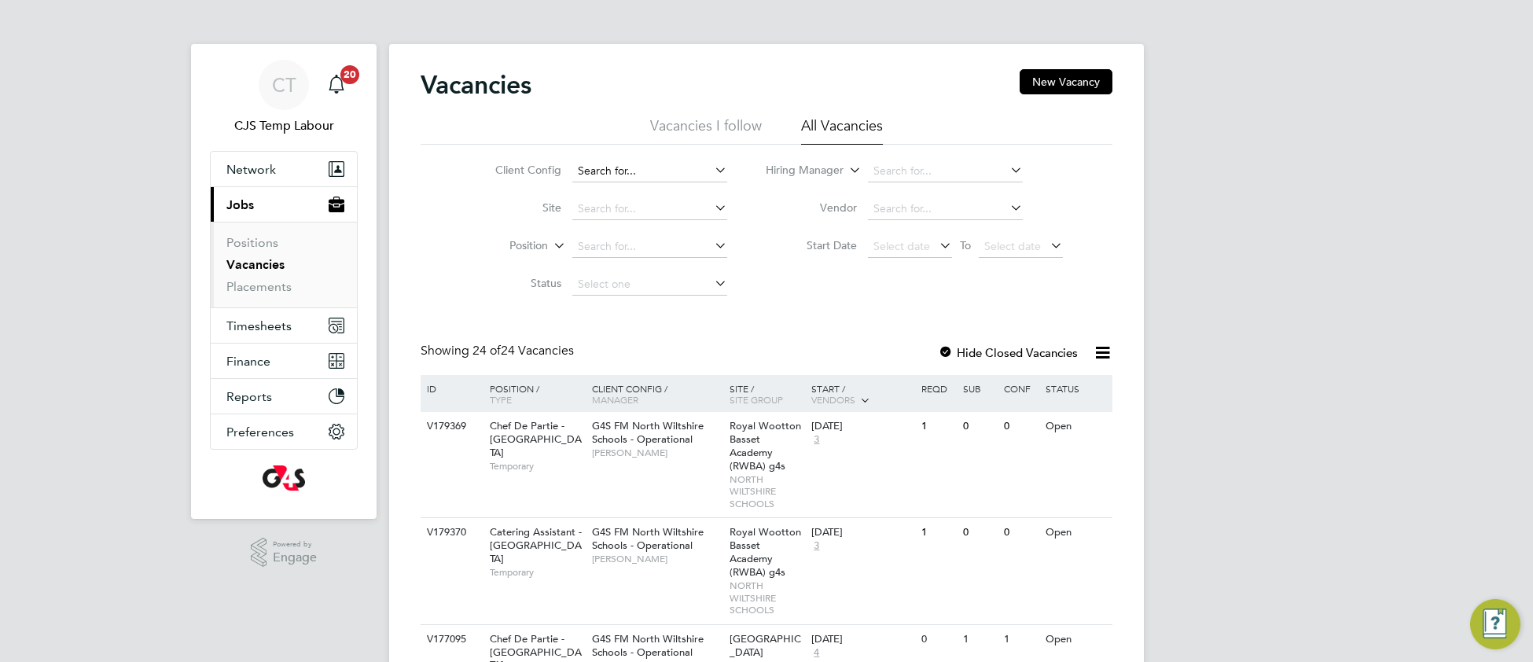
click at [612, 168] on input at bounding box center [649, 171] width 155 height 22
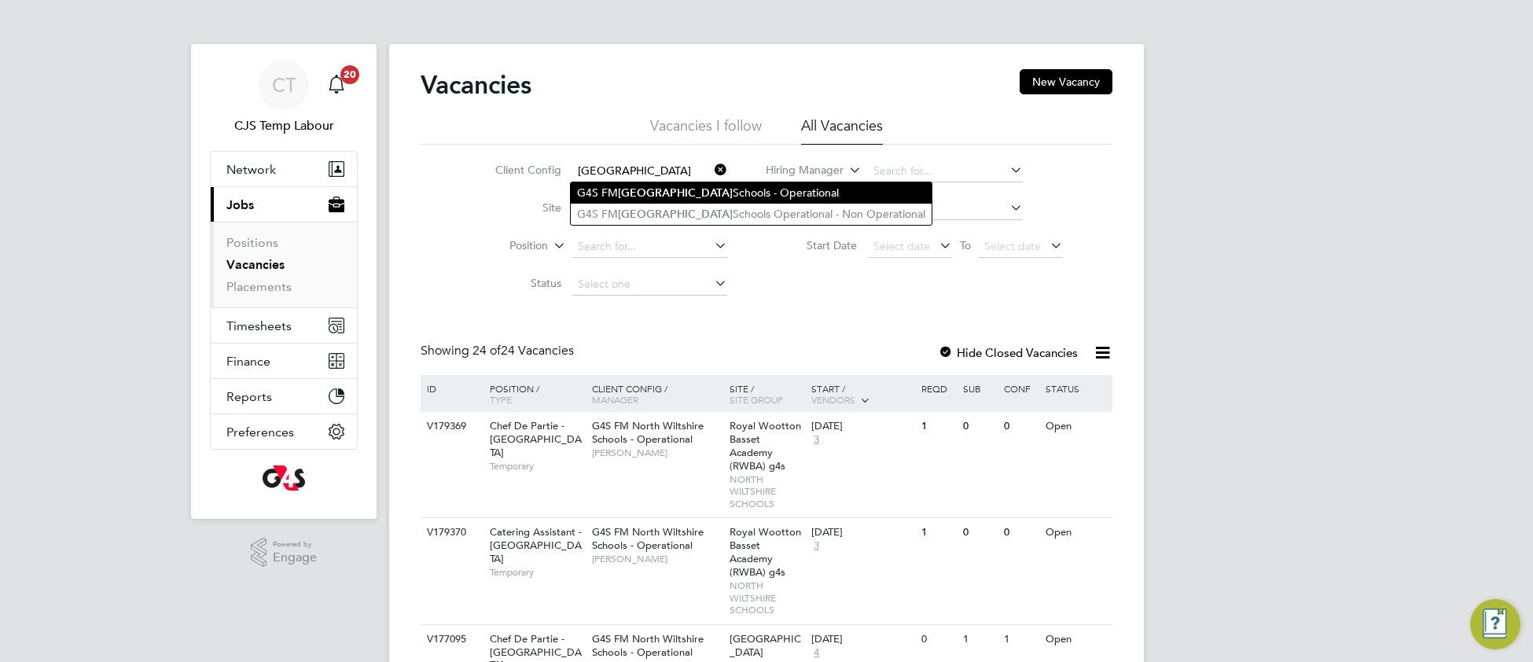
click at [673, 189] on li "G4S FM Leicester Schools - Operational" at bounding box center [751, 192] width 361 height 21
type input "G4S FM Leicester Schools - Operational"
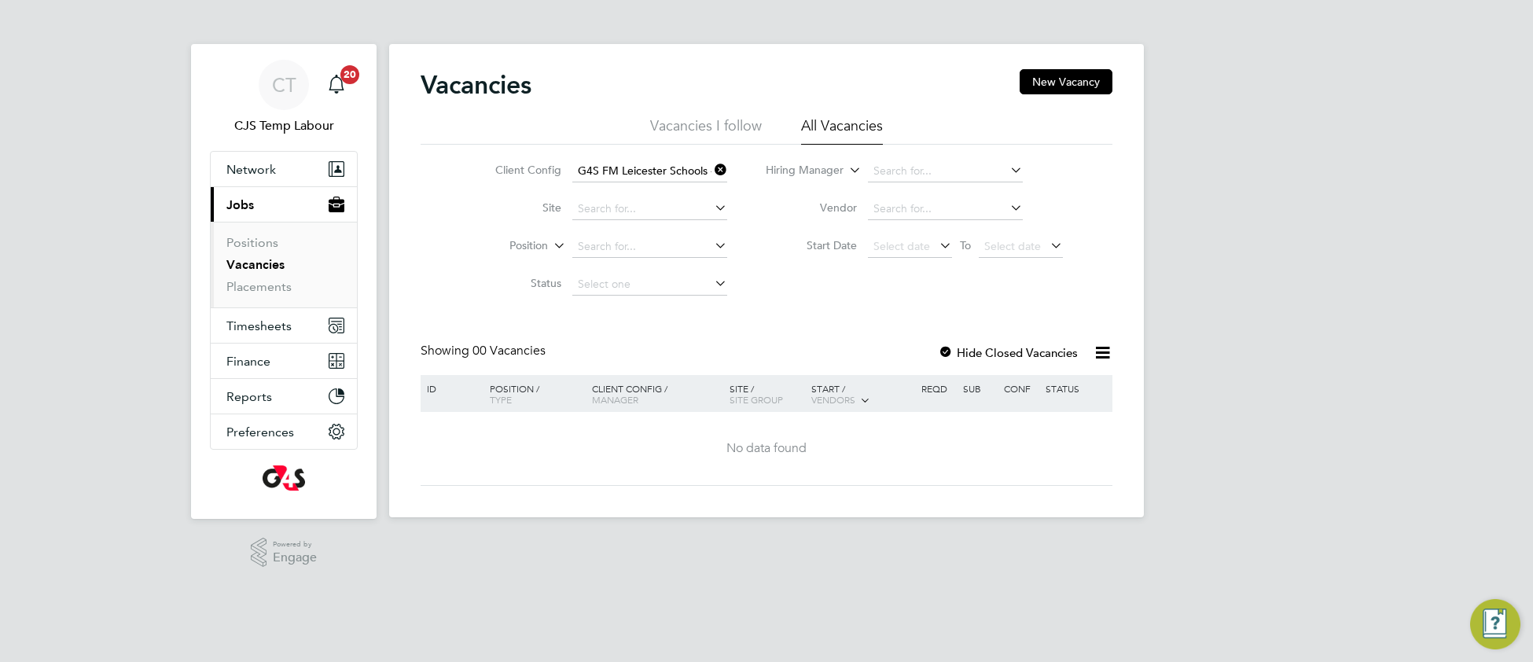
click at [950, 350] on div at bounding box center [946, 354] width 16 height 16
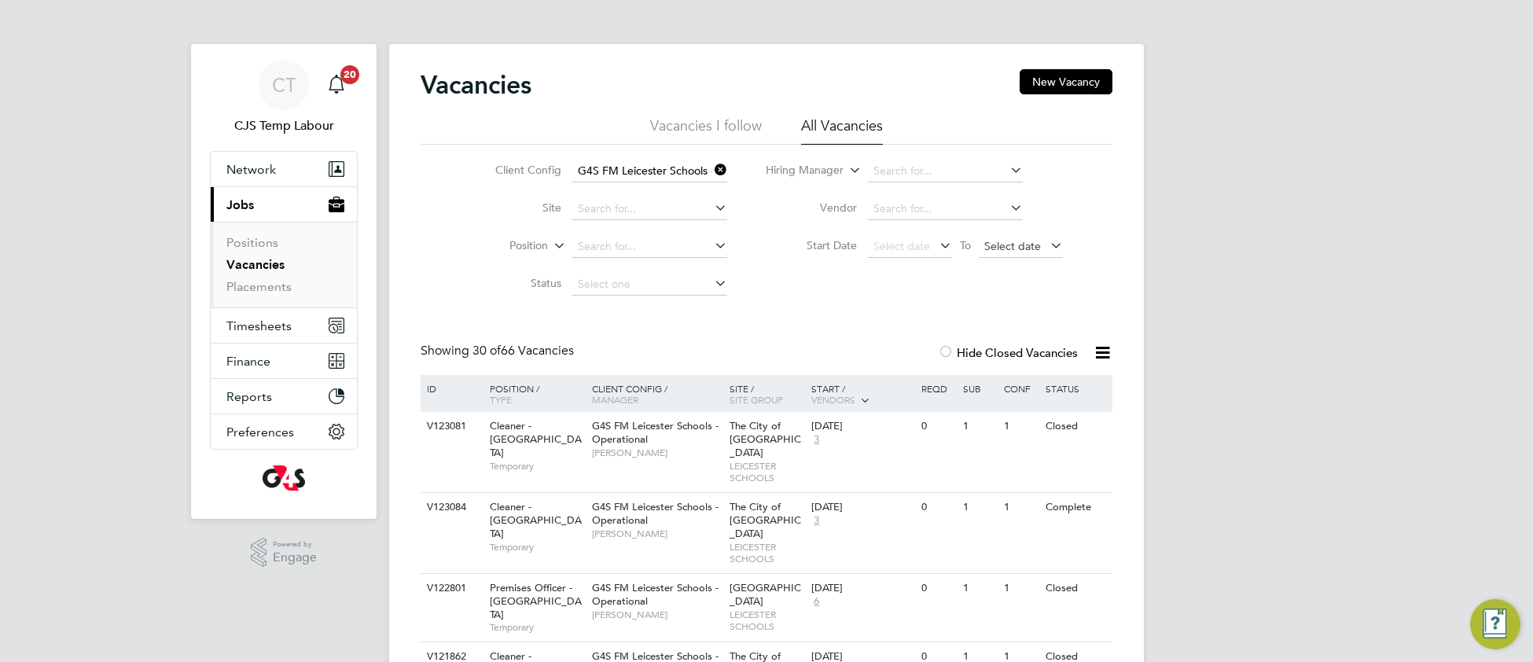
click at [1000, 242] on span "Select date" at bounding box center [1012, 246] width 57 height 14
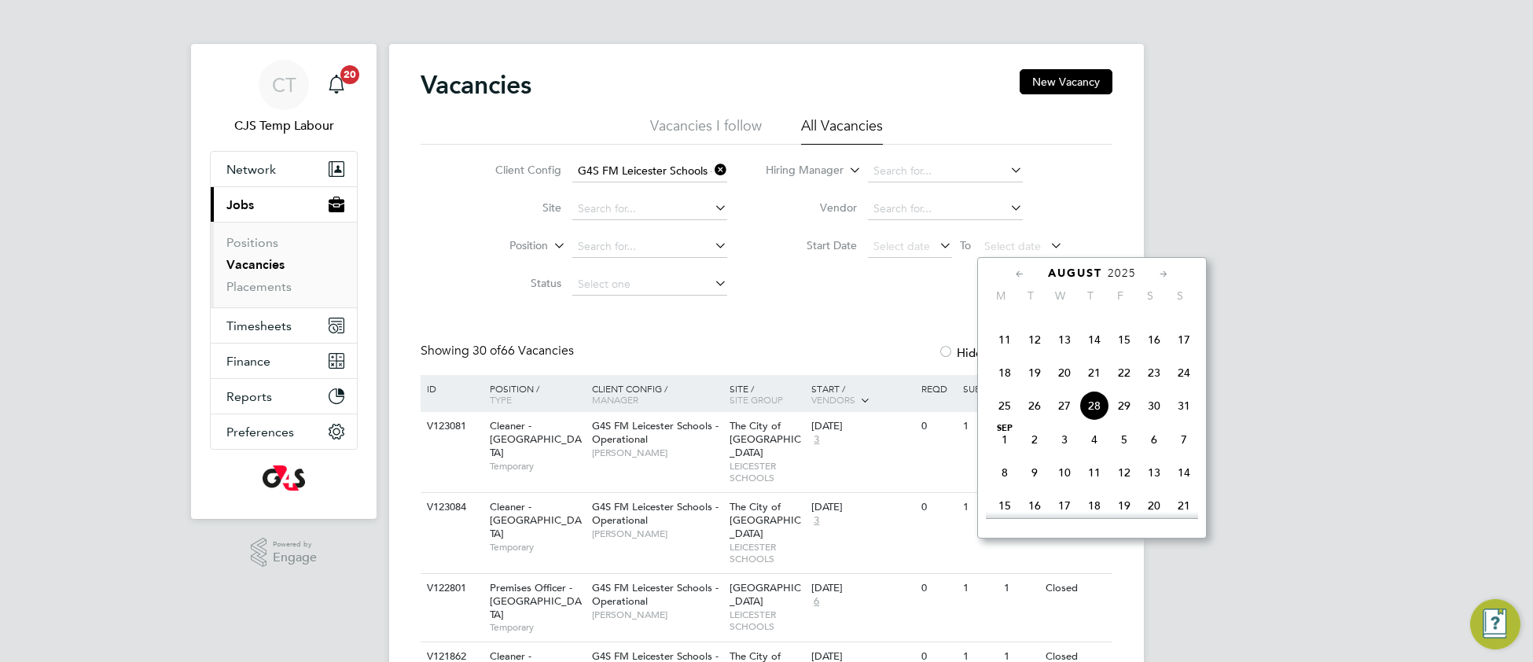
scroll to position [502, 0]
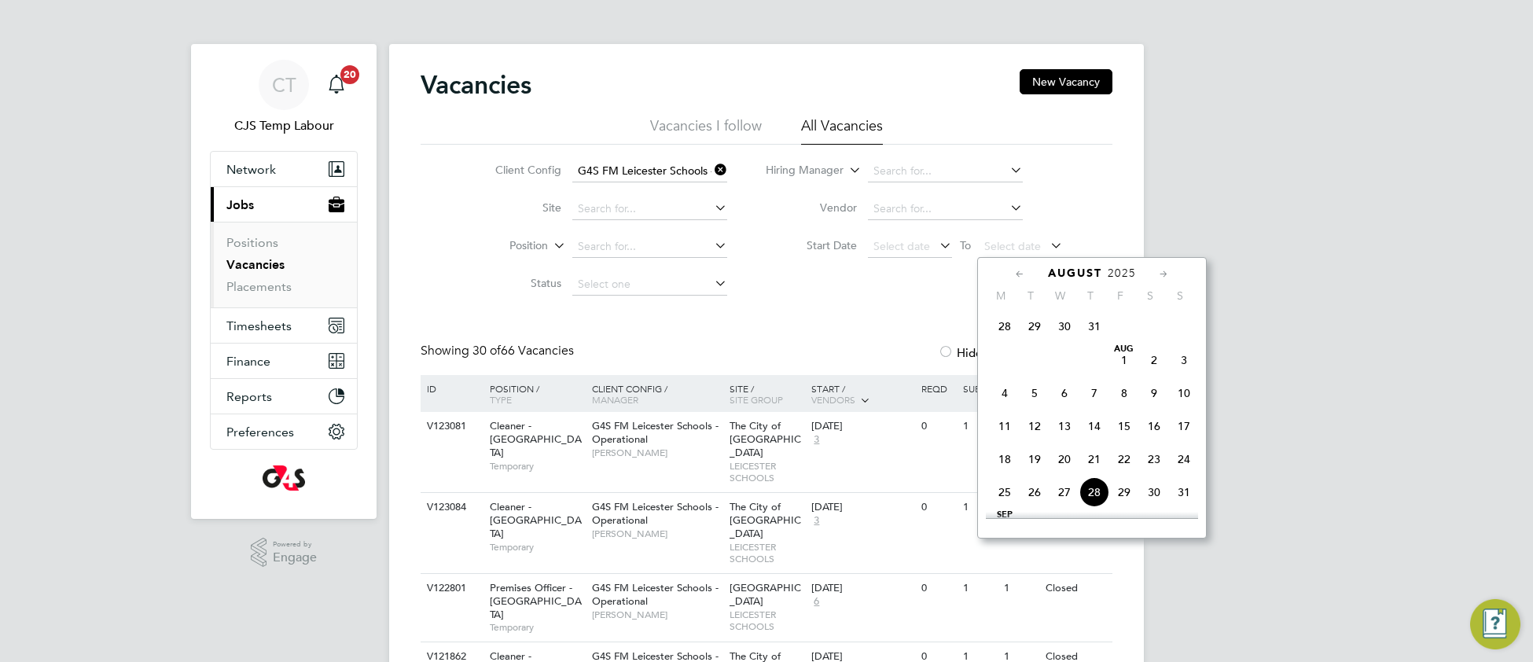
click at [1094, 340] on span "31" at bounding box center [1094, 326] width 30 height 30
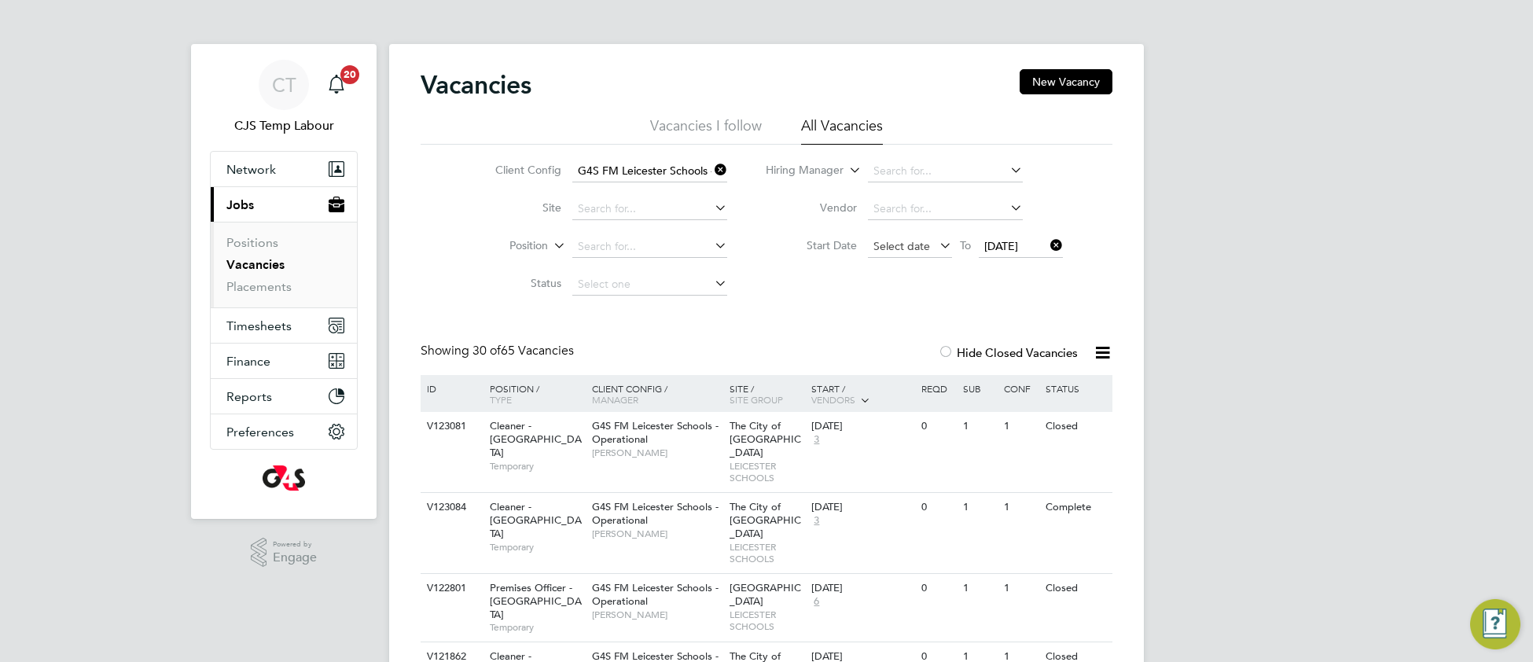
click at [884, 241] on span "Select date" at bounding box center [901, 246] width 57 height 14
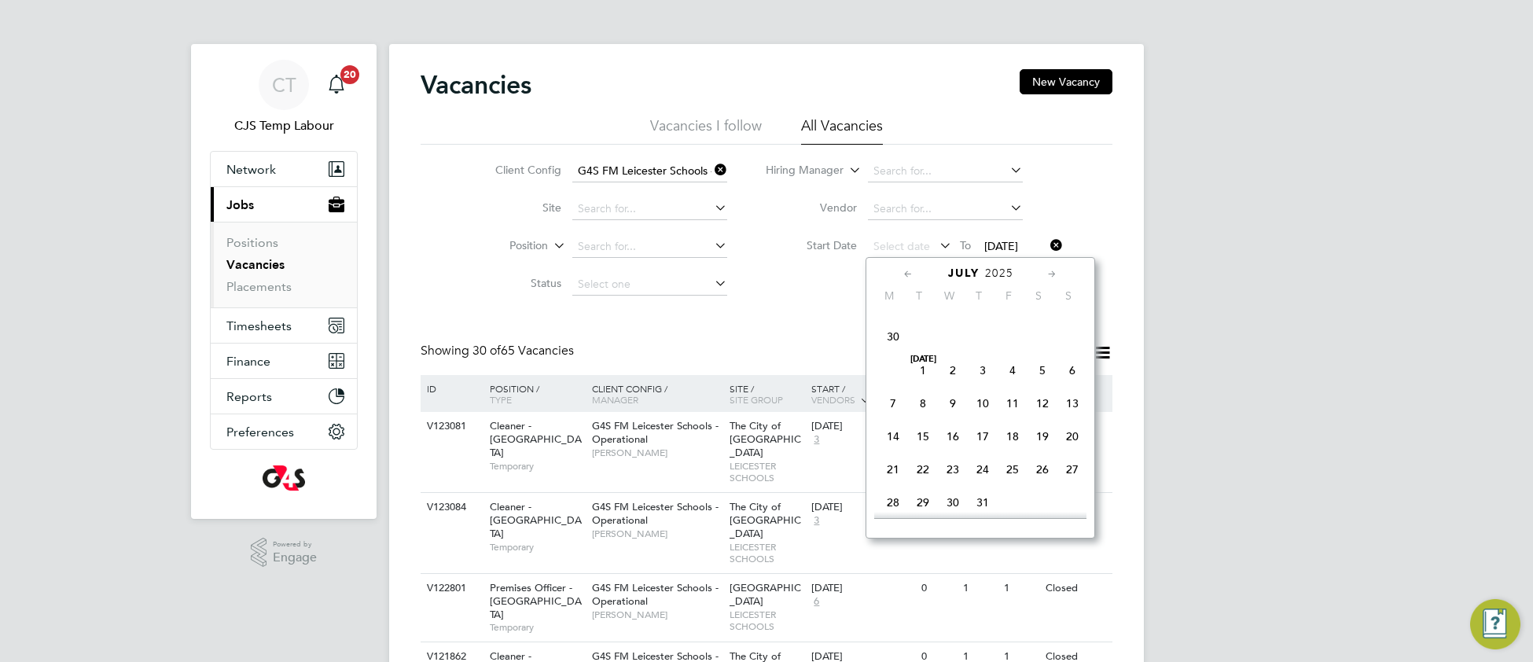
scroll to position [325, 0]
click at [893, 345] on span "30" at bounding box center [893, 338] width 30 height 30
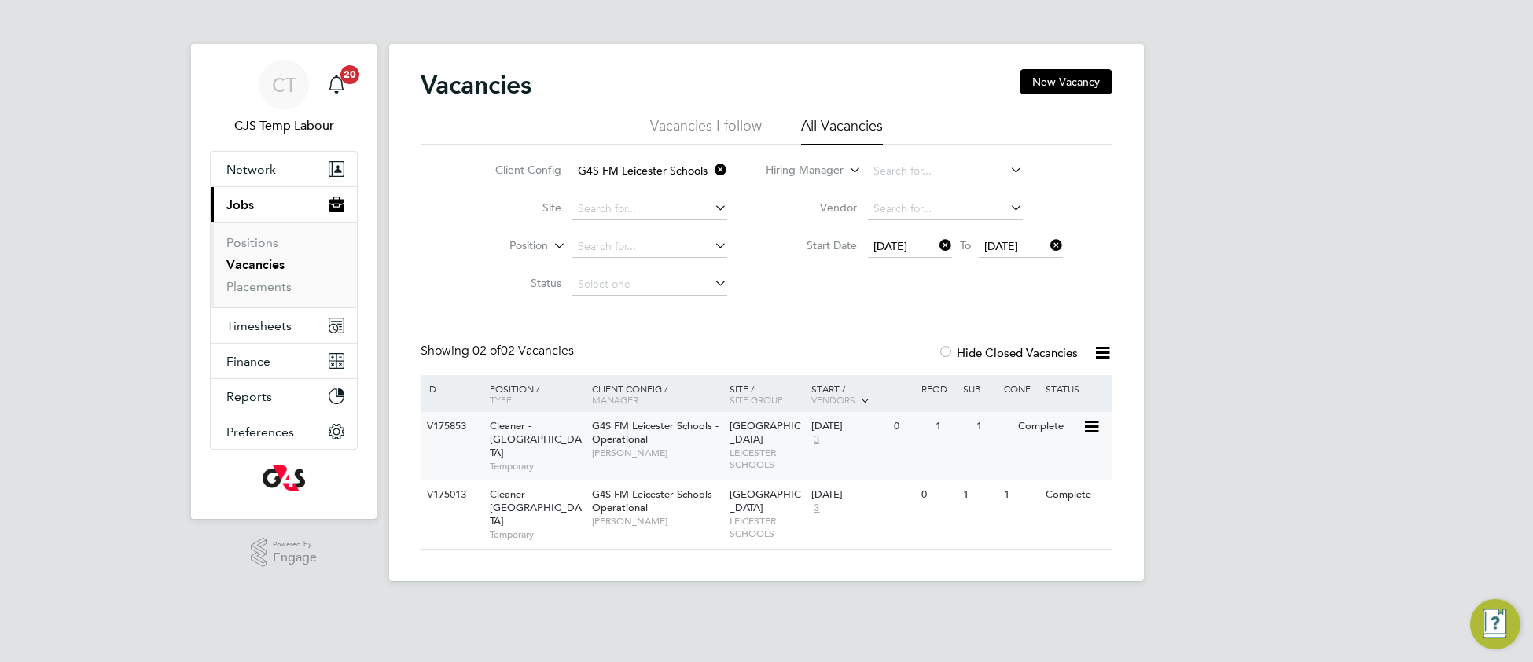
click at [721, 458] on span "[PERSON_NAME]" at bounding box center [657, 452] width 130 height 13
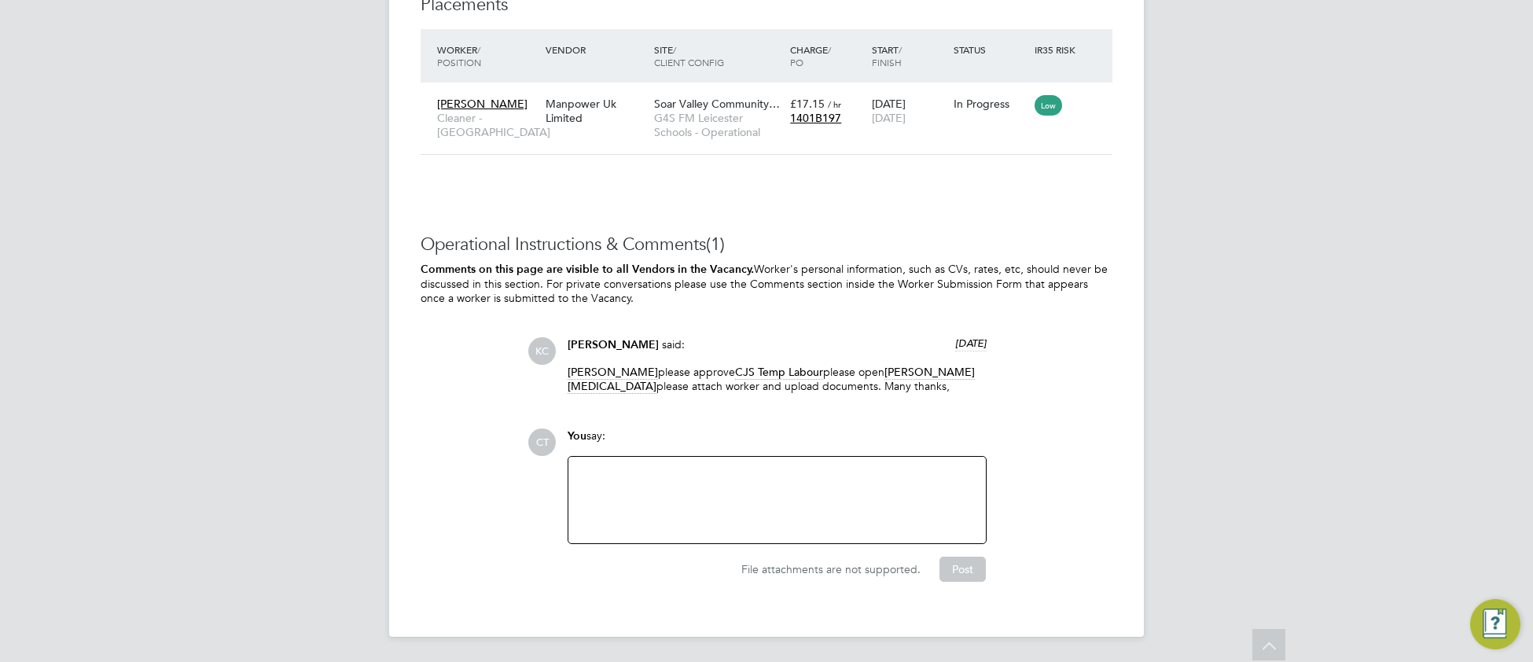
scroll to position [2744, 0]
